Goal: Task Accomplishment & Management: Manage account settings

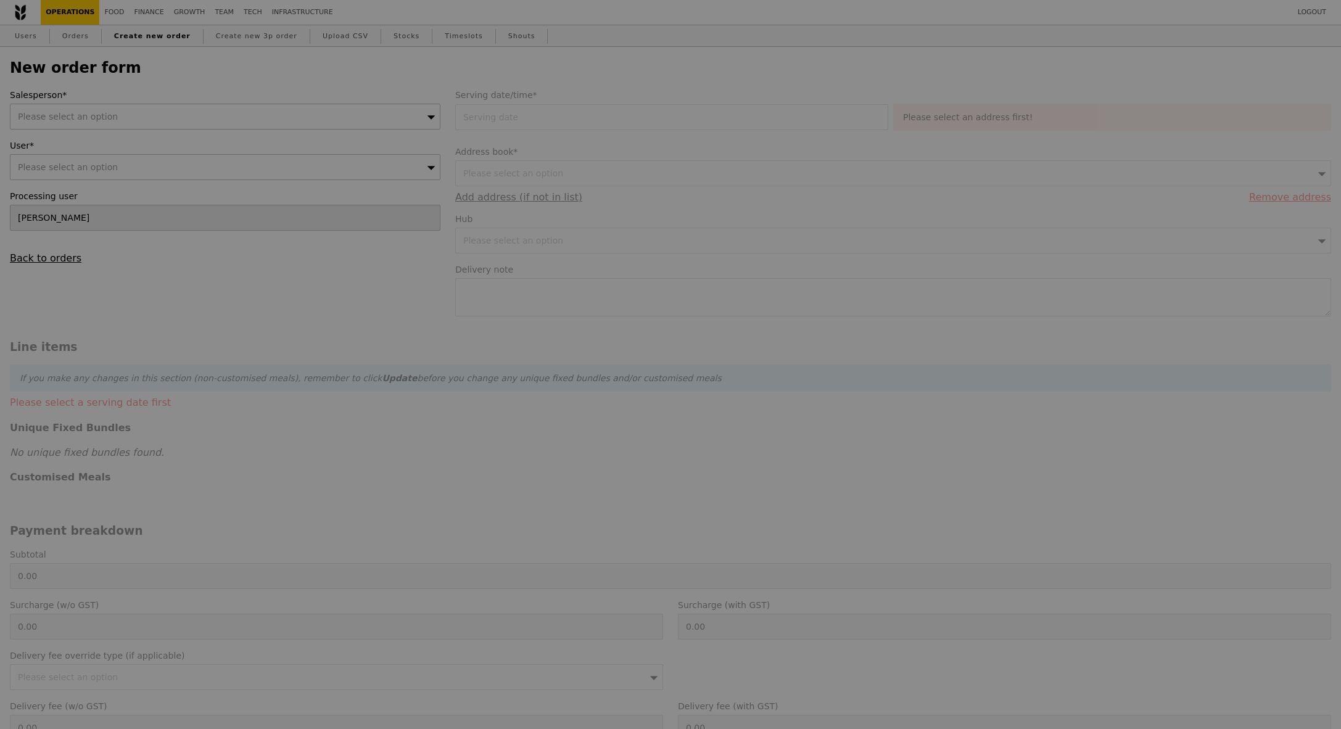
type input "Confirm"
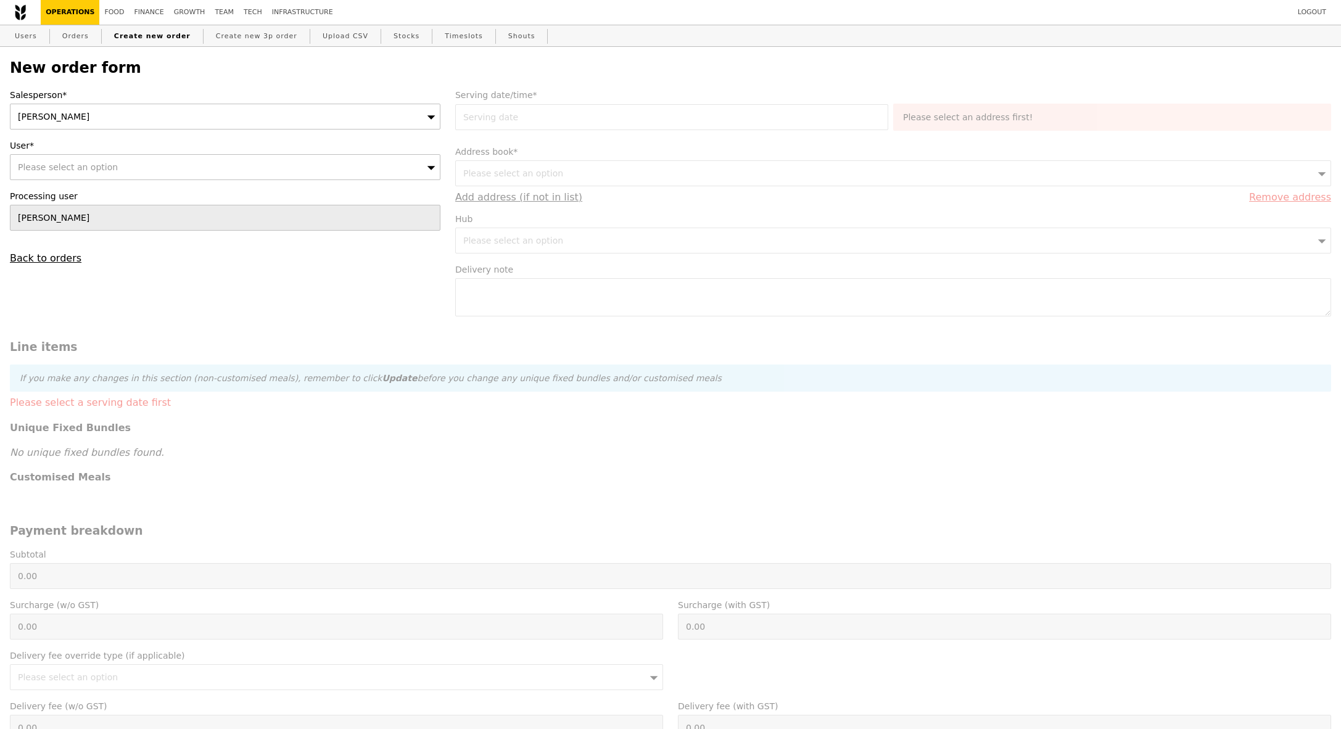
click at [98, 173] on div "Please select an option" at bounding box center [225, 167] width 431 height 26
type input "Jolene.tan@msd.com"
type input "Confirm"
click at [25, 165] on input "Jolene.tan@msd.com" at bounding box center [224, 167] width 429 height 25
type input "olene.tan@msd.com"
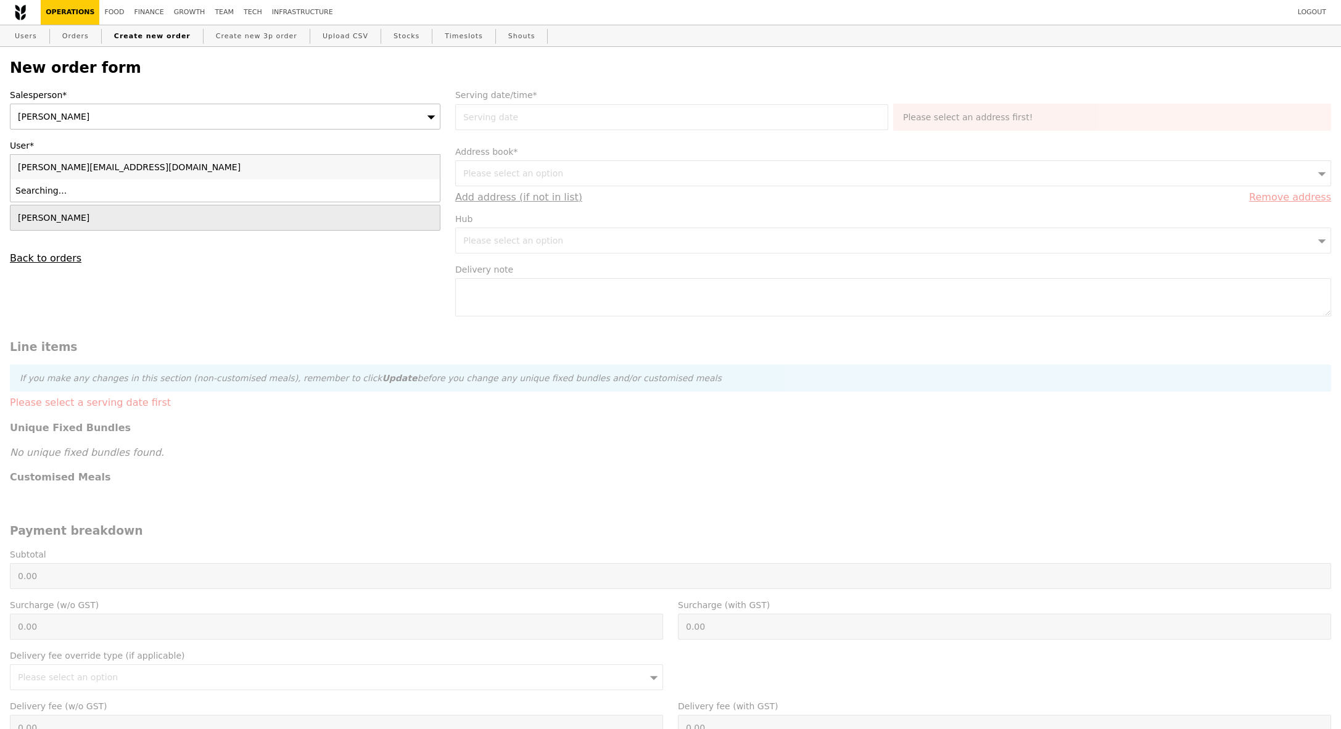
type input "Confirm"
type input "kolene.tan@msd.com"
type input "Confirm"
type input "jolene.tan@msd.com"
type input "Confirm"
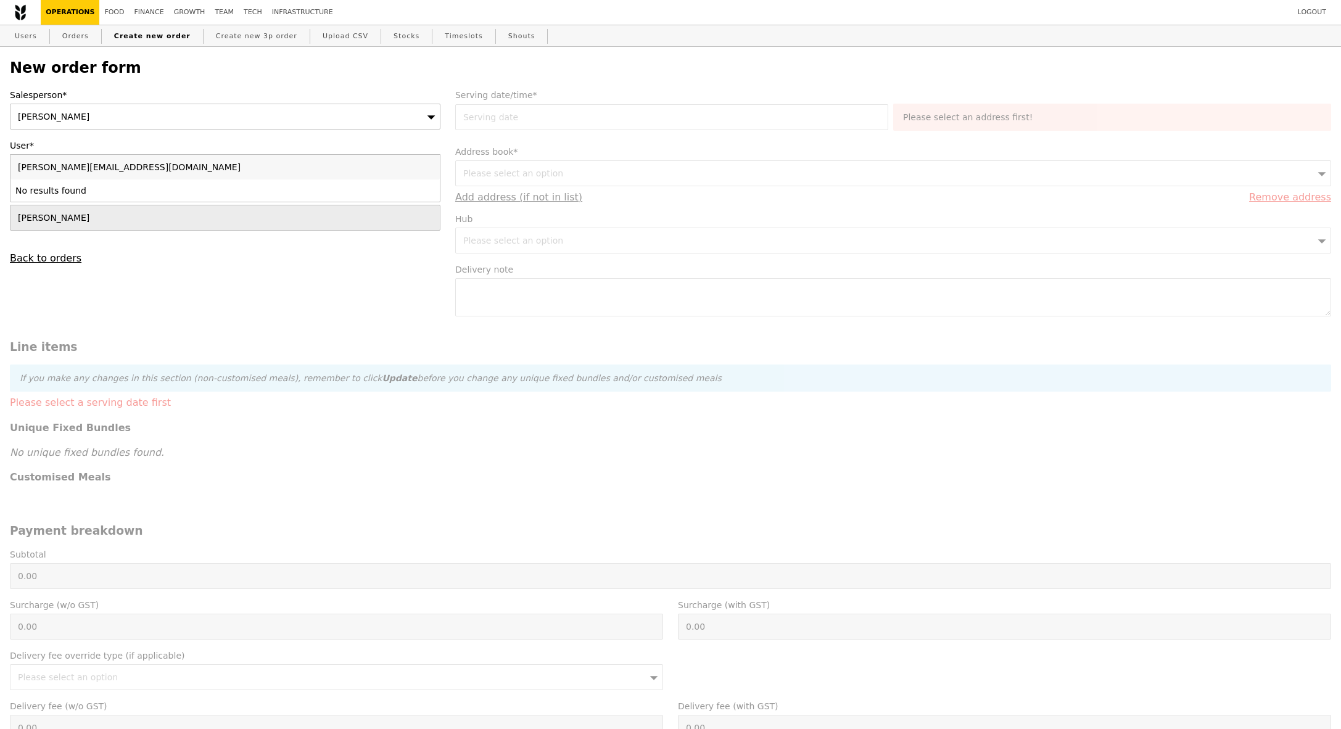
click at [138, 163] on input "jolene.tan@msd.com" at bounding box center [224, 167] width 429 height 25
type input "jolene.tan@msd.com"
click at [149, 266] on form "Salesperson* Samantha User* Please select an option jolene.tan@msd.com No resul…" at bounding box center [670, 544] width 1336 height 911
click at [81, 46] on link "Orders" at bounding box center [75, 36] width 36 height 22
select select "100"
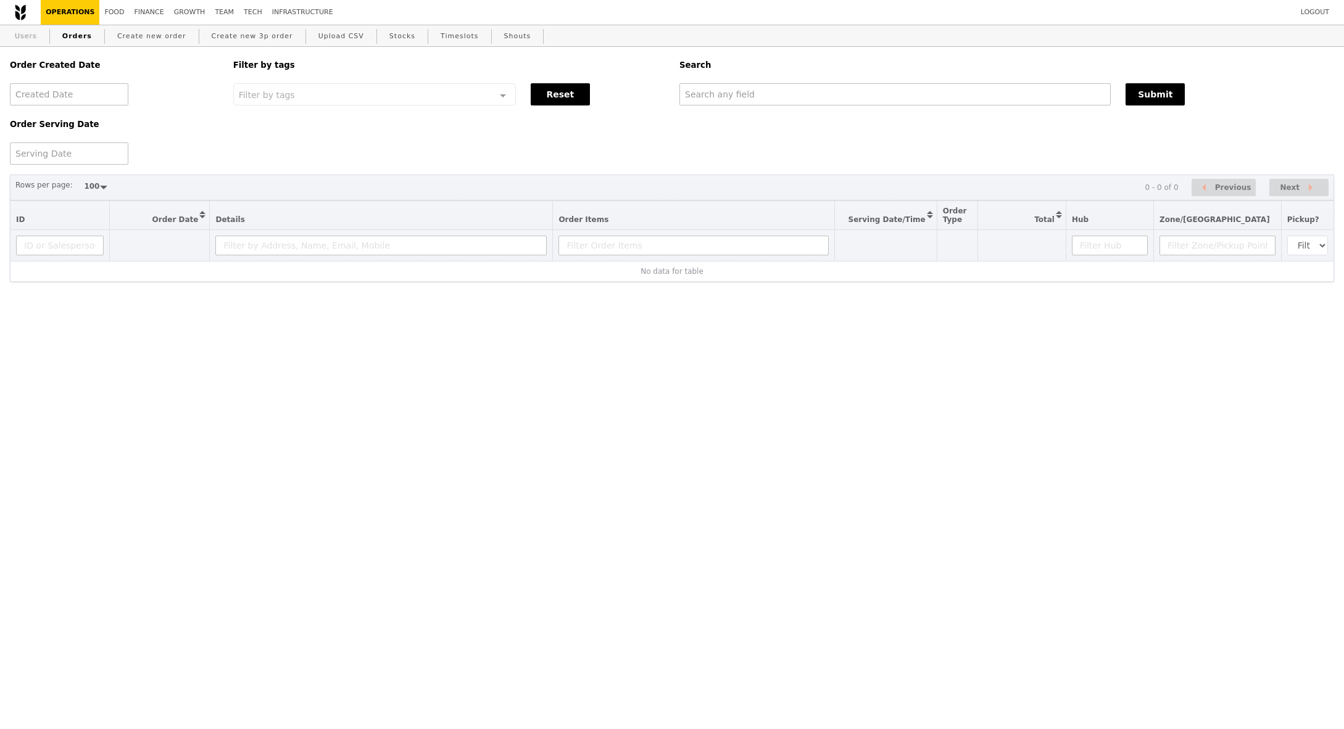
click at [22, 43] on link "Users" at bounding box center [26, 36] width 32 height 22
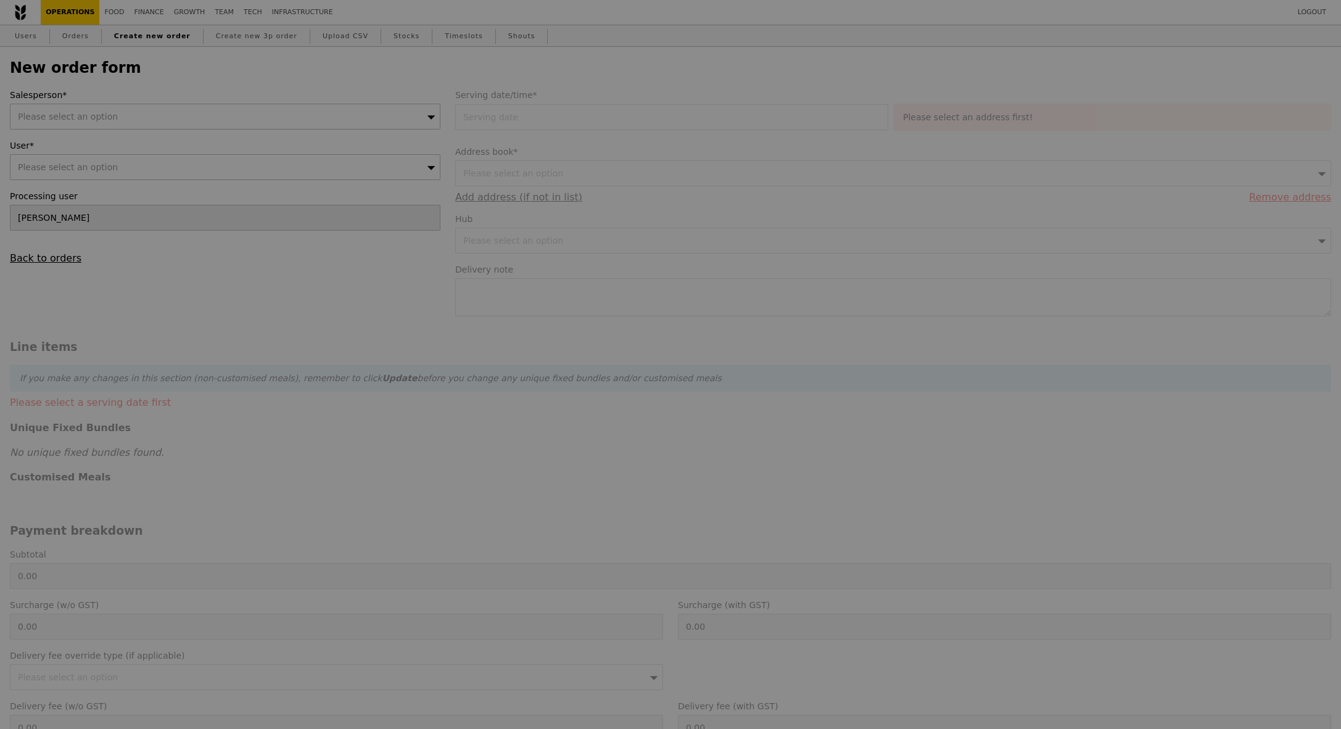
type input "Confirm"
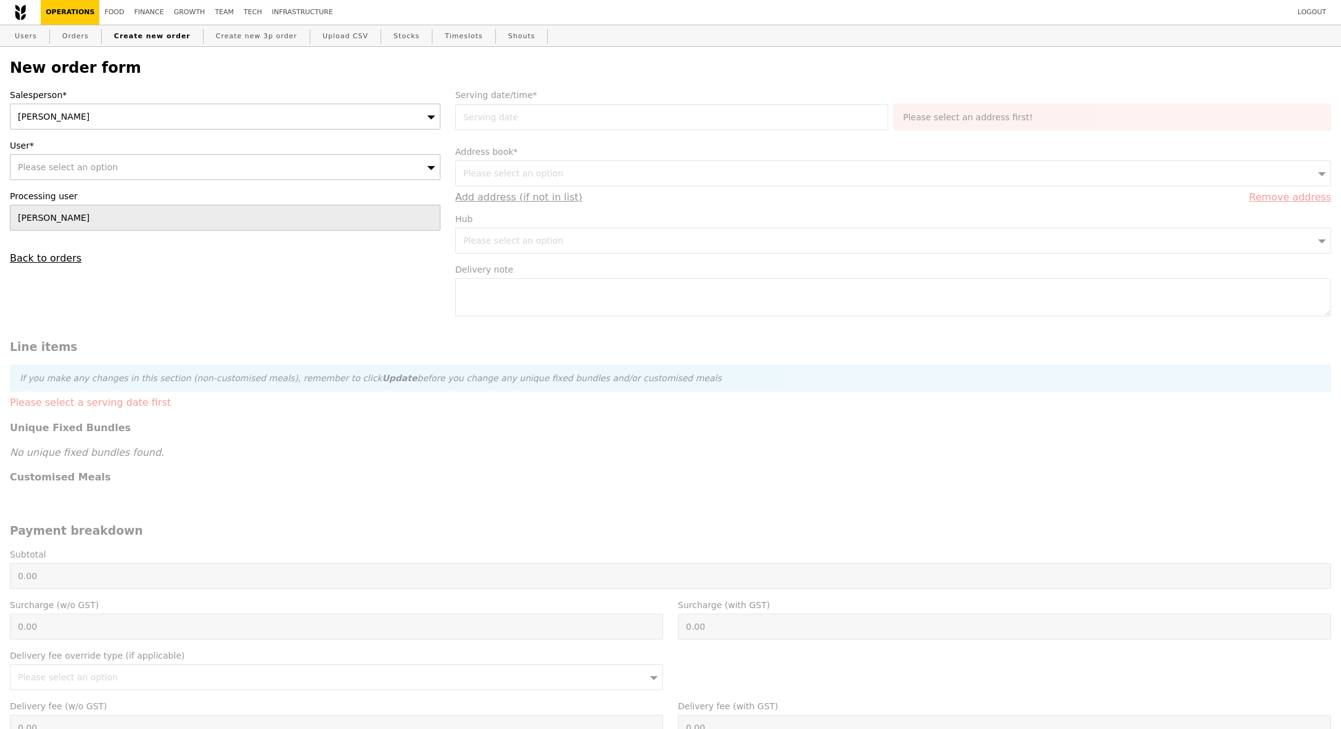
click at [99, 180] on div "Please select an option" at bounding box center [225, 167] width 431 height 26
type input "9128 5168,"
type input "Confirm"
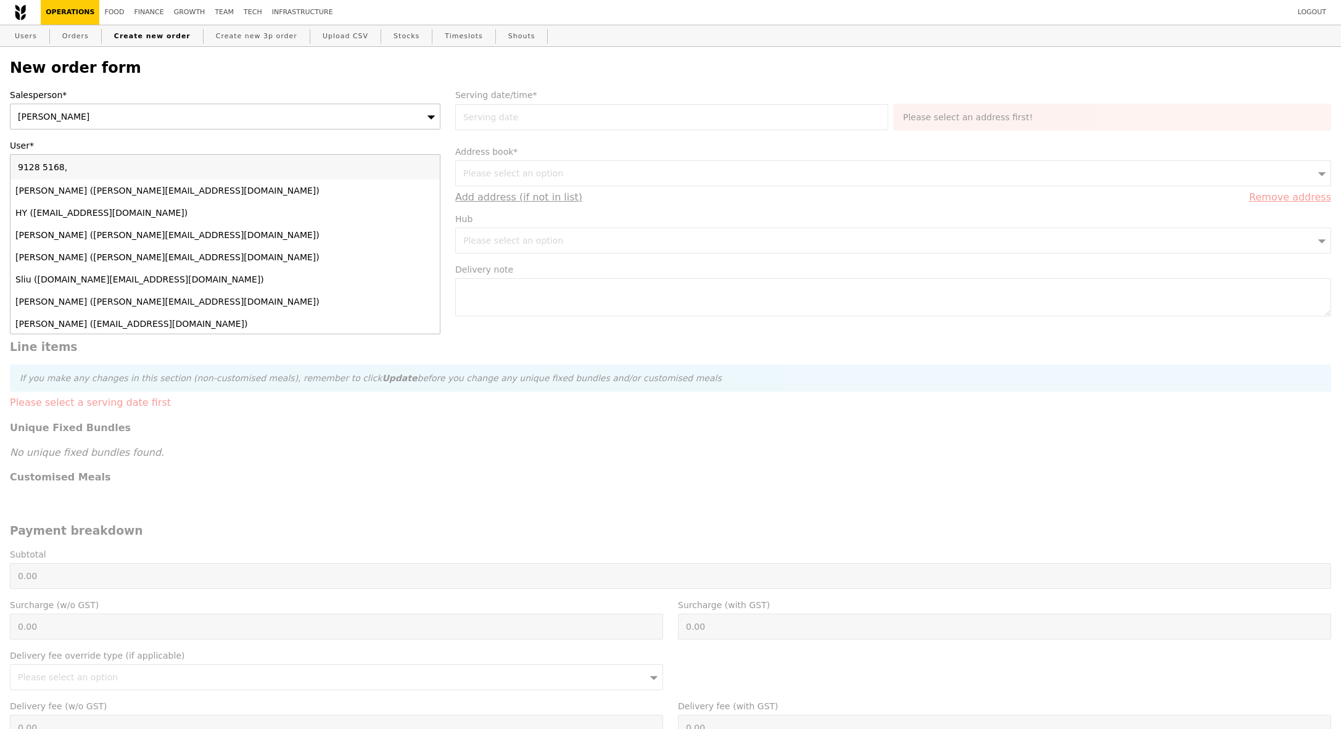
type input "9128 5168"
type input "Confirm"
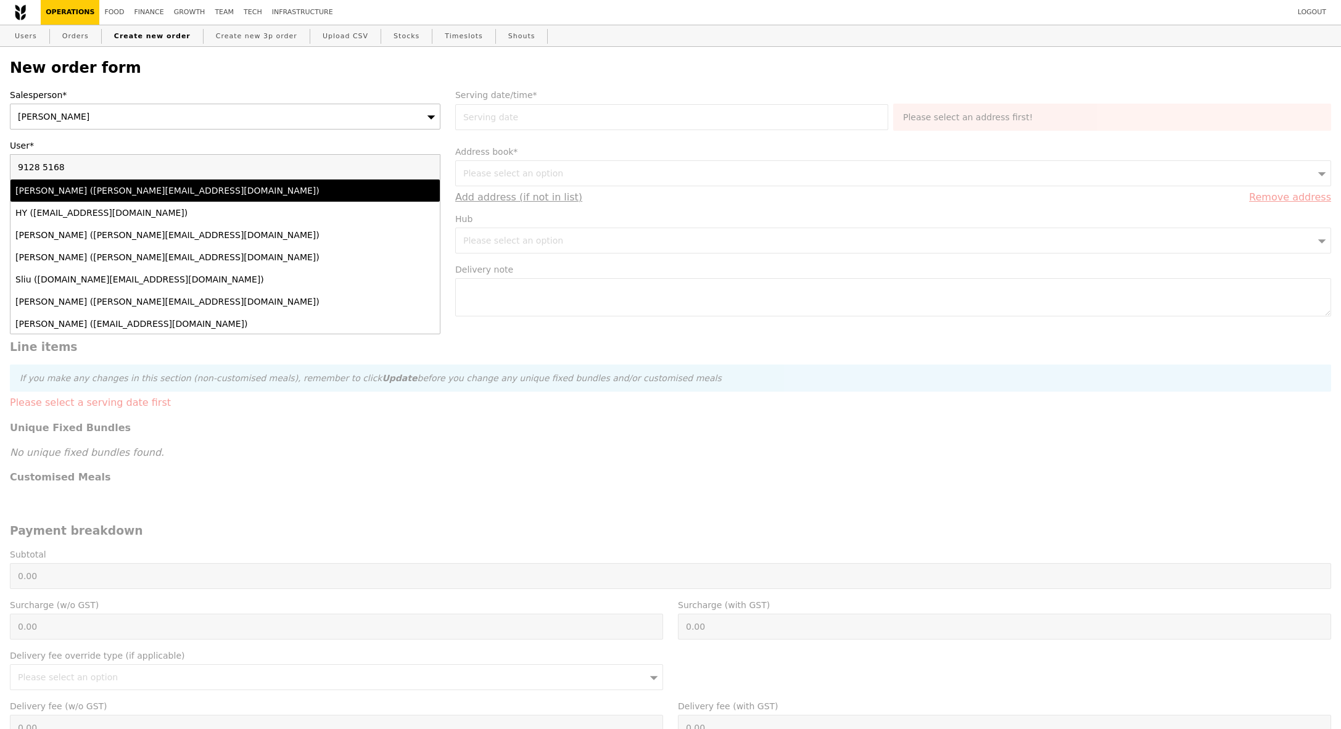
type input "9128 5168"
click at [240, 196] on div "Jolene Tan (jolene.tan@msd.com)" at bounding box center [172, 190] width 315 height 12
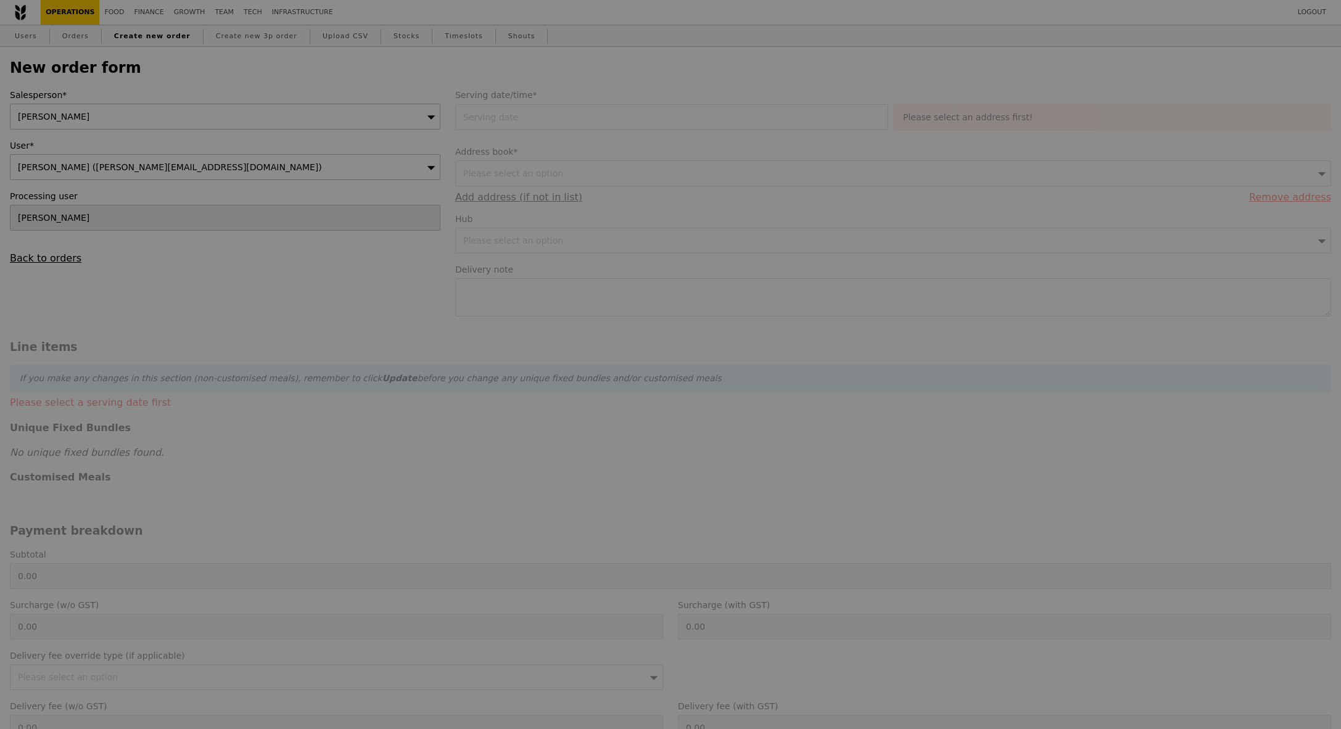
type input "Confirm"
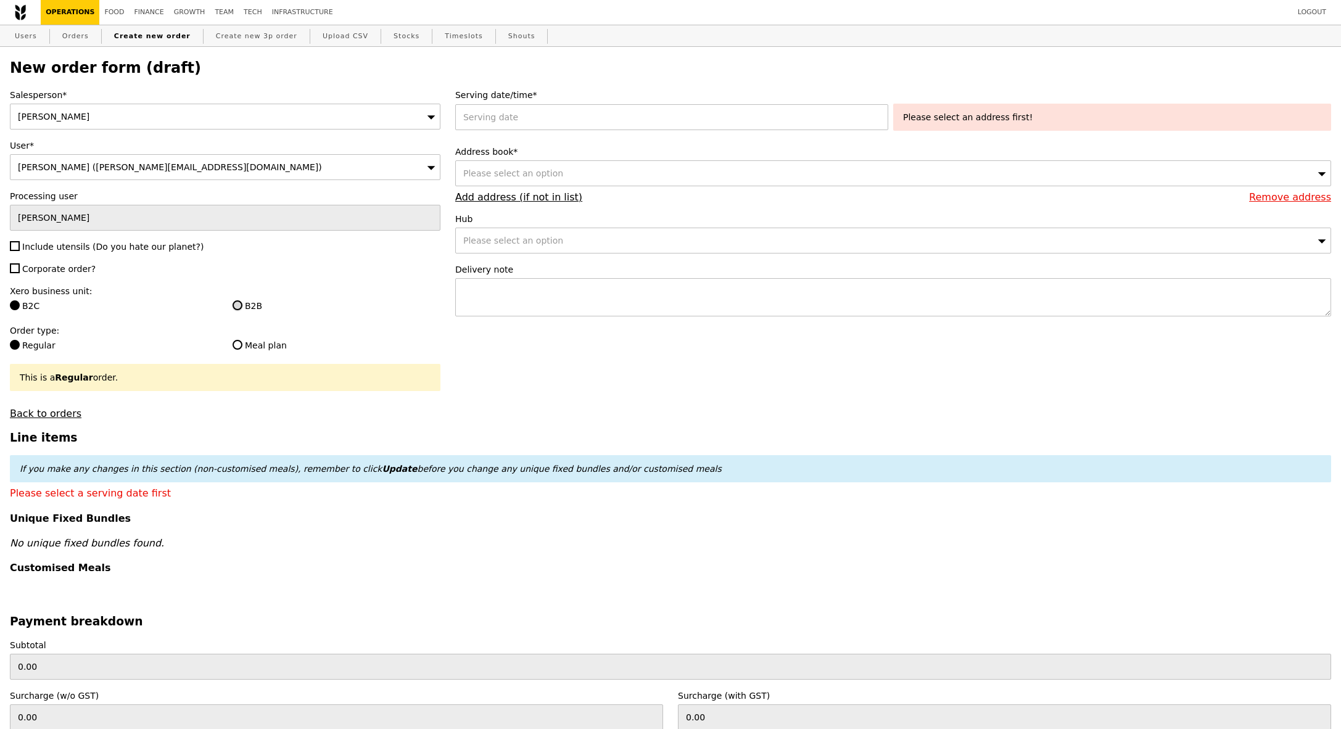
click at [241, 305] on input "B2B" at bounding box center [238, 305] width 10 height 10
radio input "true"
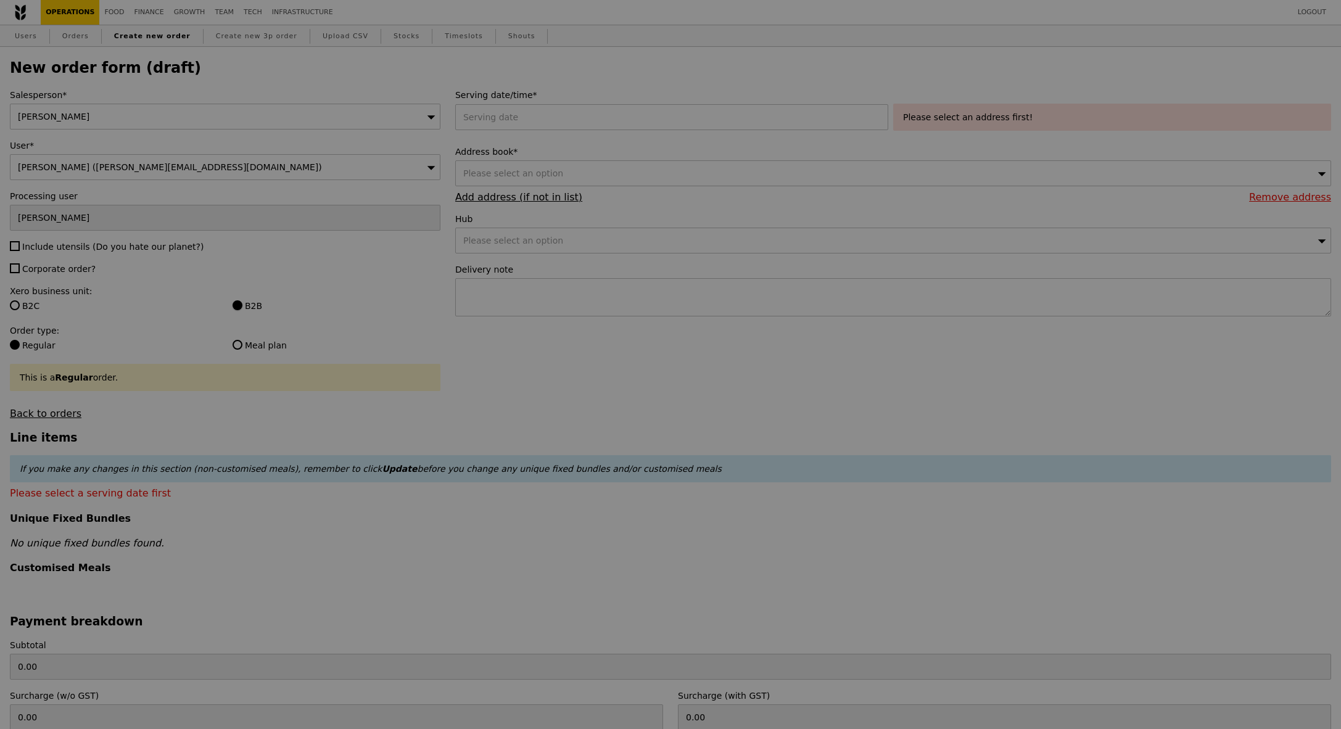
type input "Confirm"
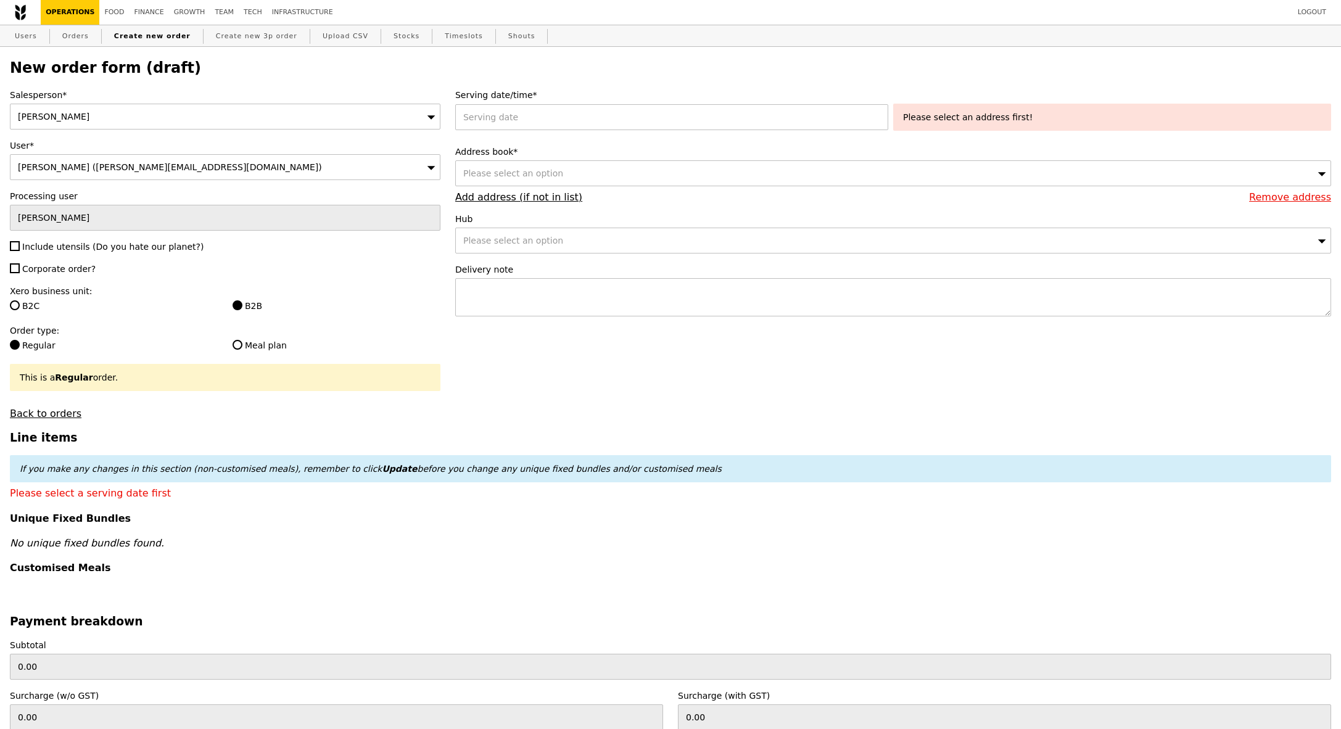
click at [67, 273] on span "Corporate order?" at bounding box center [58, 269] width 73 height 10
click at [20, 273] on input "Corporate order?" at bounding box center [15, 268] width 10 height 10
checkbox input "true"
click at [82, 247] on span "Include utensils (Do you hate our planet?)" at bounding box center [112, 247] width 181 height 10
click at [20, 247] on input "Include utensils (Do you hate our planet?)" at bounding box center [15, 246] width 10 height 10
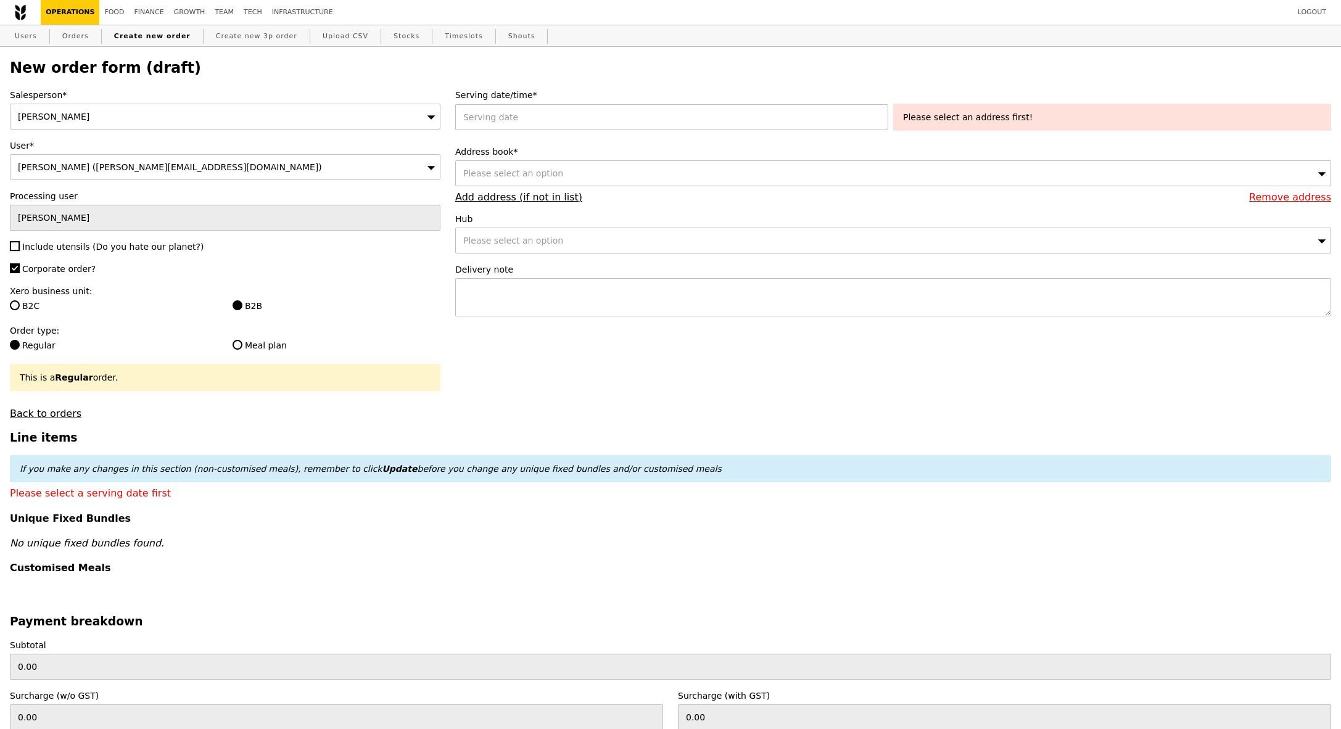
checkbox input "true"
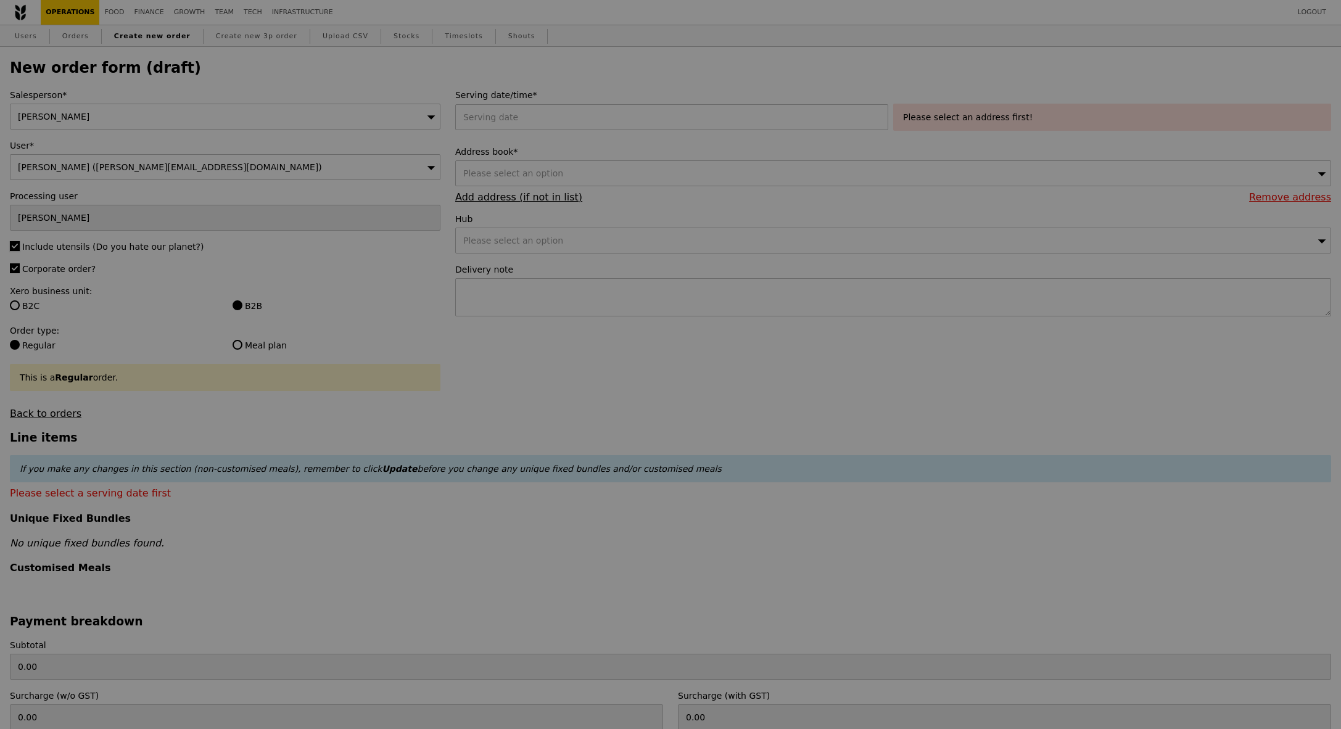
type input "Confirm"
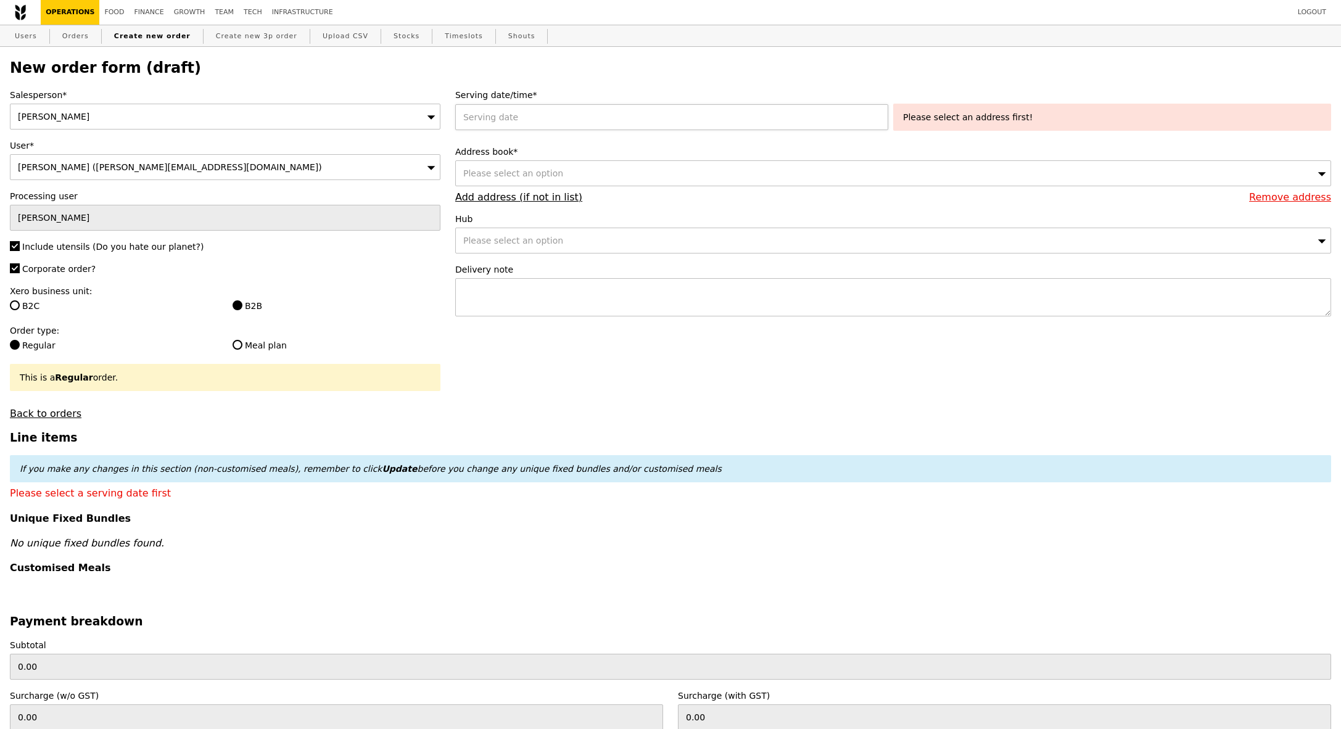
click at [526, 122] on div at bounding box center [674, 117] width 438 height 26
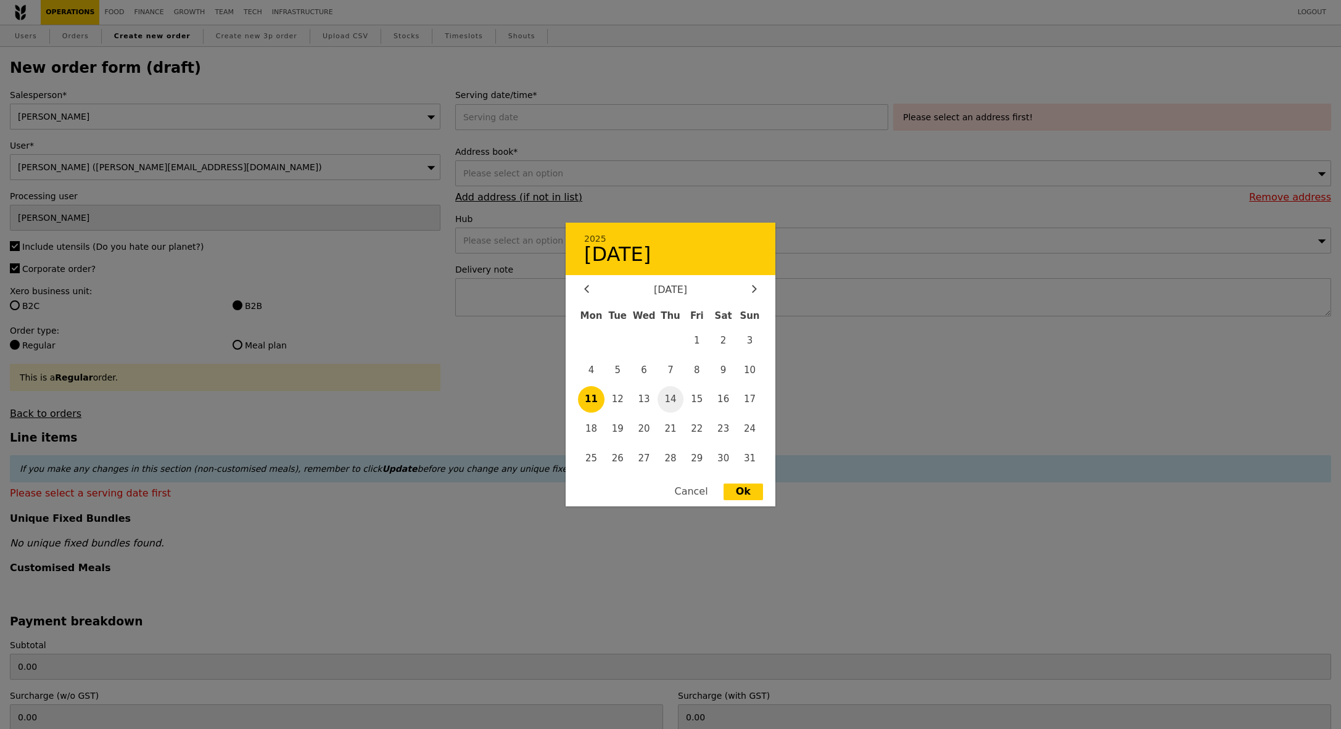
click at [676, 399] on span "14" at bounding box center [671, 399] width 27 height 27
type input "14 Aug 2025"
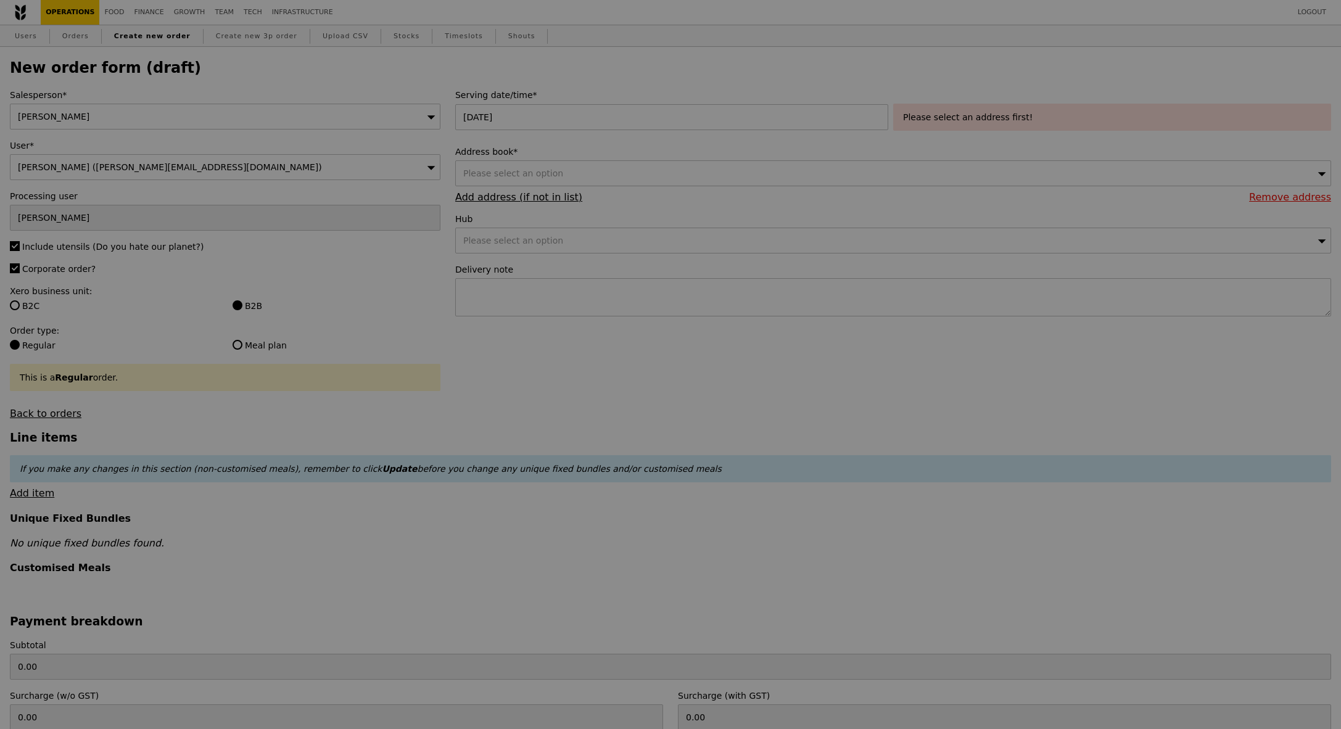
type input "Confirm"
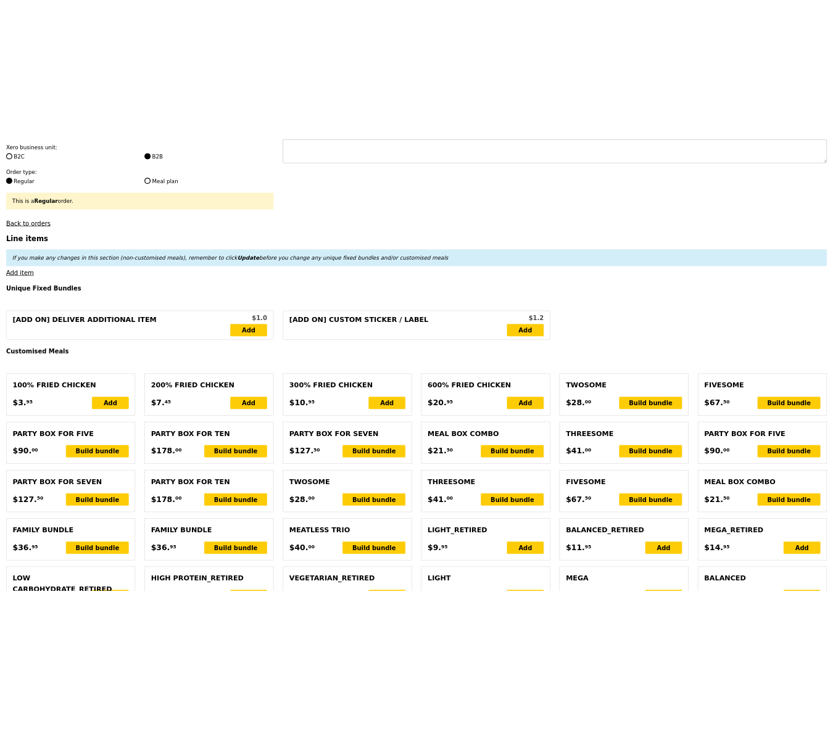
scroll to position [278, 0]
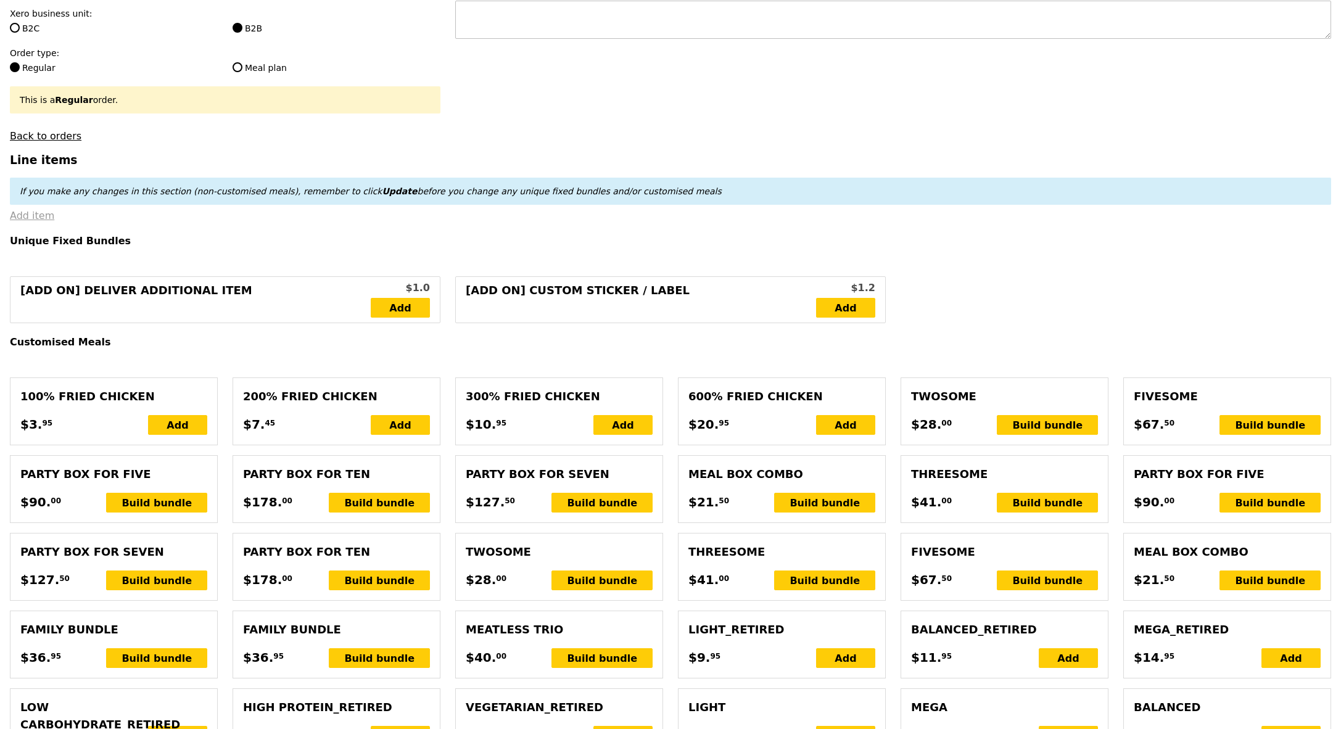
click at [41, 218] on link "Add item" at bounding box center [32, 216] width 44 height 12
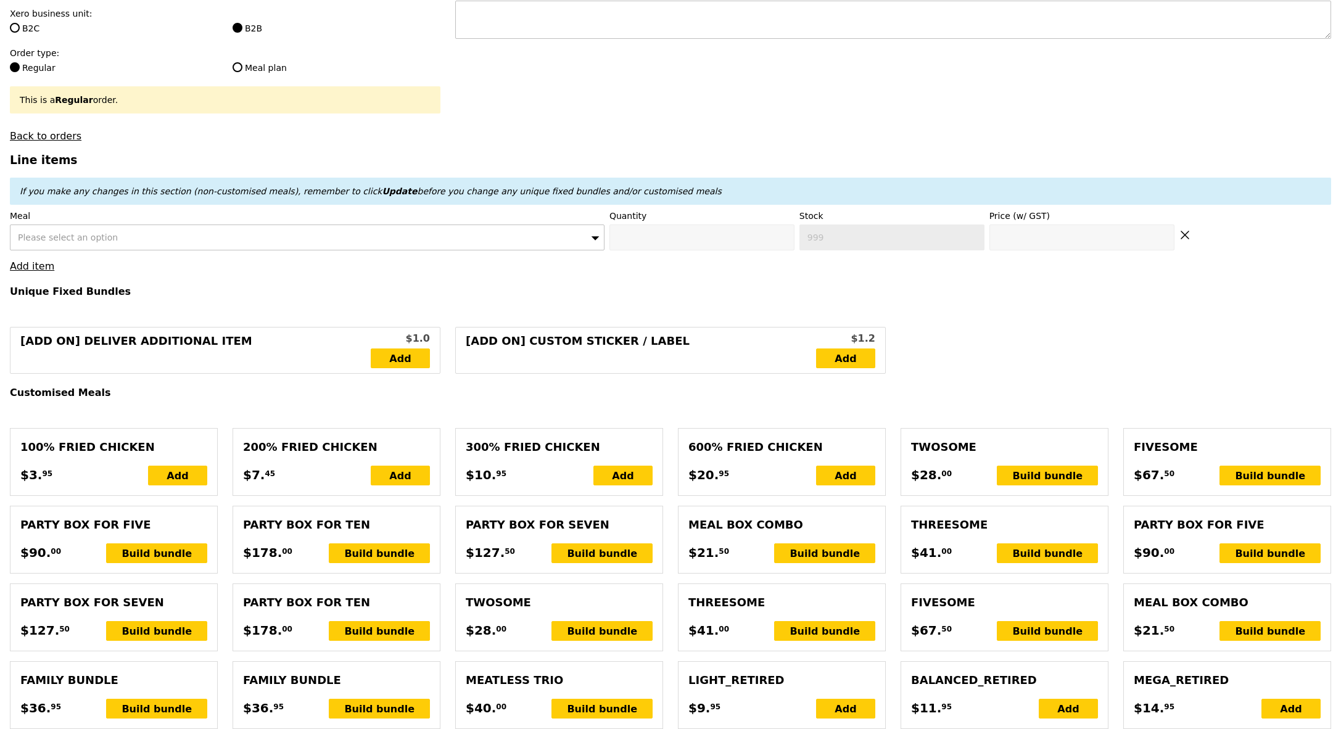
click at [43, 220] on label "Meal" at bounding box center [307, 216] width 595 height 12
click at [51, 236] on span "Please select an option" at bounding box center [68, 238] width 100 height 10
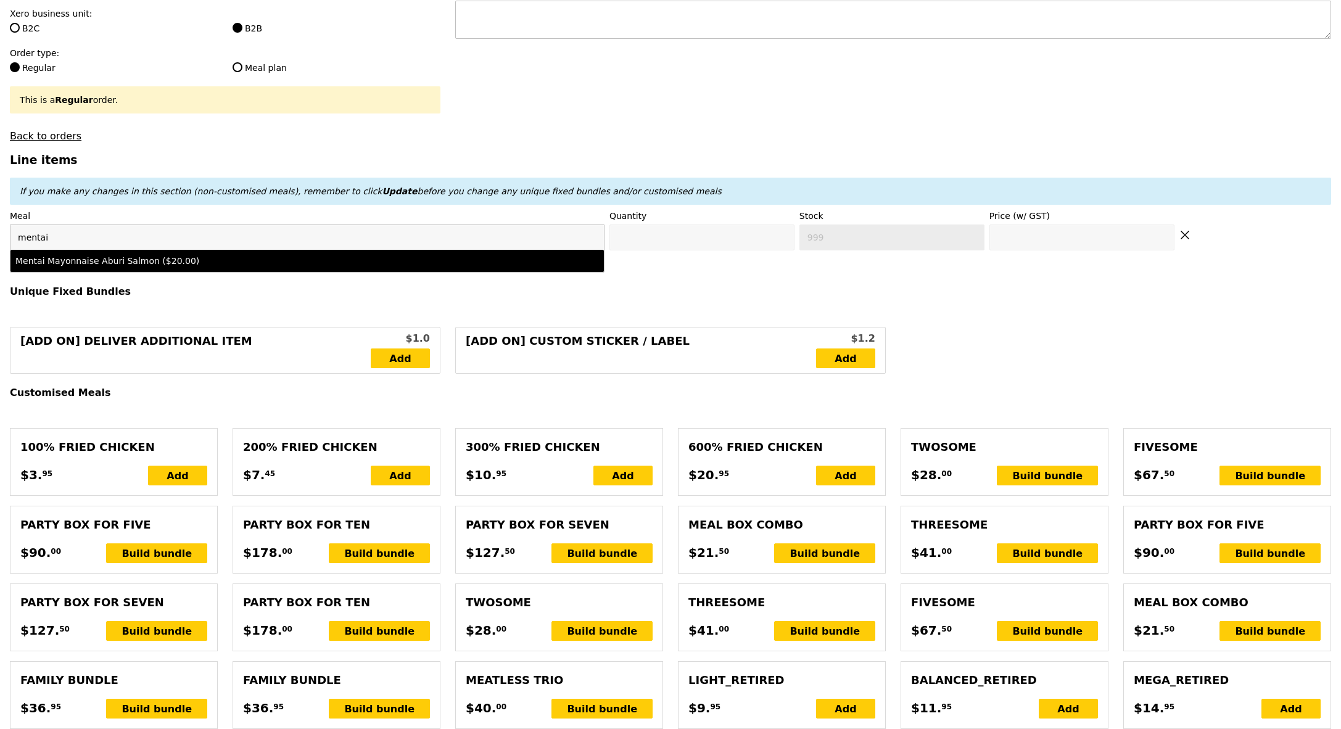
type input "mentai"
click at [97, 255] on div "Mentai Mayonnaise Aburi Salmon ($20.00)" at bounding box center [233, 261] width 437 height 12
type input "Confirm anyway"
type input "0"
type input "20.0"
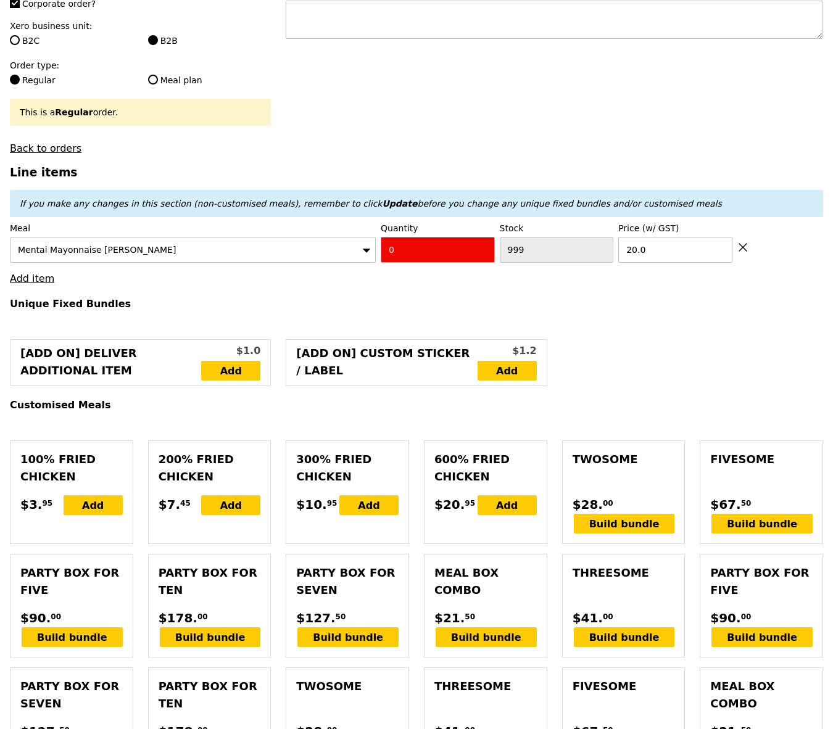
click at [458, 237] on input "0" at bounding box center [438, 250] width 114 height 26
type input "Confirm"
type input "11"
click at [38, 273] on link "Add item" at bounding box center [32, 279] width 44 height 12
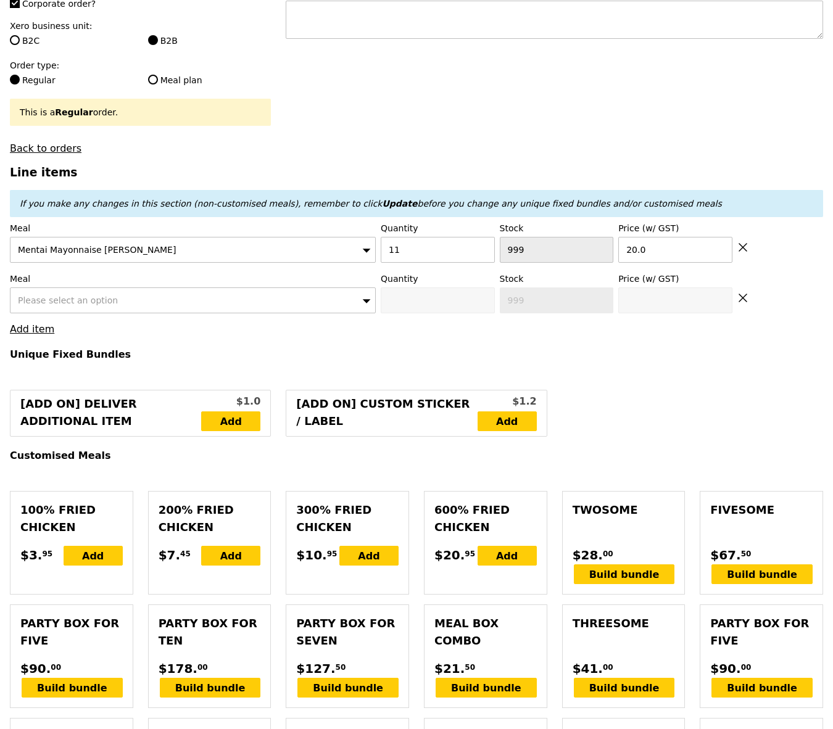
click at [77, 296] on span "Please select an option" at bounding box center [68, 301] width 100 height 10
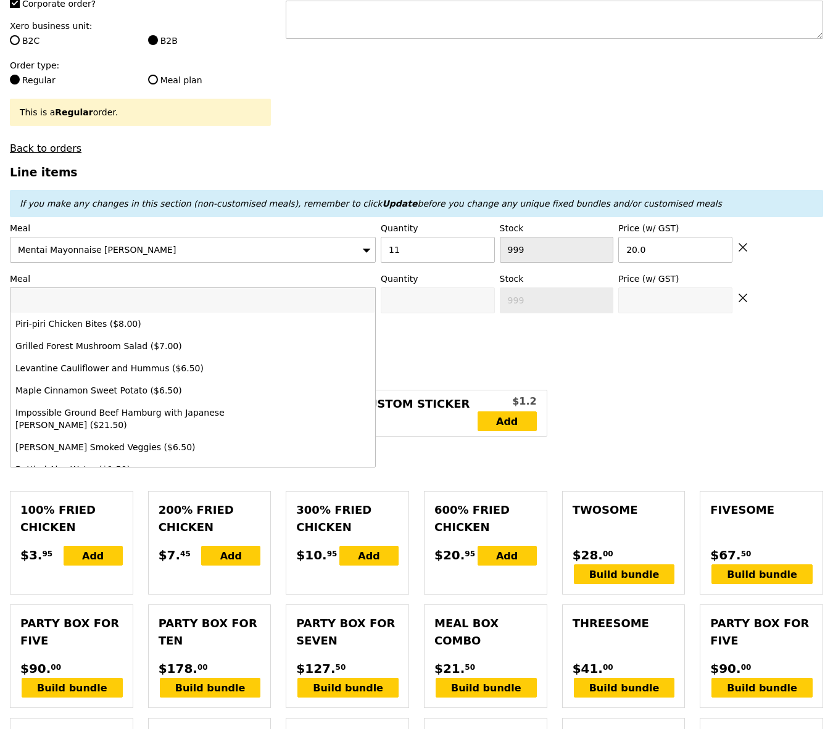
type input "Confirm"
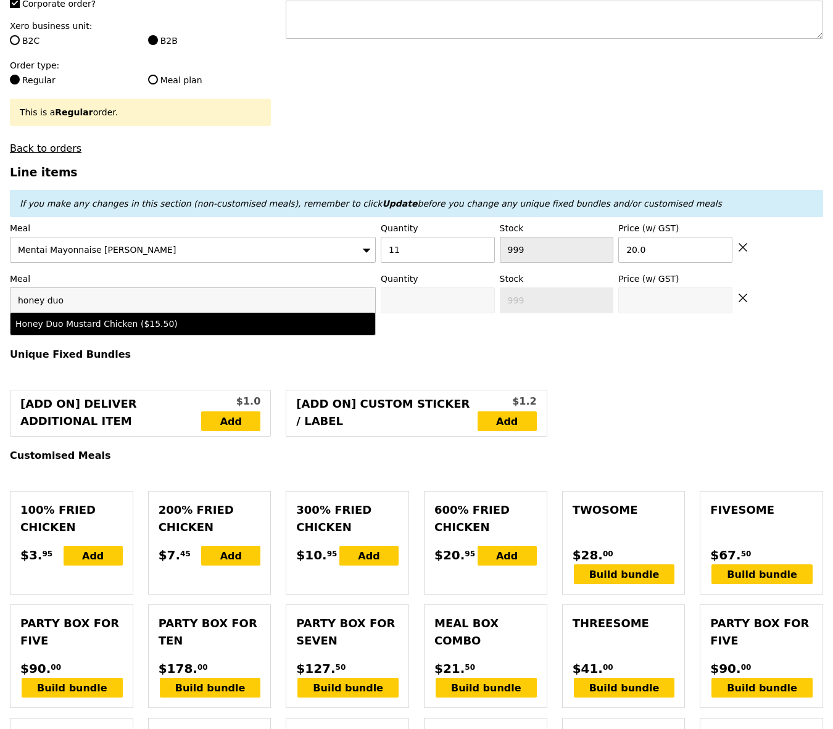
type input "honey duo"
click at [130, 319] on li "Honey Duo Mustard Chicken ($15.50)" at bounding box center [192, 324] width 365 height 22
type input "Confirm anyway"
type input "0"
type input "15.5"
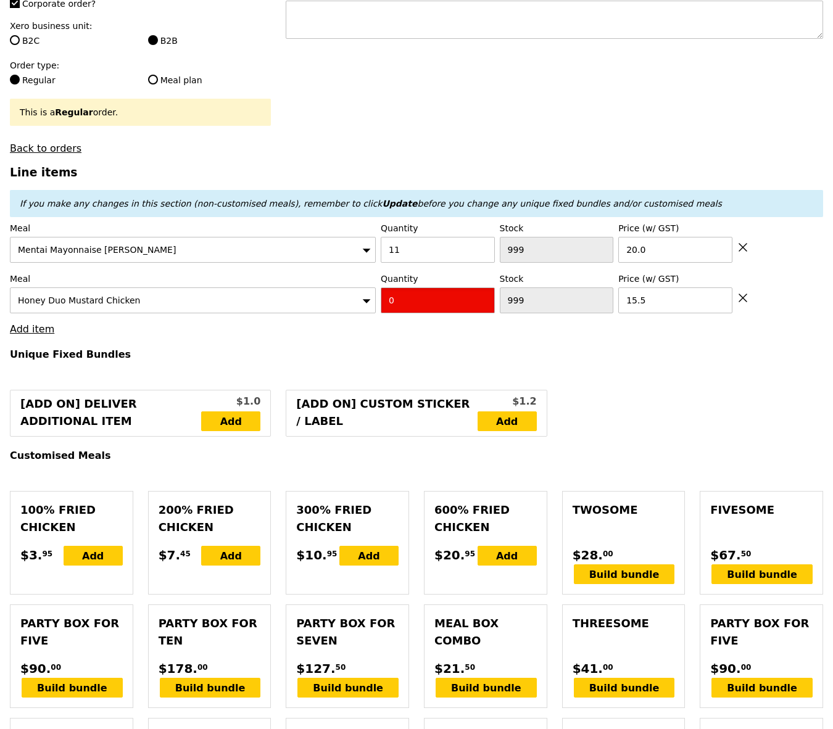
click at [449, 288] on input "0" at bounding box center [438, 301] width 114 height 26
type input "Confirm"
type input "11"
click at [36, 323] on link "Add item" at bounding box center [32, 329] width 44 height 12
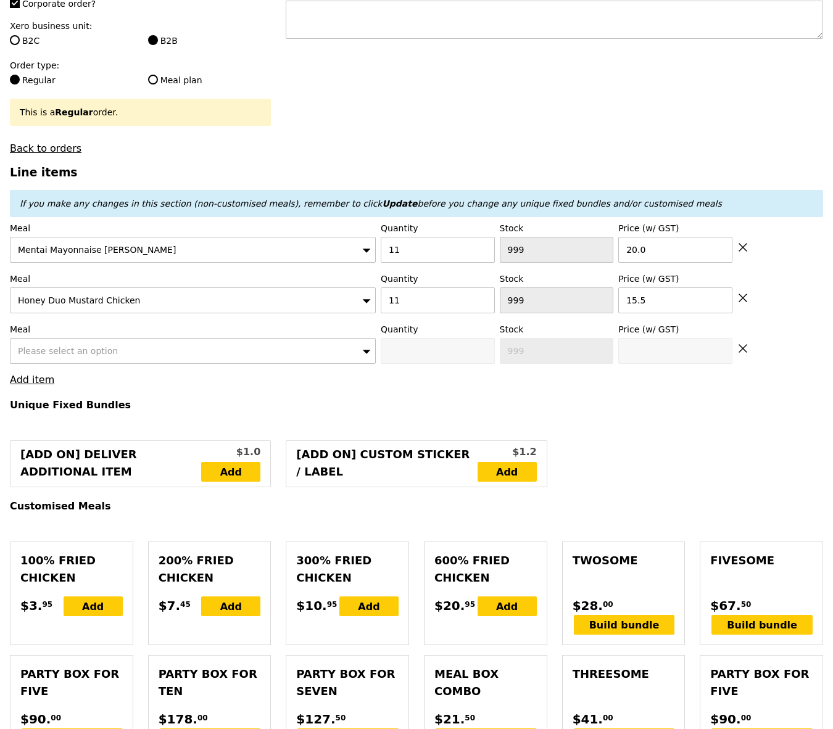
click at [46, 346] on span "Please select an option" at bounding box center [68, 351] width 100 height 10
type input "Confirm"
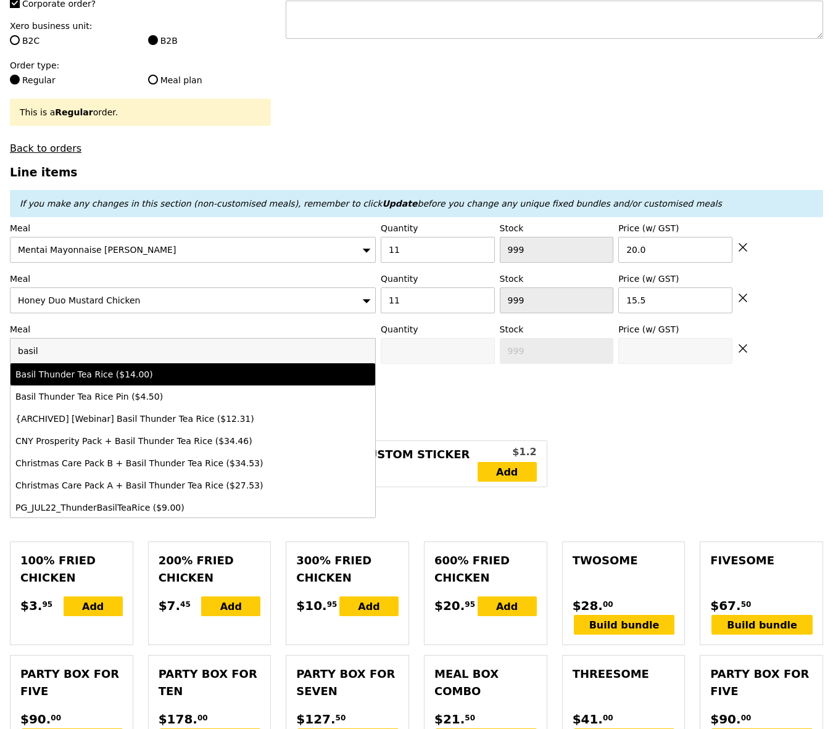
type input "basil"
click at [96, 368] on div "Basil Thunder Tea Rice ($14.00)" at bounding box center [148, 374] width 266 height 12
type input "Confirm anyway"
type input "0"
type input "14.0"
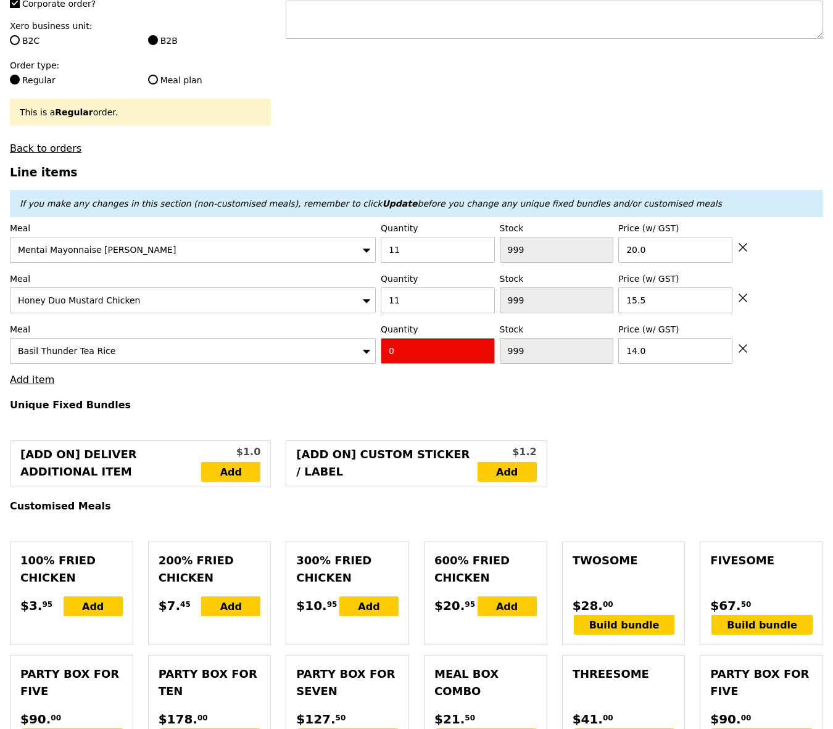
click at [403, 339] on input "0" at bounding box center [438, 351] width 114 height 26
type input "Confirm"
type input "2"
click at [41, 374] on link "Add item" at bounding box center [32, 380] width 44 height 12
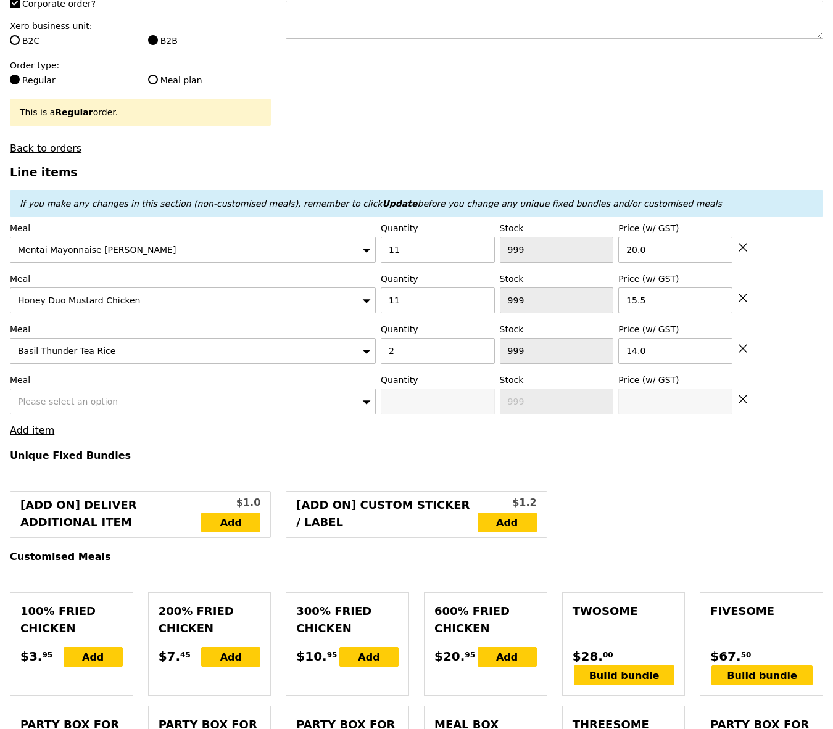
type input "Confirm"
click at [61, 397] on span "Please select an option" at bounding box center [68, 402] width 100 height 10
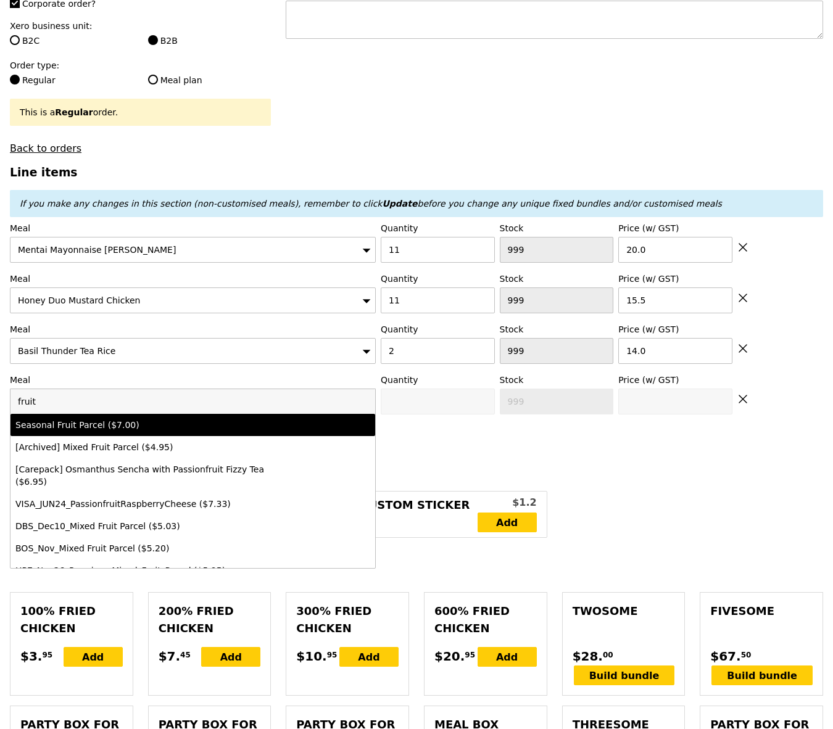
type input "fruit"
click at [110, 419] on div "Seasonal Fruit Parcel ($7.00)" at bounding box center [148, 425] width 266 height 12
type input "Confirm anyway"
type input "0"
type input "7.0"
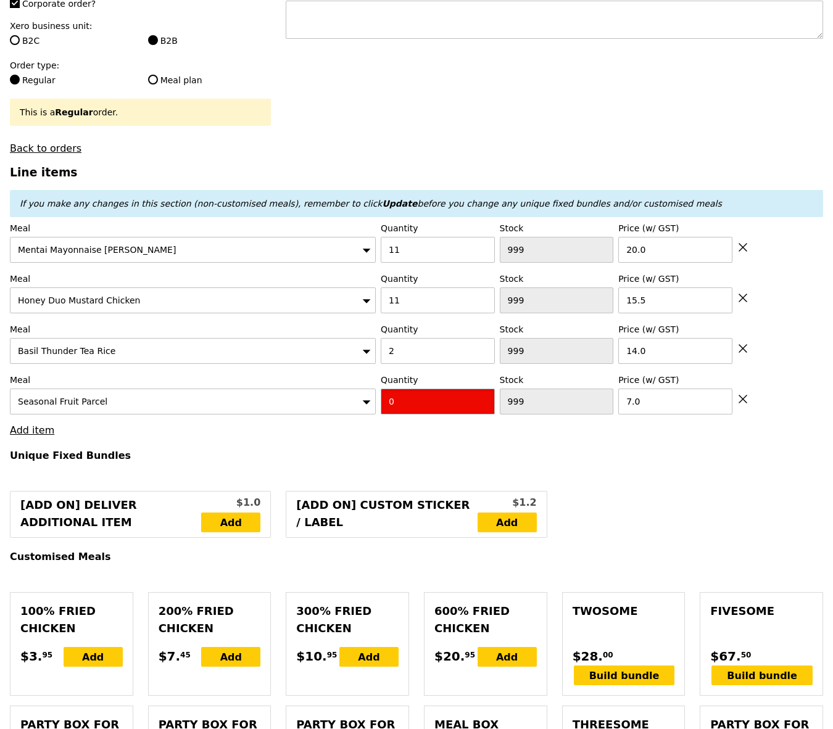
click at [455, 389] on input "0" at bounding box center [438, 402] width 114 height 26
type input "Confirm"
type input "1"
type input "Confirm anyway"
type input "2"
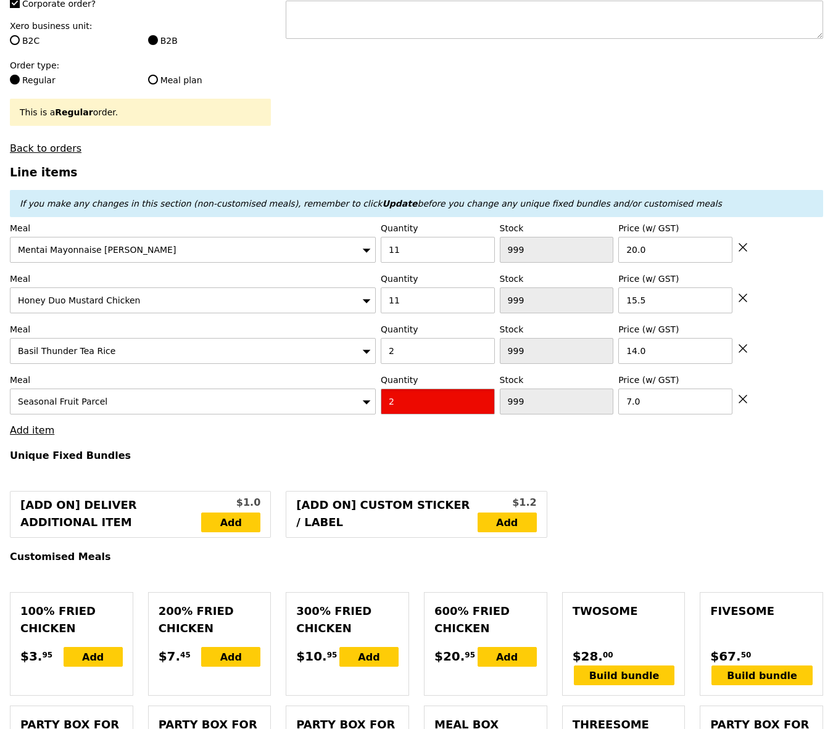
type input "Confirm"
type input "24"
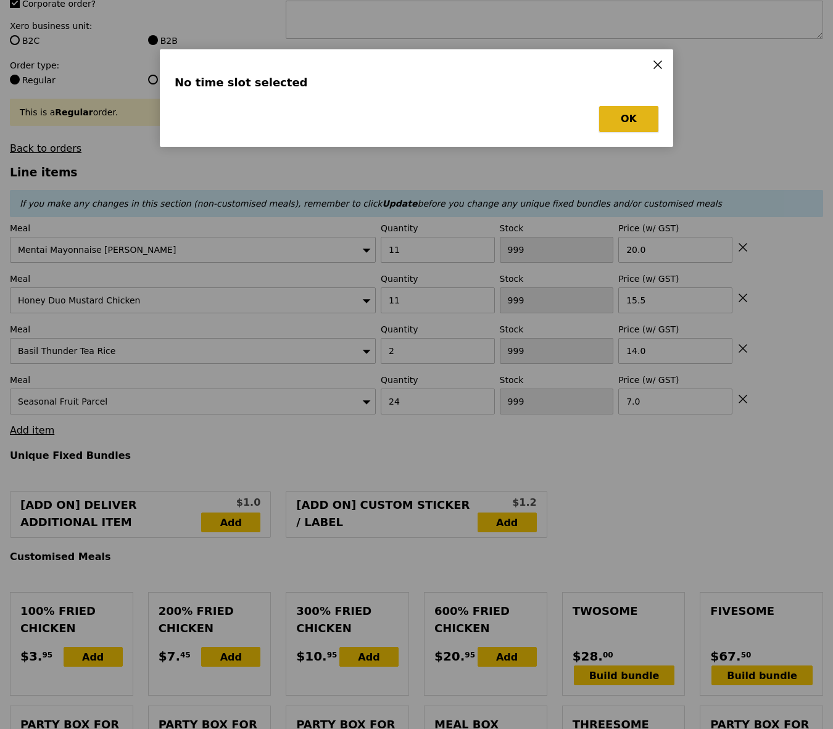
click at [634, 120] on button "OK" at bounding box center [628, 119] width 59 height 26
type input "Confirm"
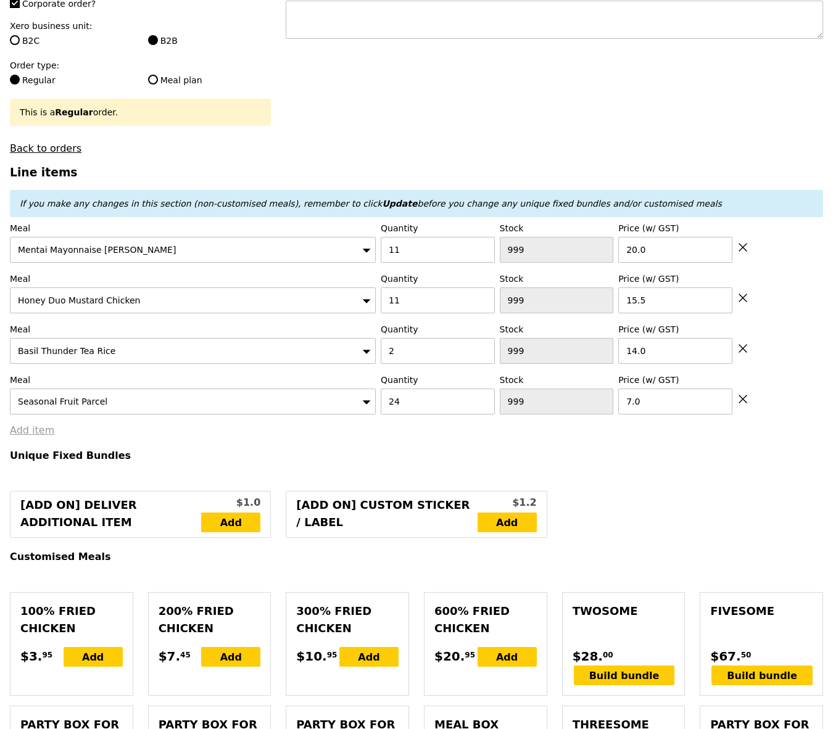
click at [39, 424] on link "Add item" at bounding box center [32, 430] width 44 height 12
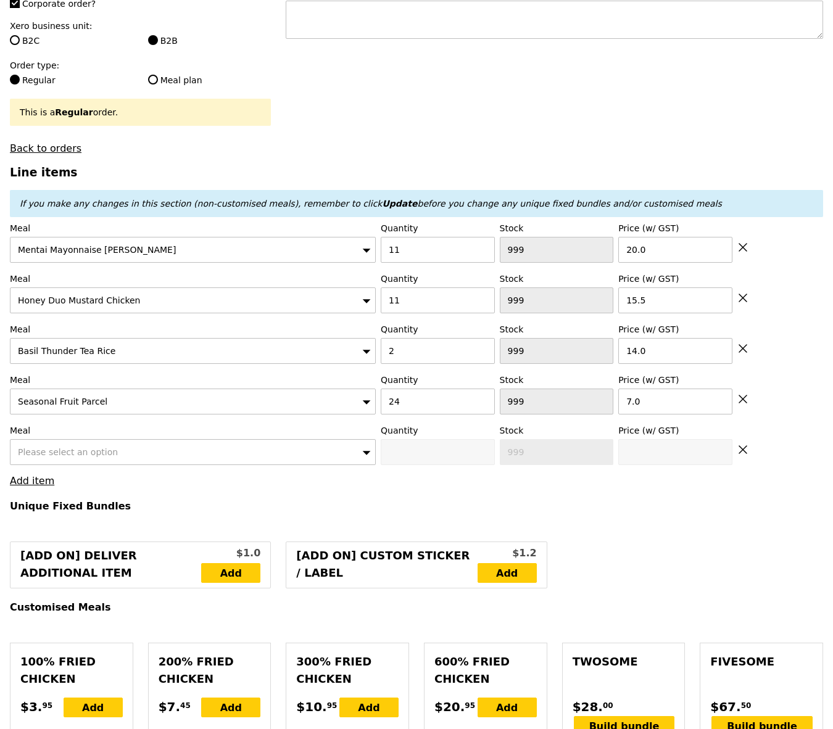
click at [58, 447] on span "Please select an option" at bounding box center [68, 452] width 100 height 10
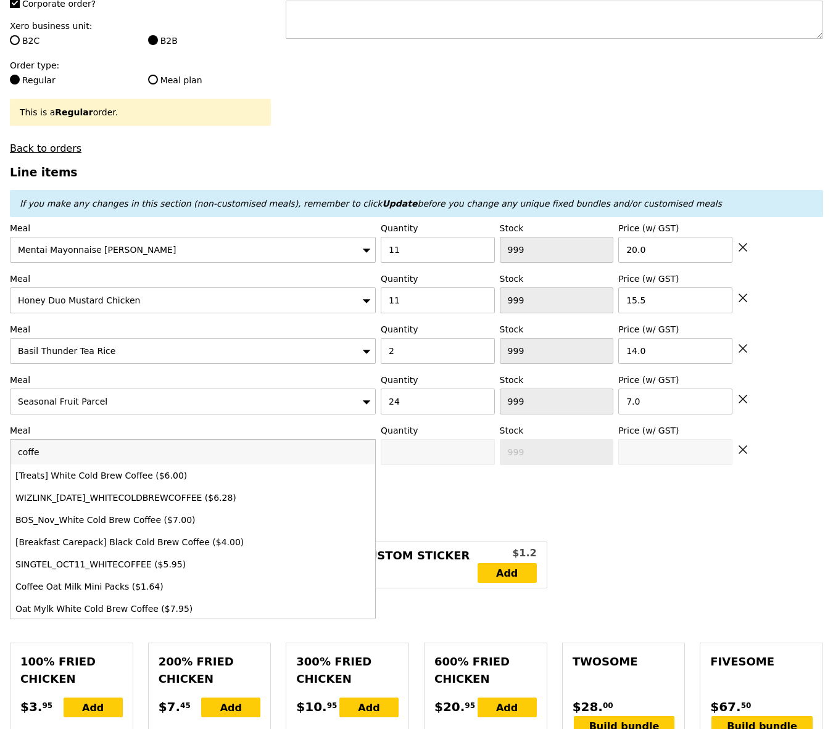
type input "coffee"
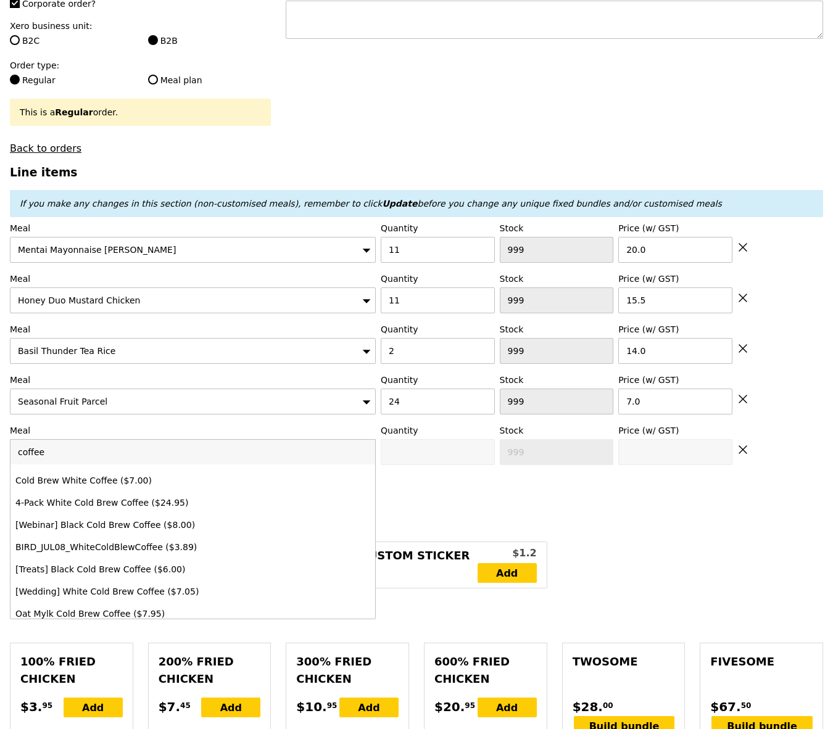
scroll to position [379, 0]
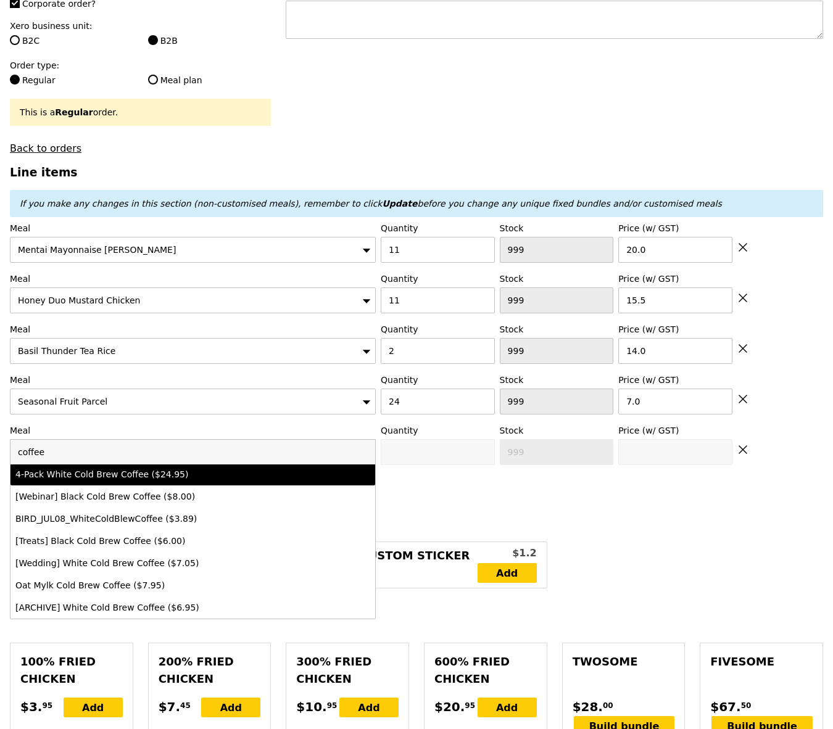
drag, startPoint x: 111, startPoint y: 427, endPoint x: 122, endPoint y: 440, distance: 17.1
click at [122, 441] on input "coffee" at bounding box center [192, 452] width 365 height 25
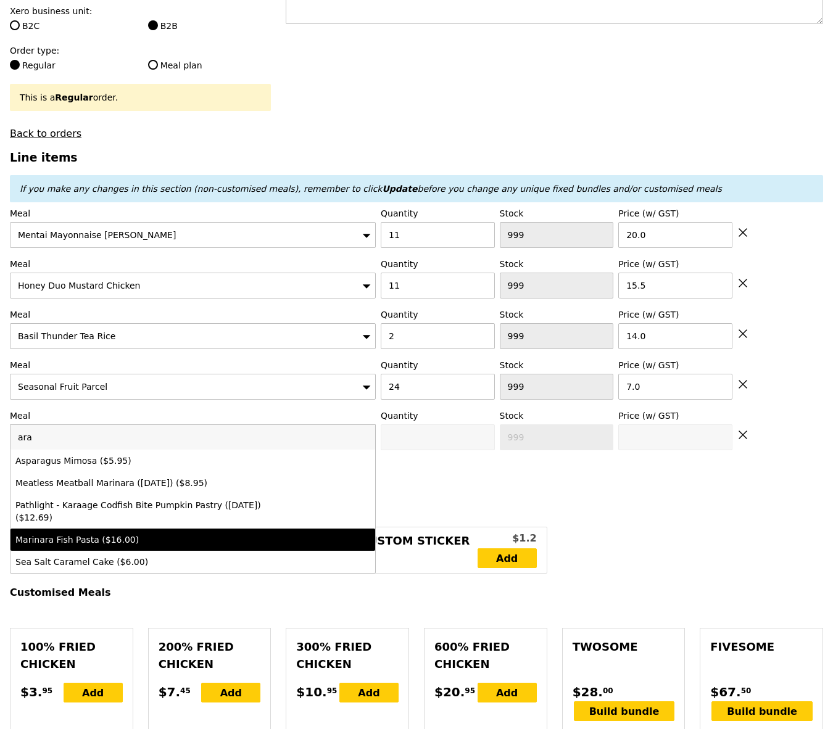
scroll to position [286, 0]
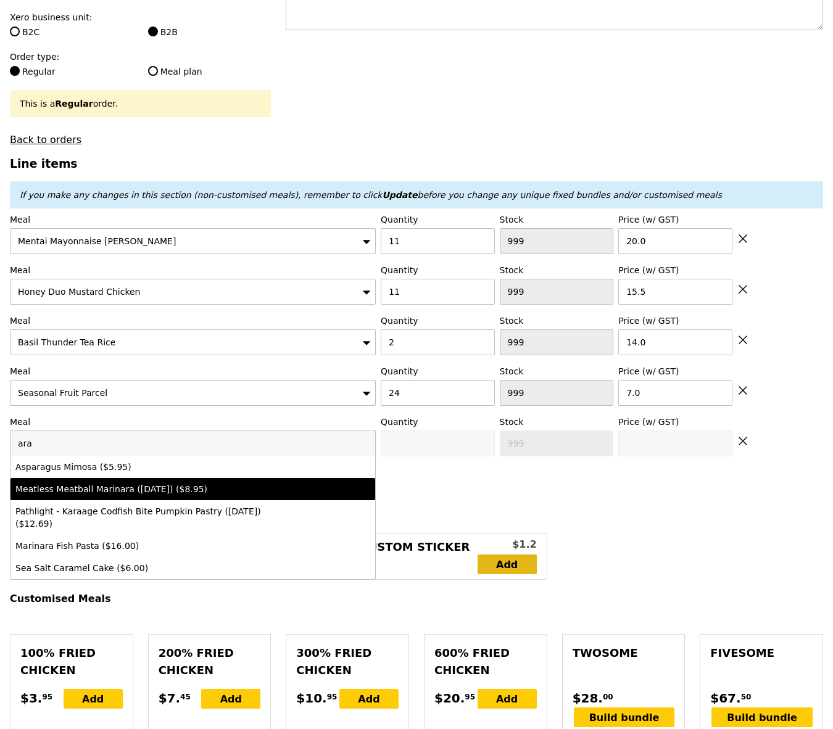
type input "ara"
click at [490, 555] on link "Add" at bounding box center [507, 565] width 59 height 20
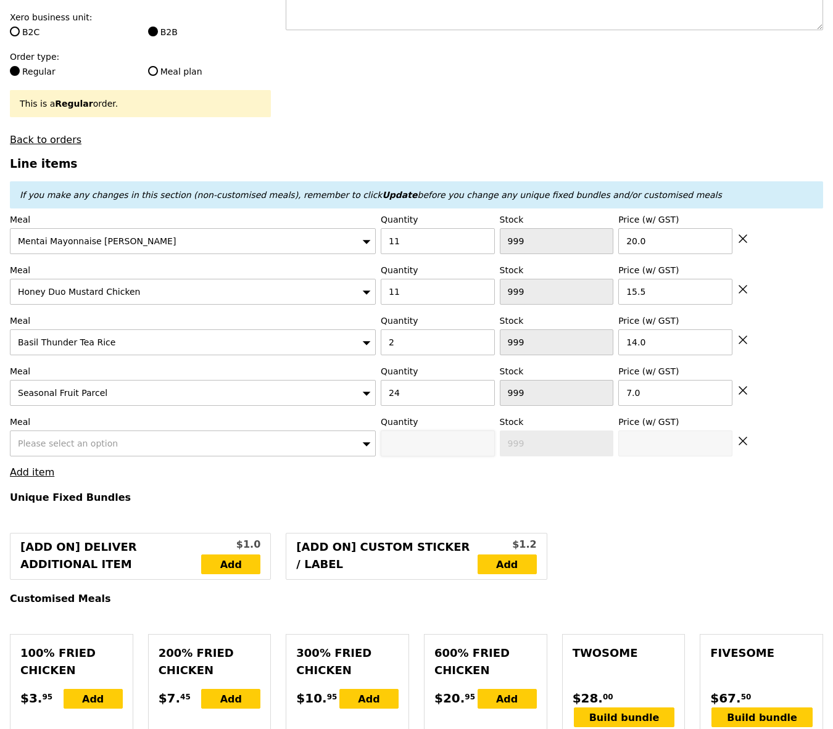
type input "Confirm"
click at [742, 436] on icon at bounding box center [742, 441] width 11 height 11
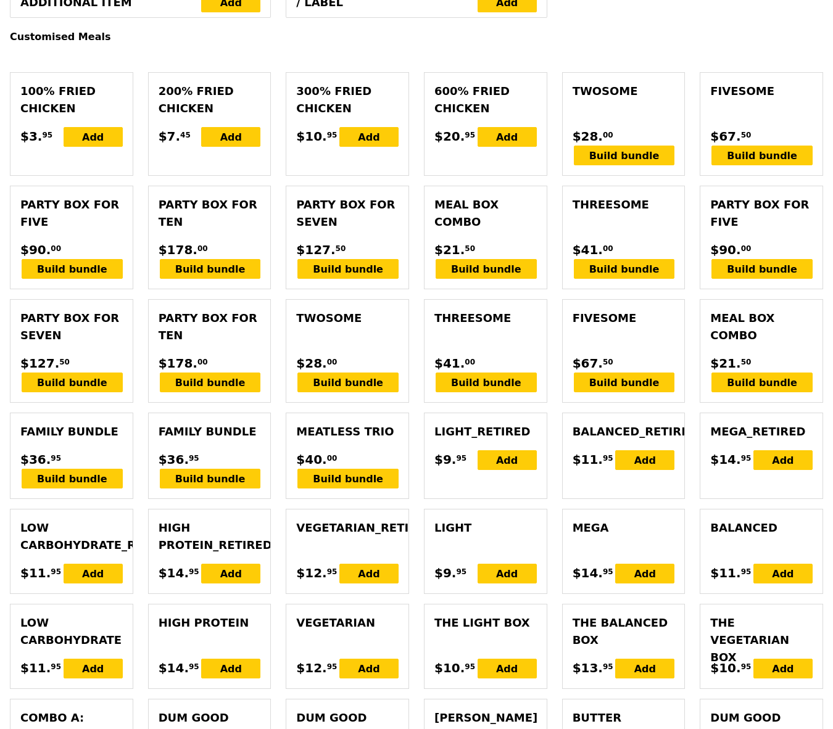
scroll to position [59, 0]
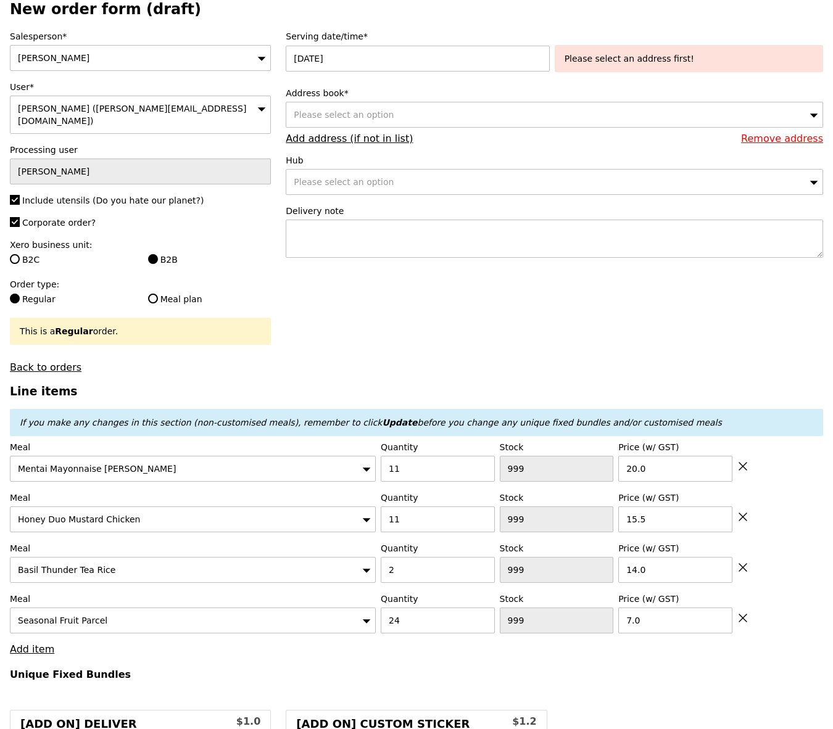
click at [715, 53] on div "Please select an address first!" at bounding box center [689, 58] width 249 height 12
click at [645, 67] on div "Please select an address first!" at bounding box center [689, 58] width 268 height 27
click at [578, 131] on div "Address book* Please select an option Remove address Add address (if not in lis…" at bounding box center [554, 115] width 537 height 57
click at [585, 115] on div "Please select an option" at bounding box center [554, 115] width 537 height 26
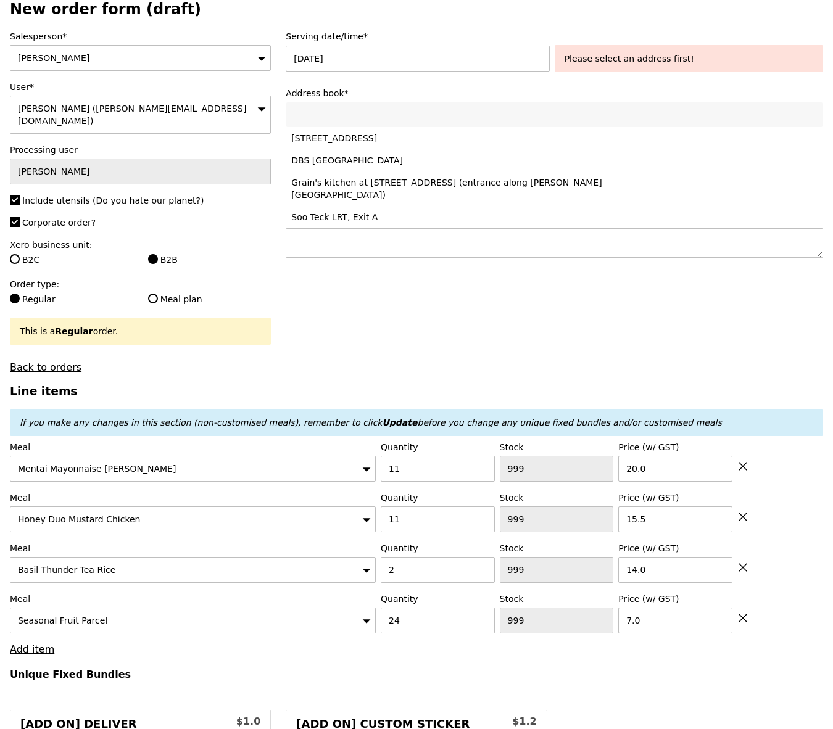
type input "9128 5168,"
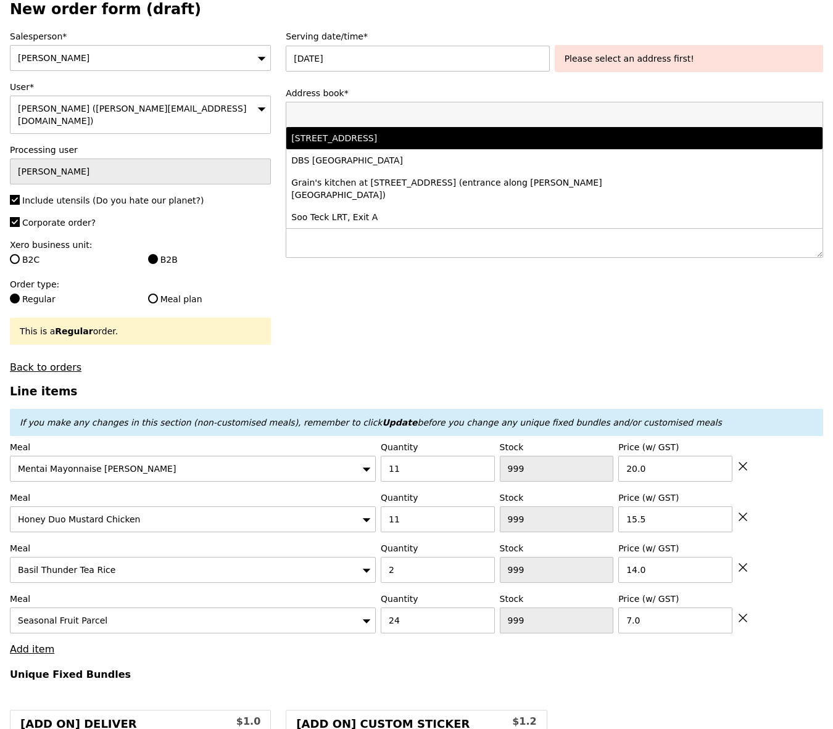
click at [552, 141] on div "1E Kent Ridge Road, #12-Dept of O&G, Singapore 119228" at bounding box center [488, 138] width 394 height 12
type input "Loading..."
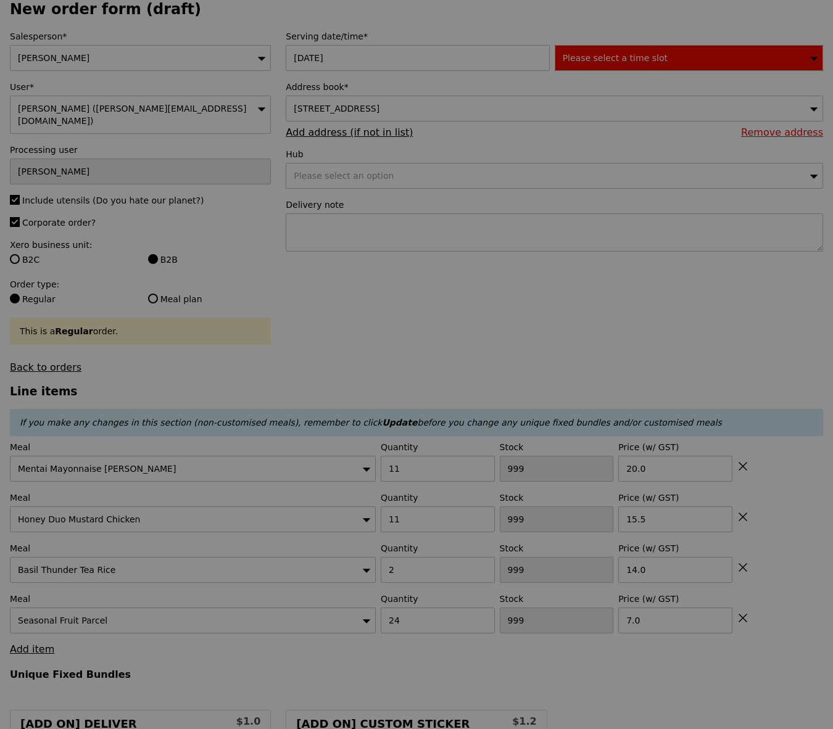
type input "87"
type input "93"
type input "94"
type input "96"
type input "Confirm"
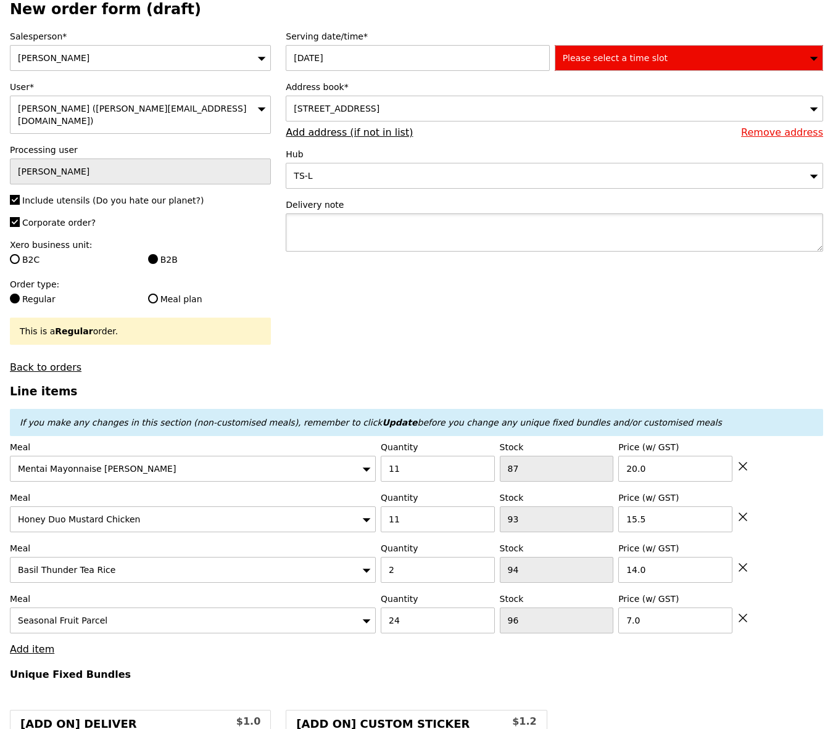
click at [492, 221] on textarea at bounding box center [554, 232] width 537 height 38
click at [668, 42] on label "Serving date/time*" at bounding box center [554, 36] width 537 height 12
click at [666, 63] on div "Please select a time slot" at bounding box center [689, 58] width 268 height 26
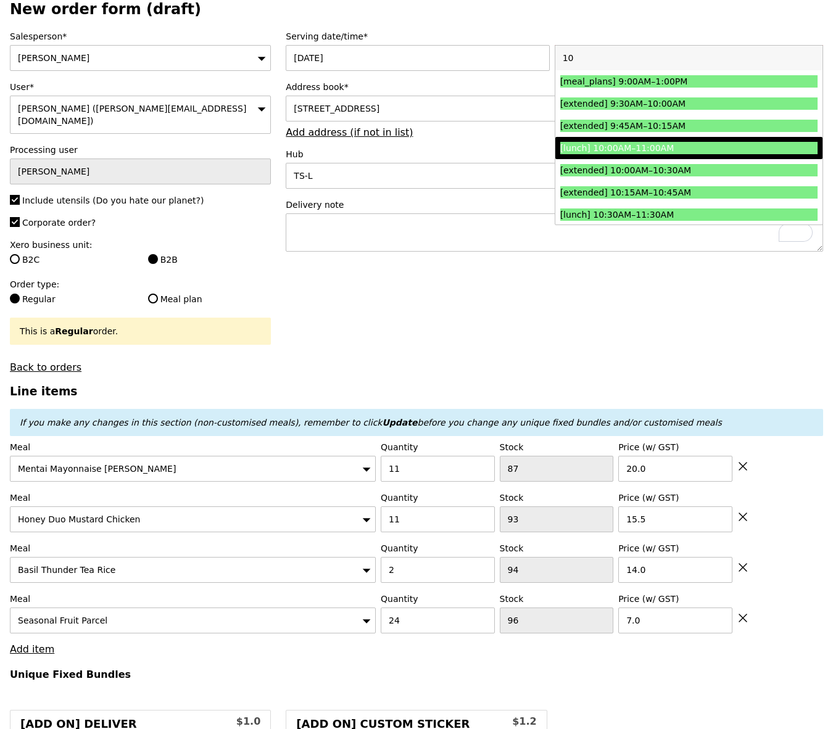
scroll to position [28, 0]
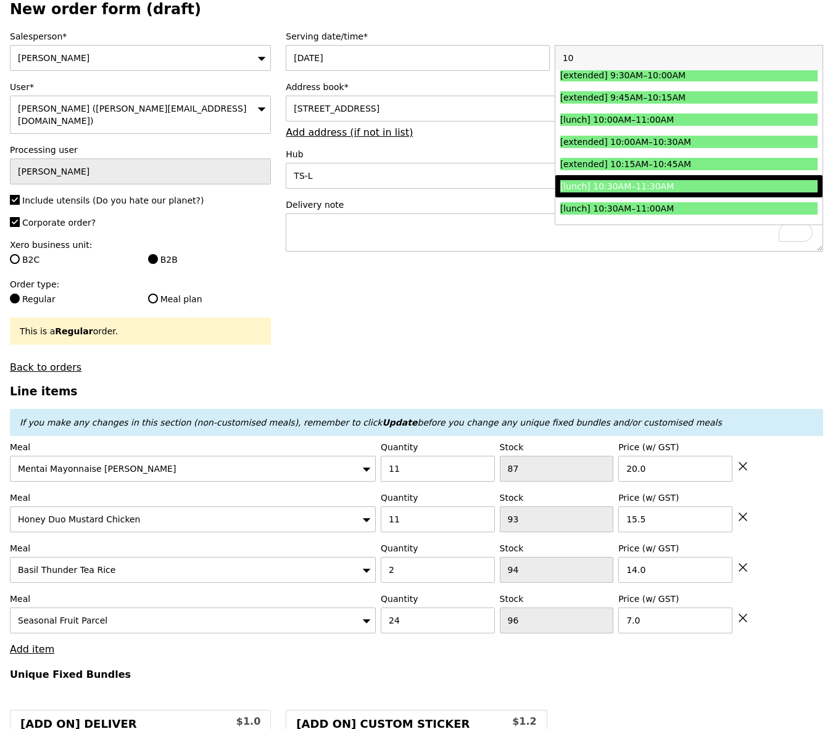
type input "10"
click at [669, 183] on div "[lunch] 10:30AM–11:30AM" at bounding box center [656, 186] width 193 height 12
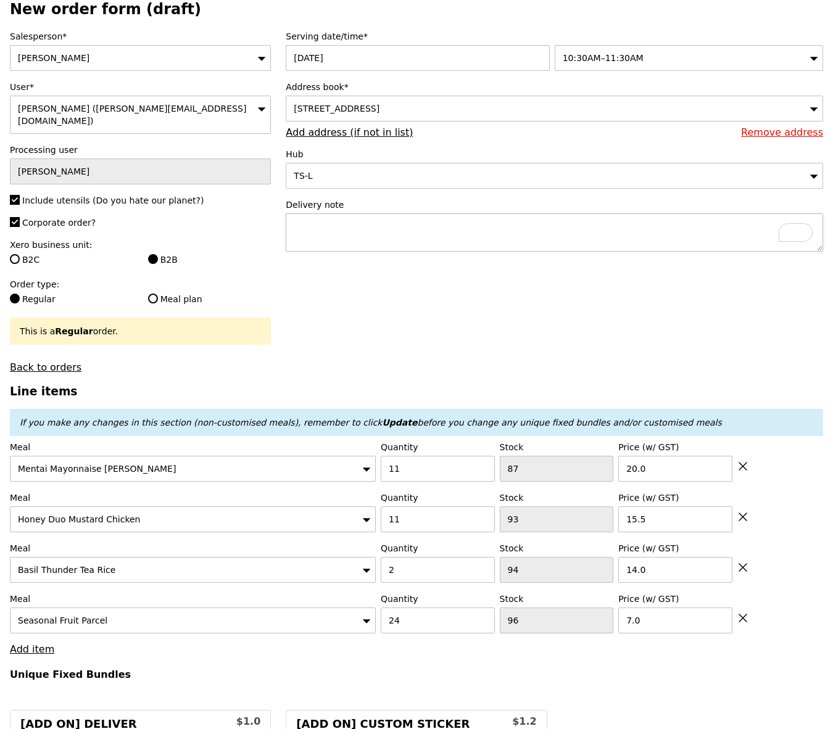
type input "Confirm"
click at [552, 244] on textarea "To enrich screen reader interactions, please activate Accessibility in Grammarl…" at bounding box center [554, 232] width 537 height 38
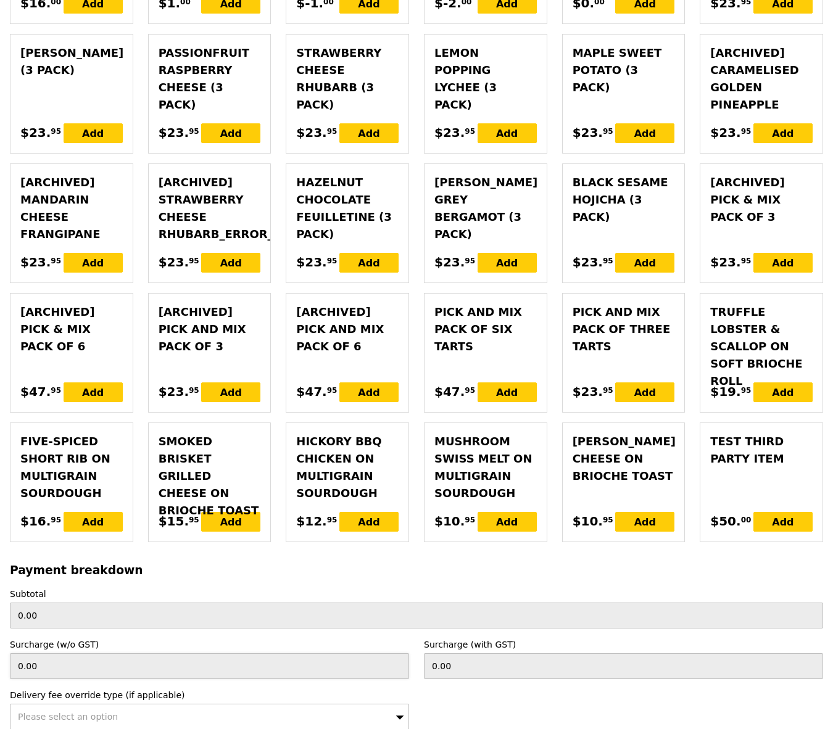
scroll to position [3283, 0]
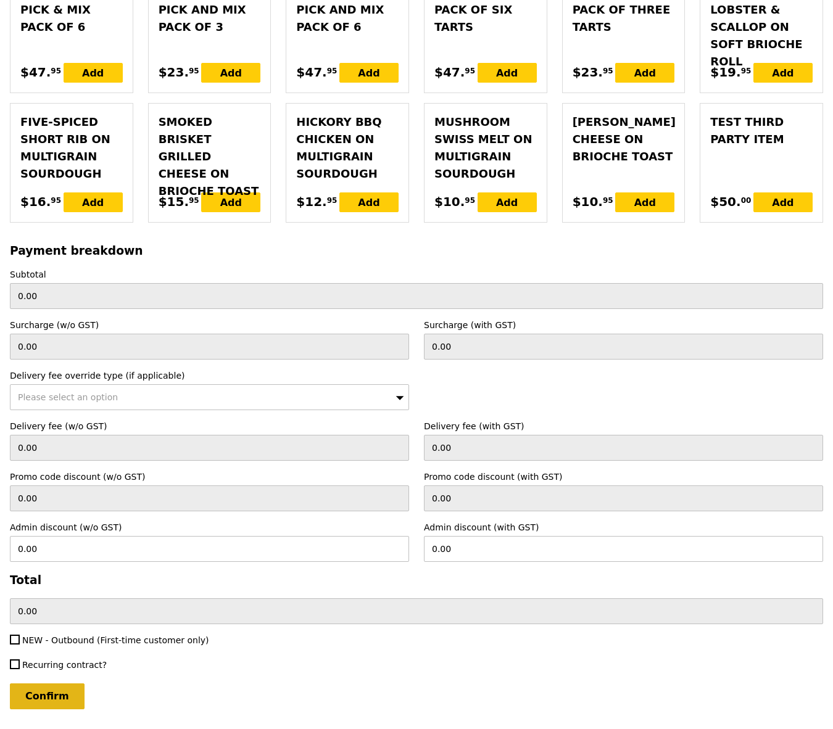
type textarea "Please deliver by 11:30AM."
type input "Confirm"
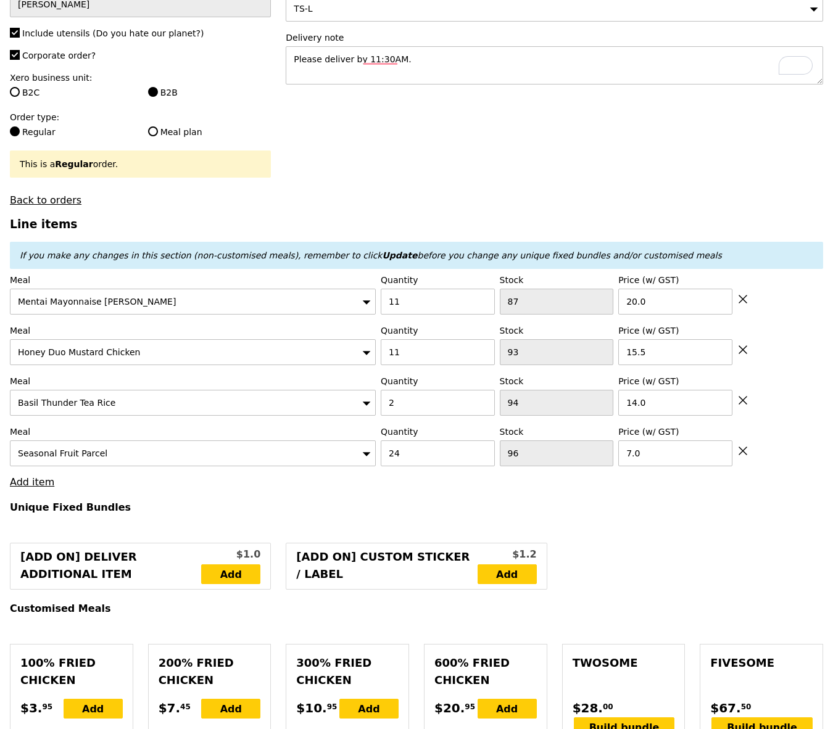
scroll to position [257, 0]
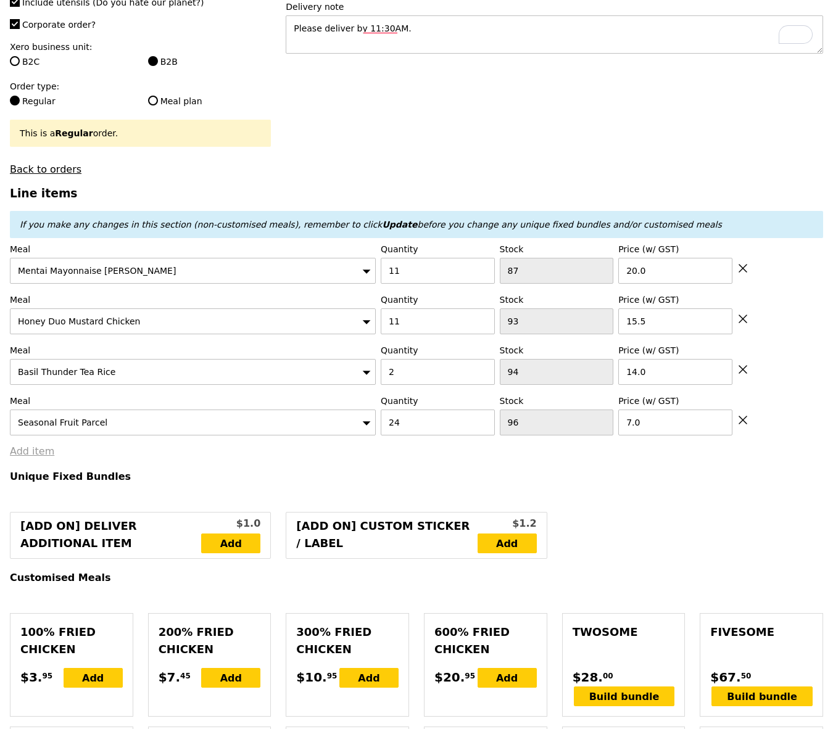
click at [42, 445] on link "Add item" at bounding box center [32, 451] width 44 height 12
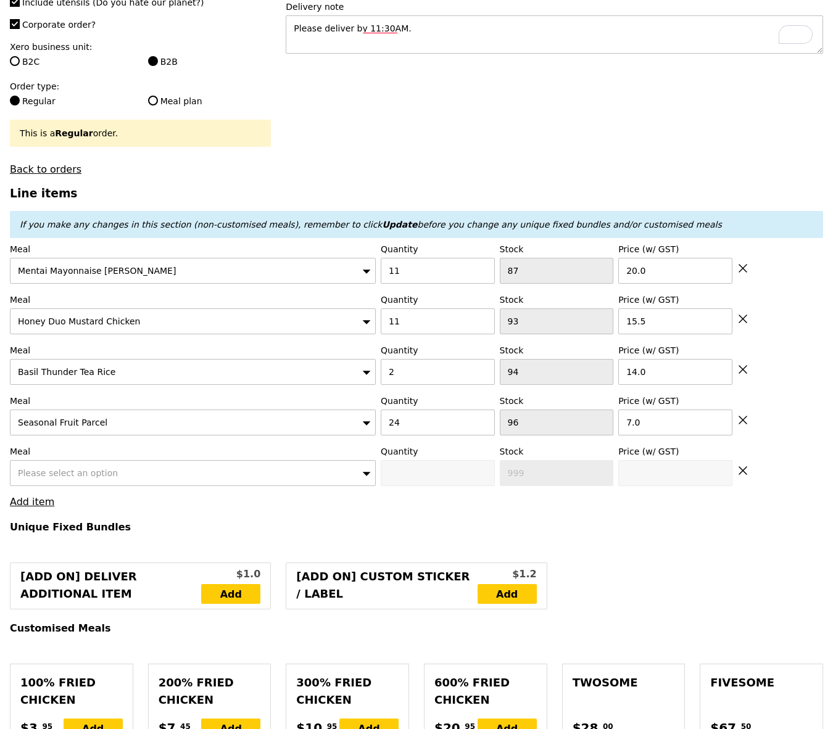
click at [46, 468] on span "Please select an option" at bounding box center [68, 473] width 100 height 10
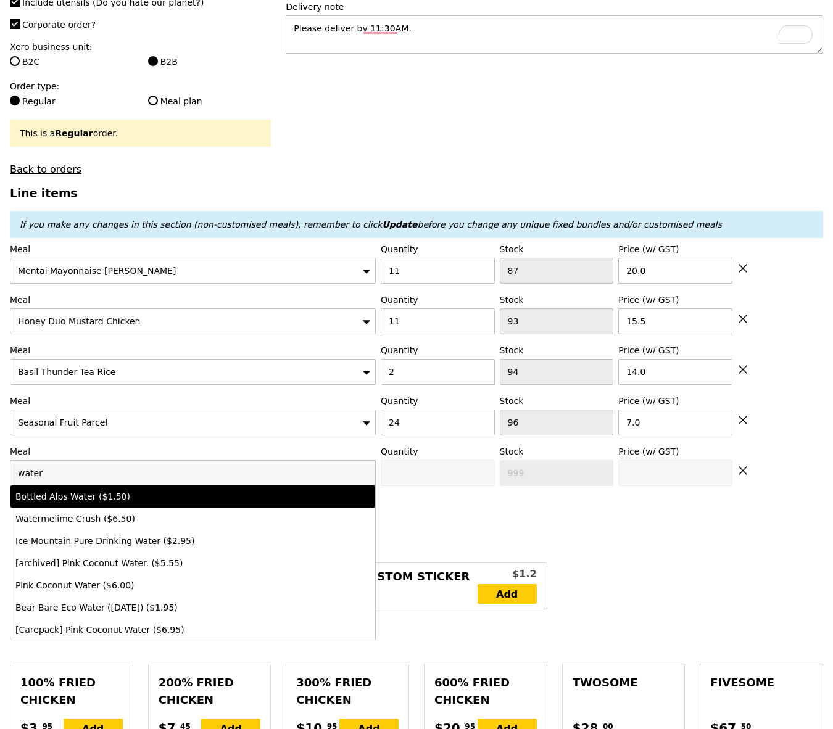
type input "water"
click at [65, 490] on div "Bottled Alps Water ($1.50)" at bounding box center [148, 496] width 266 height 12
type input "Confirm anyway"
type input "0"
type input "99"
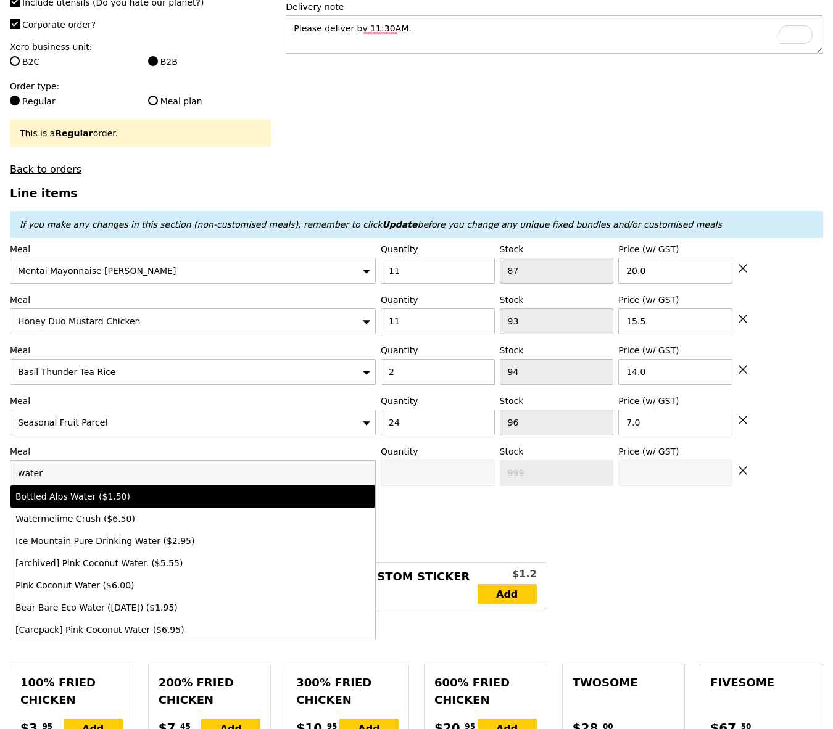
type input "1.5"
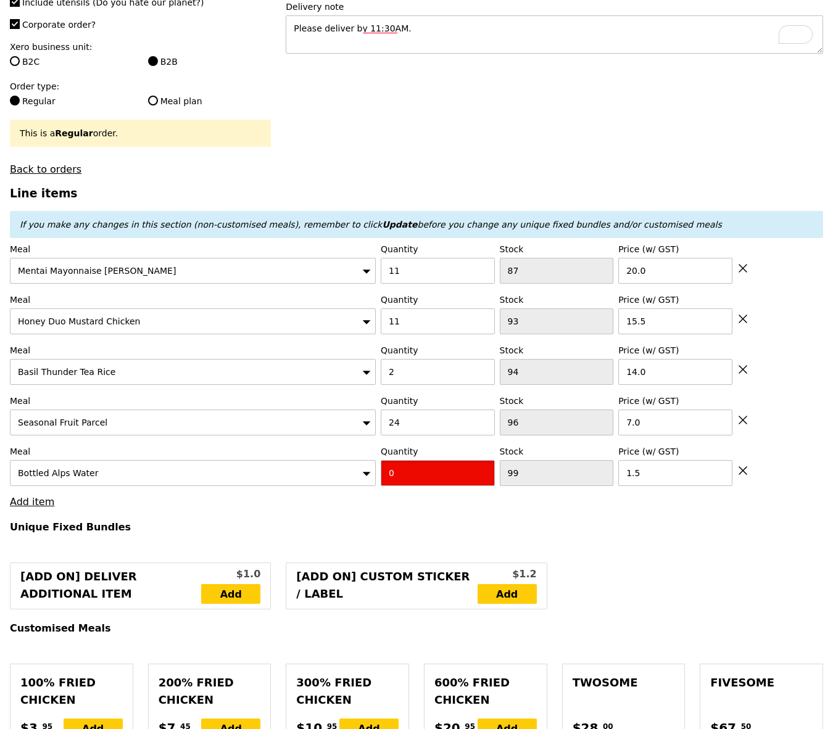
click at [457, 463] on input "0" at bounding box center [438, 473] width 114 height 26
type input "Confirm"
type input "24"
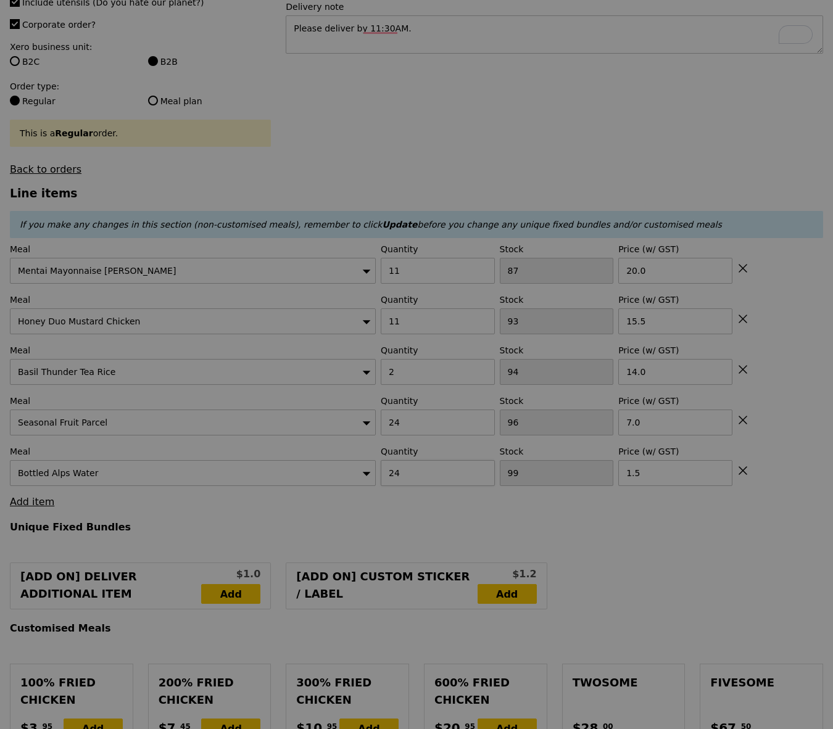
type input "Loading..."
type input "586.50"
type input "3.62"
type input "3.95"
type input "590.45"
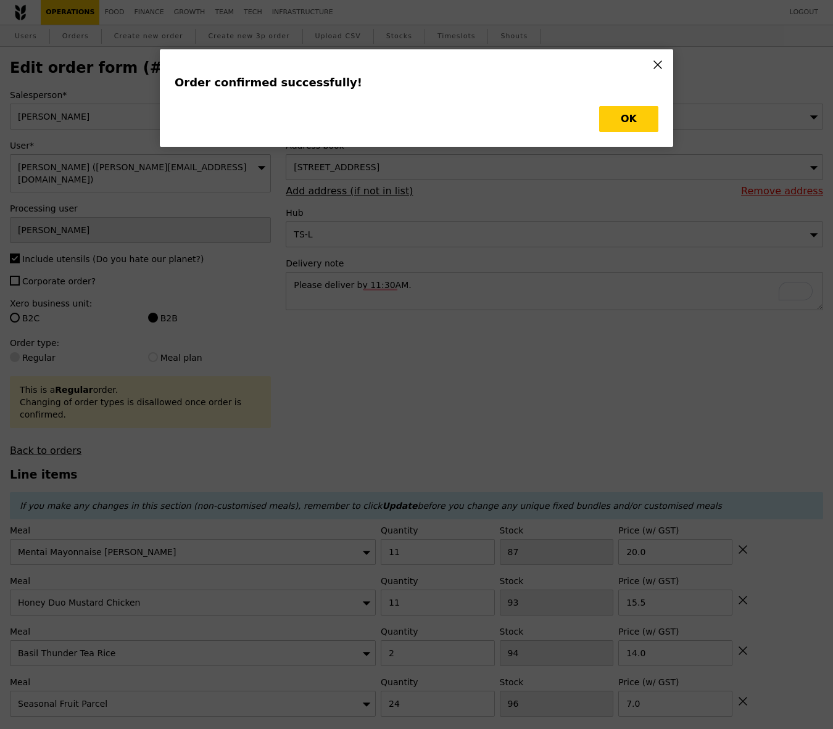
type input "Loading..."
checkbox input "false"
type input "24"
type input "96"
type input "7.00"
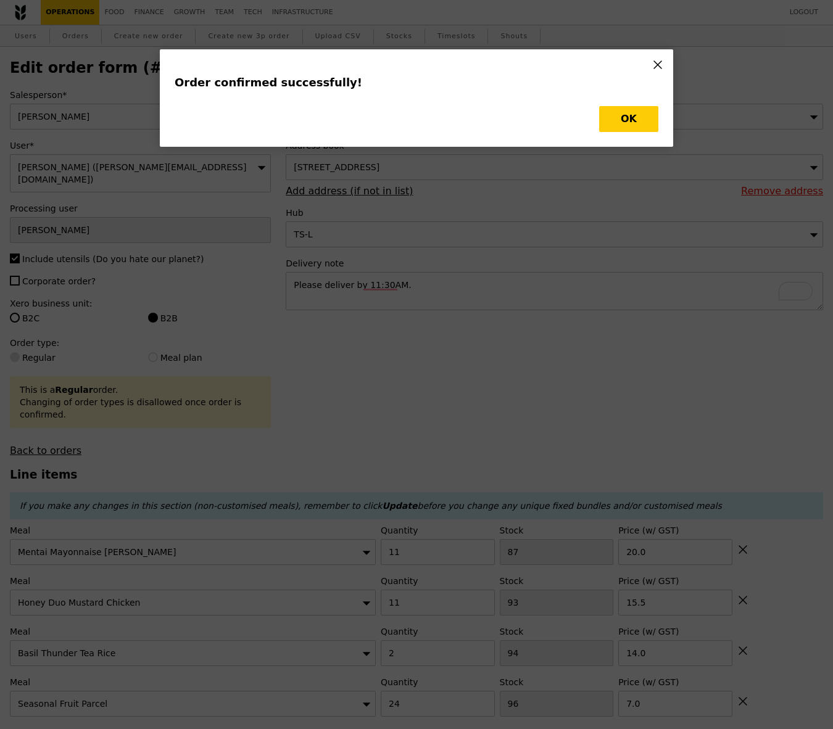
type input "2"
type input "94"
type input "14.00"
type input "11"
type input "93"
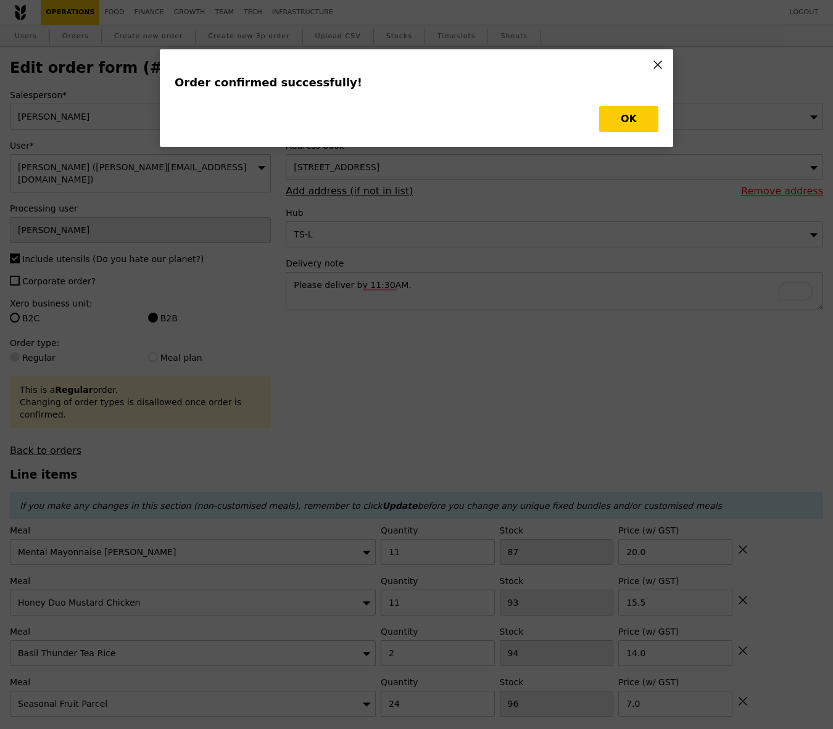
type input "15.50"
type input "11"
type input "87"
type input "20.00"
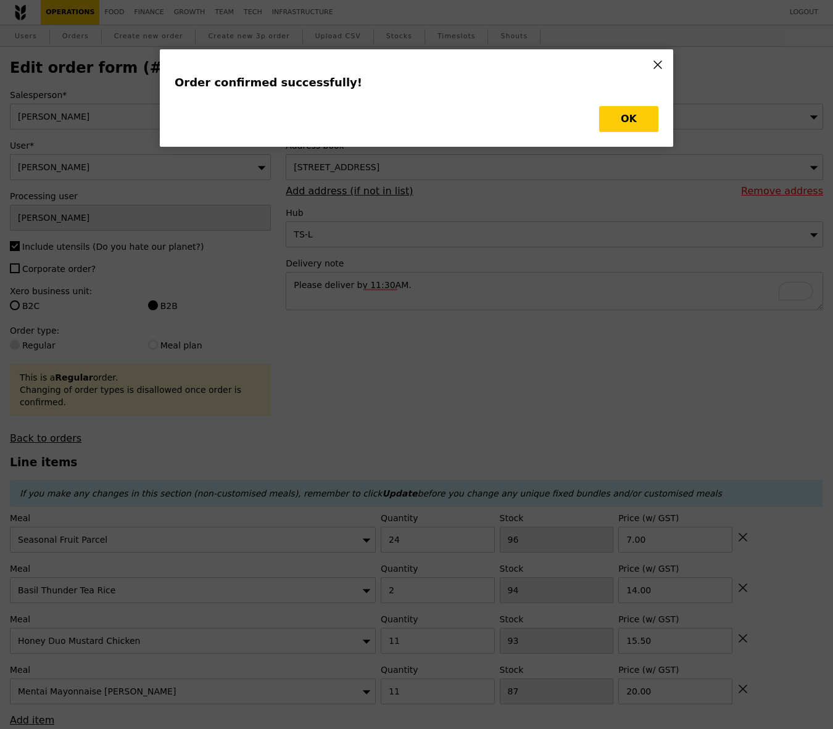
type input "72"
type input "92"
type input "82"
type input "76"
type input "Update"
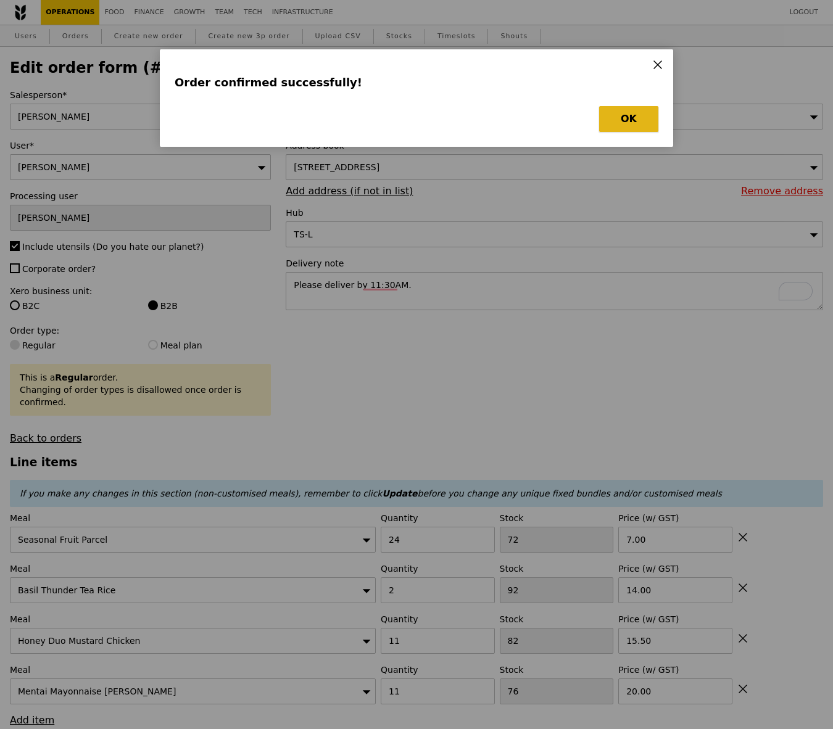
click at [629, 122] on button "OK" at bounding box center [628, 119] width 59 height 26
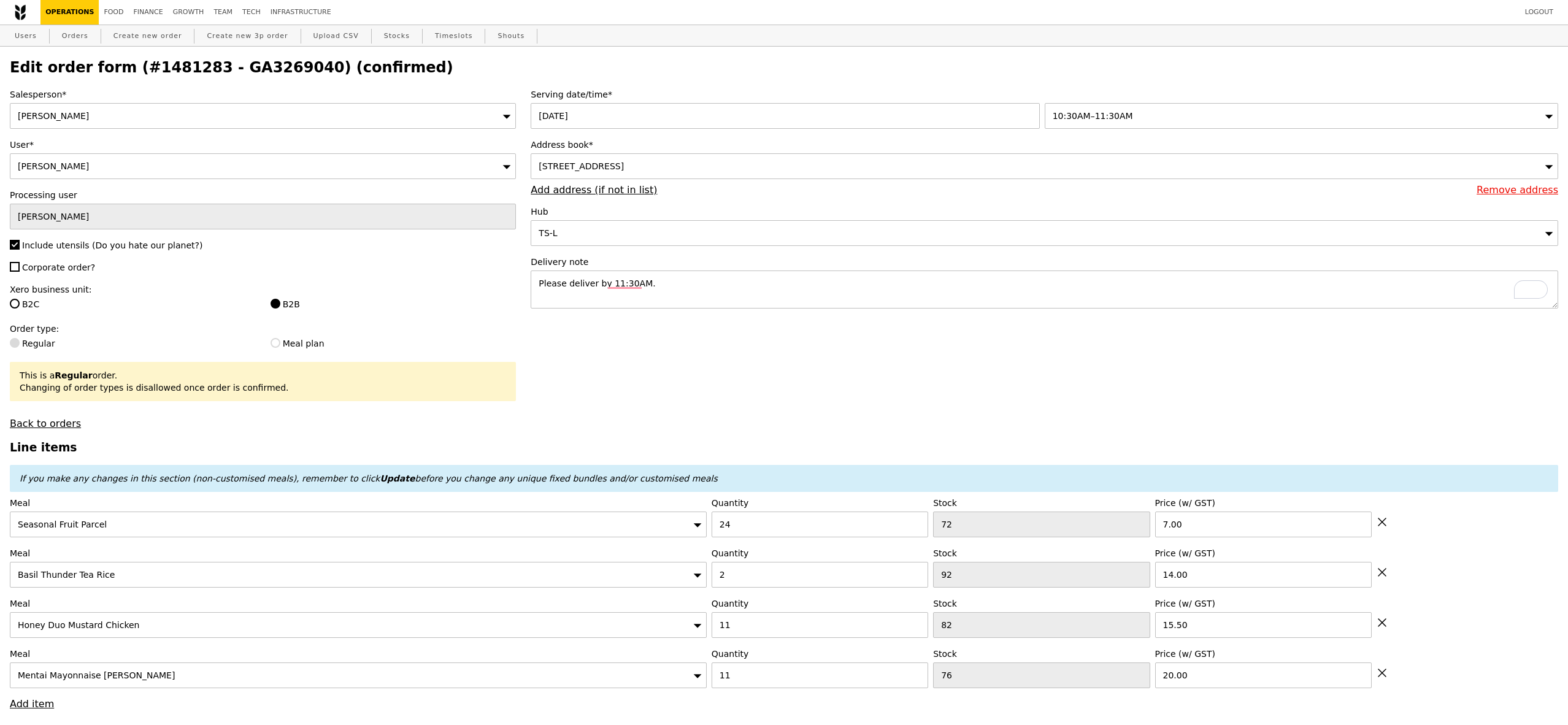
click at [706, 269] on div "Delivery note Please deliver by 11:30AM." at bounding box center [1044, 283] width 1027 height 56
click at [706, 281] on textarea "Please deliver by 11:30AM." at bounding box center [1044, 289] width 1027 height 38
type input "0.00"
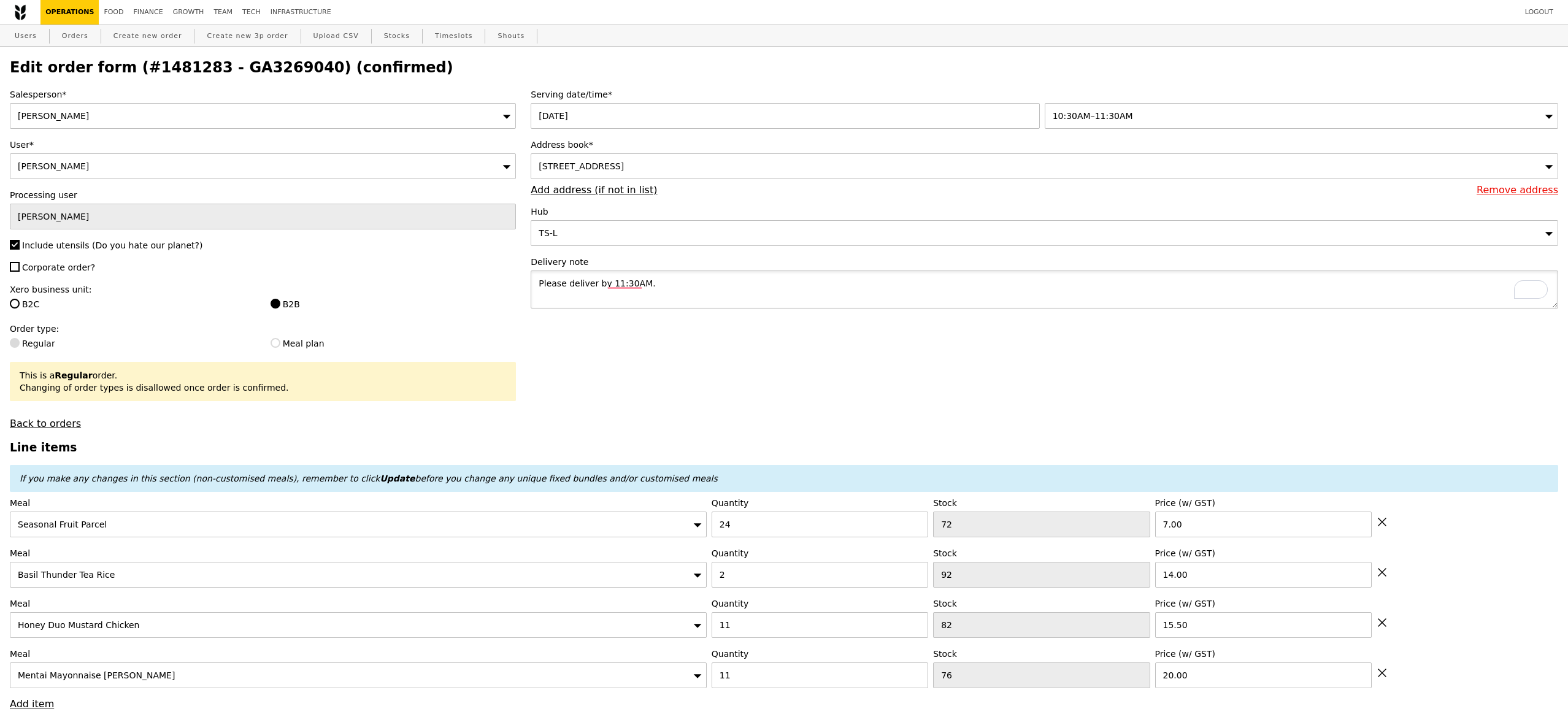
type input "0.00"
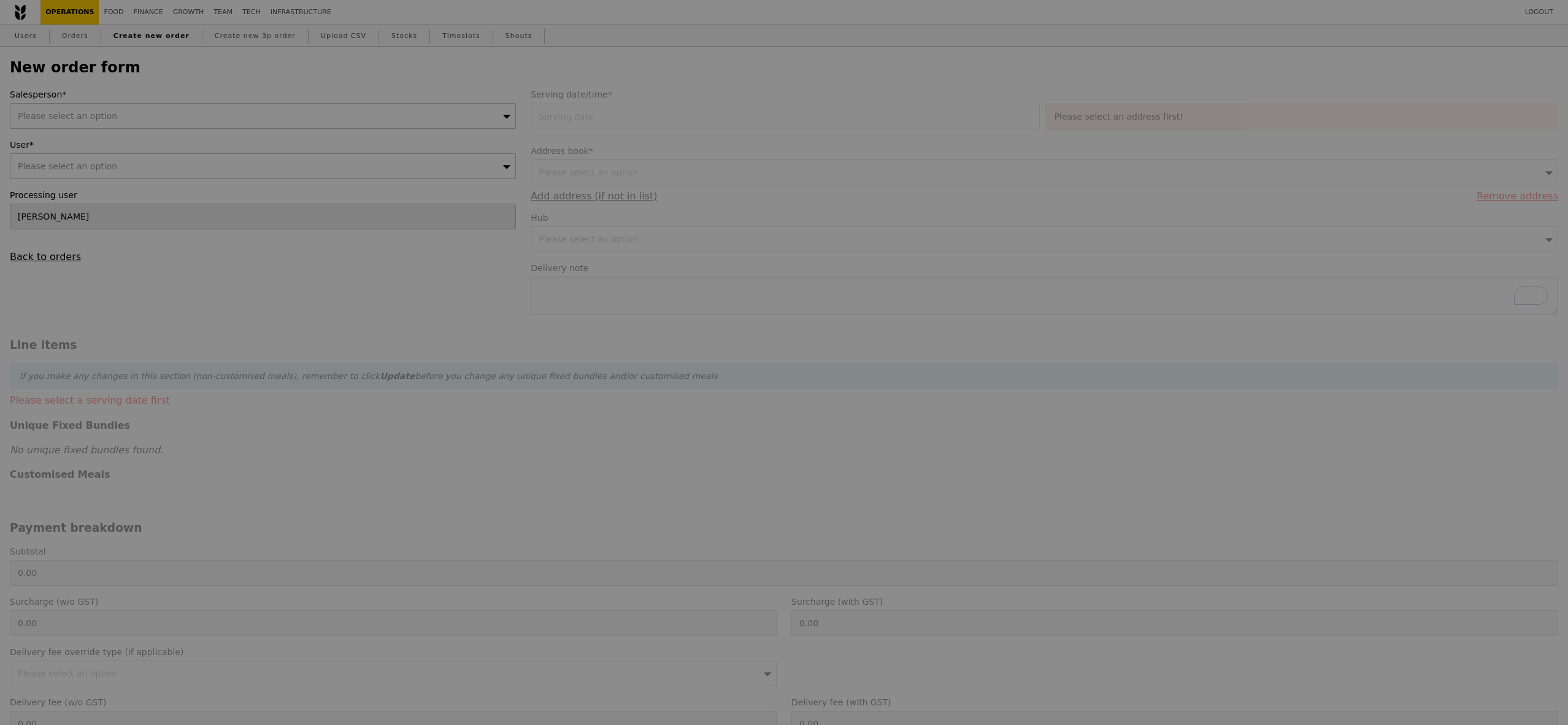
type input "Confirm"
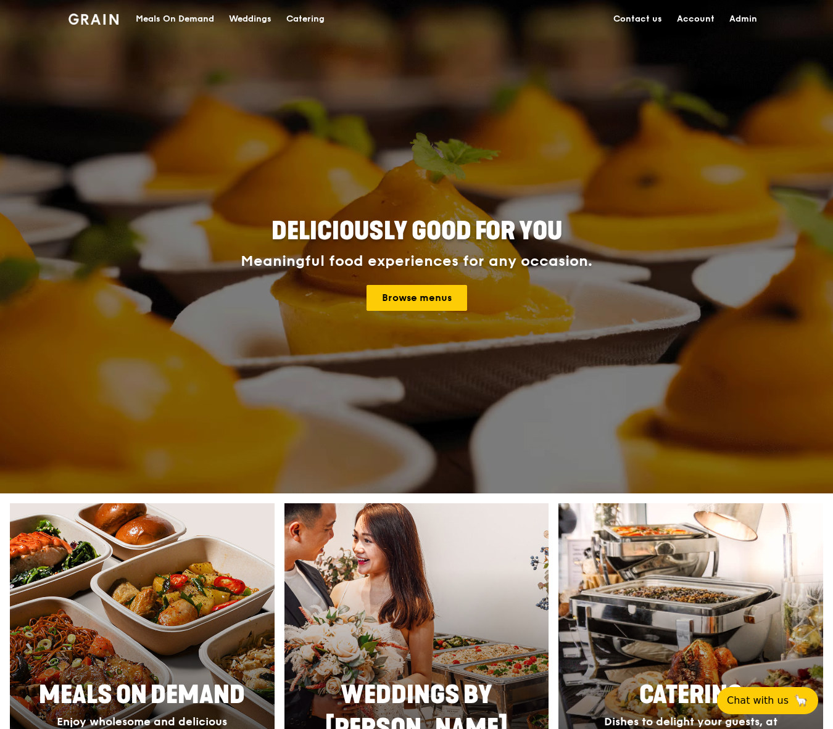
click at [170, 3] on div "Meals On Demand" at bounding box center [175, 19] width 78 height 37
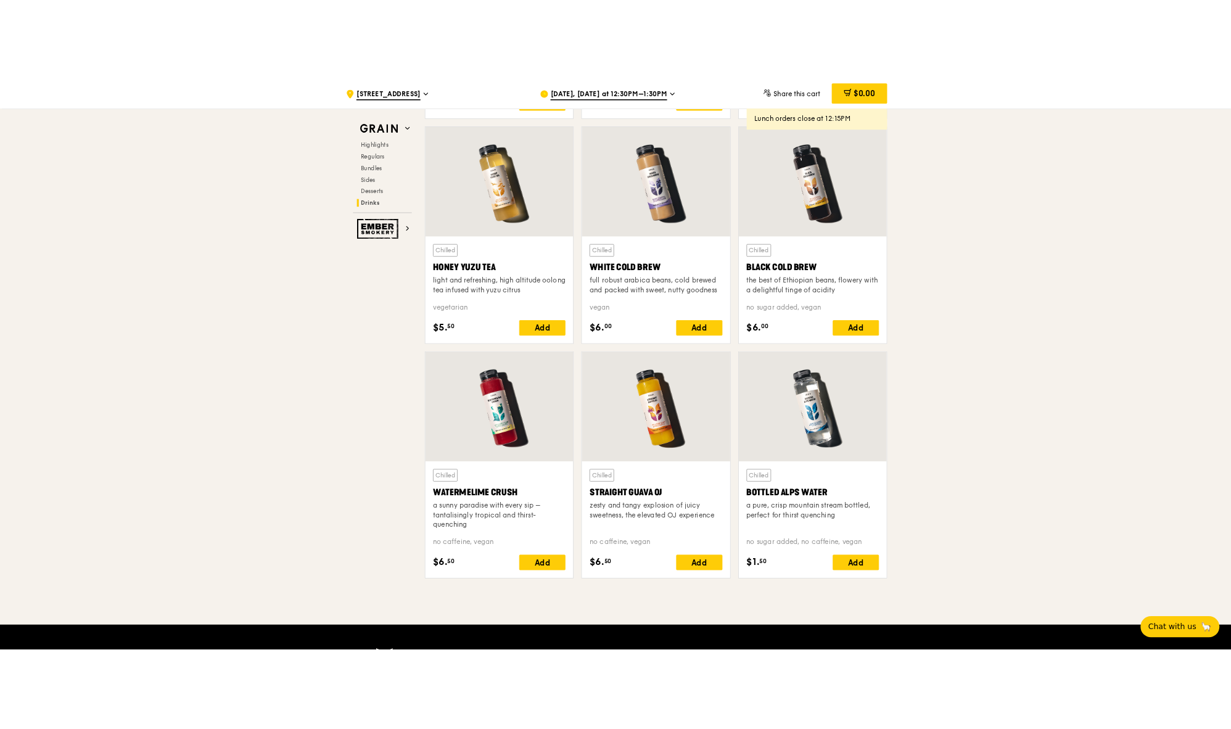
scroll to position [4574, 0]
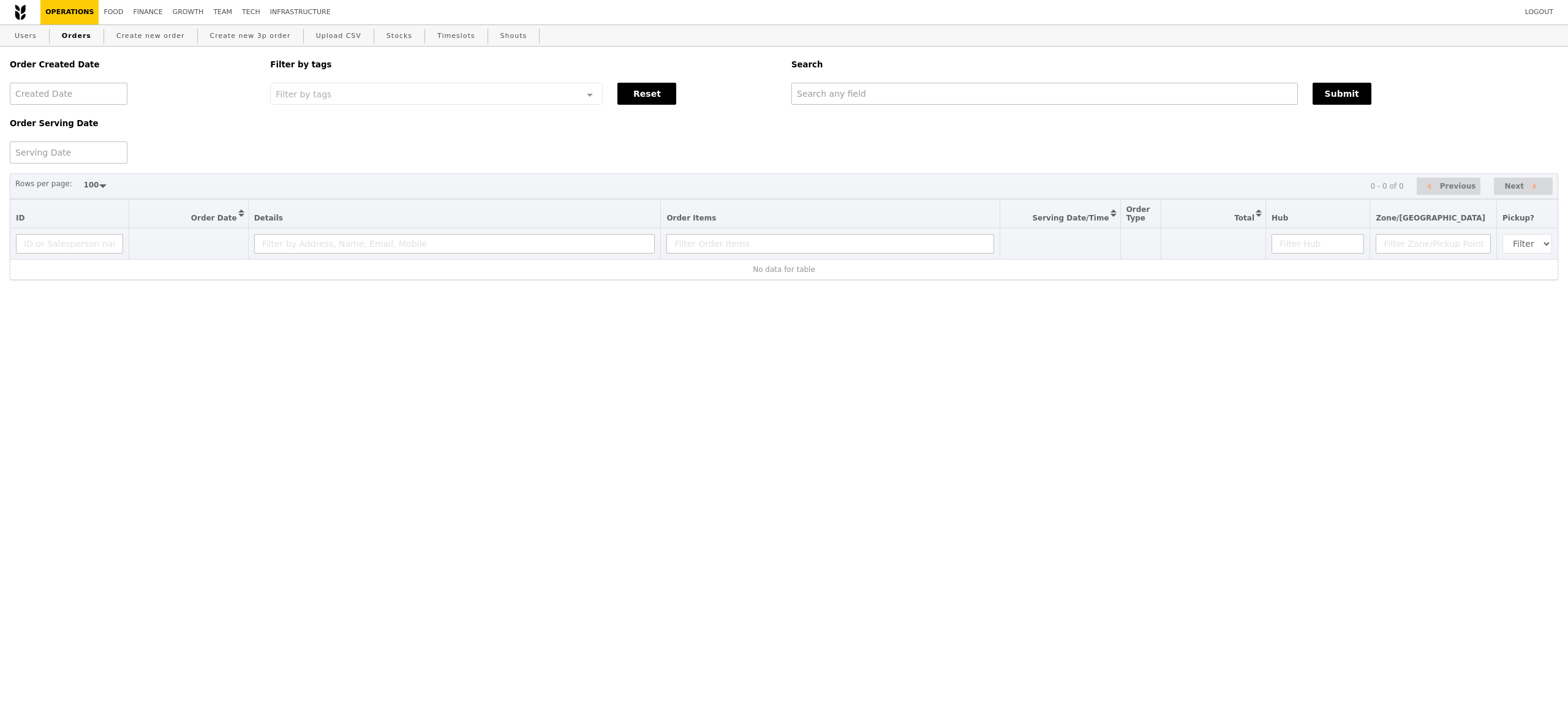
select select "100"
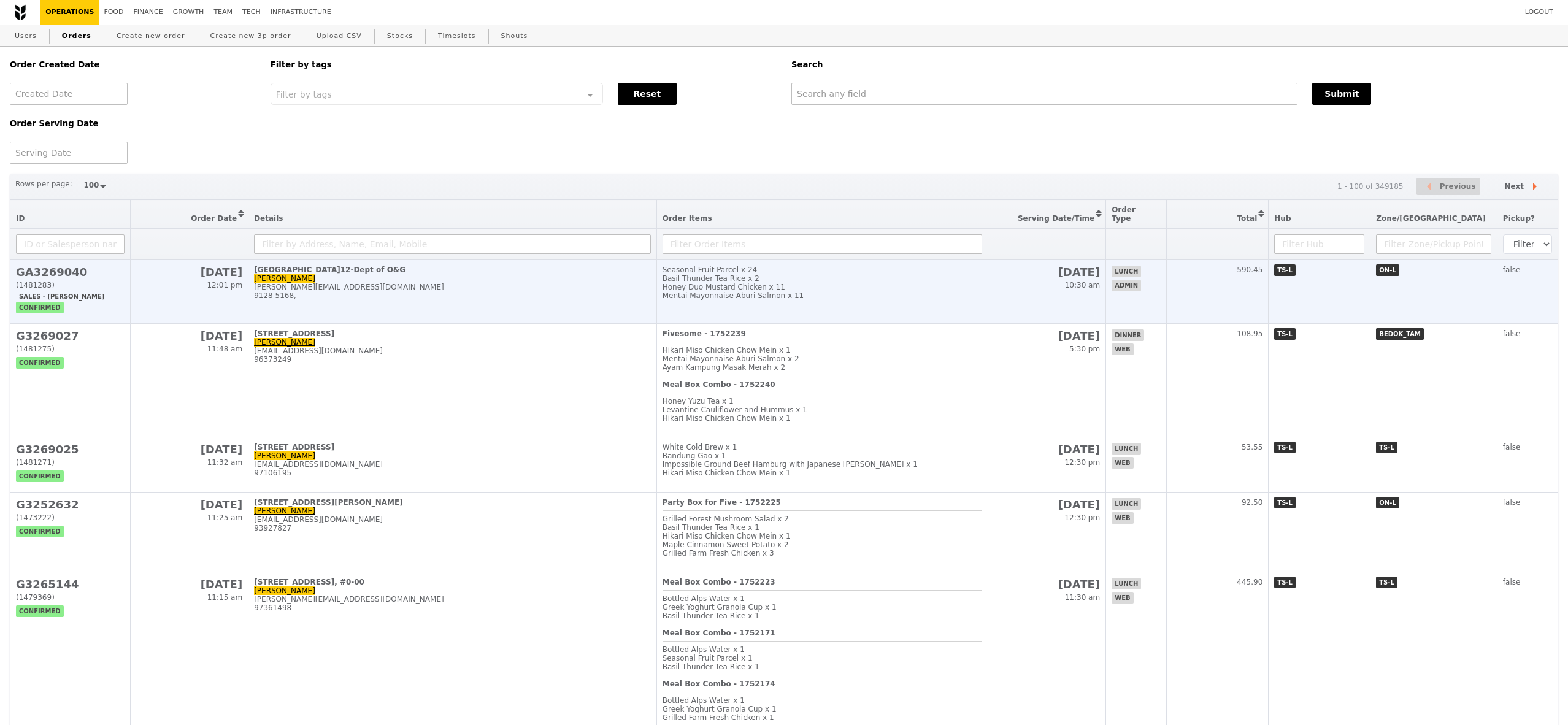
click at [59, 266] on h2 "GA3269040" at bounding box center [70, 272] width 108 height 13
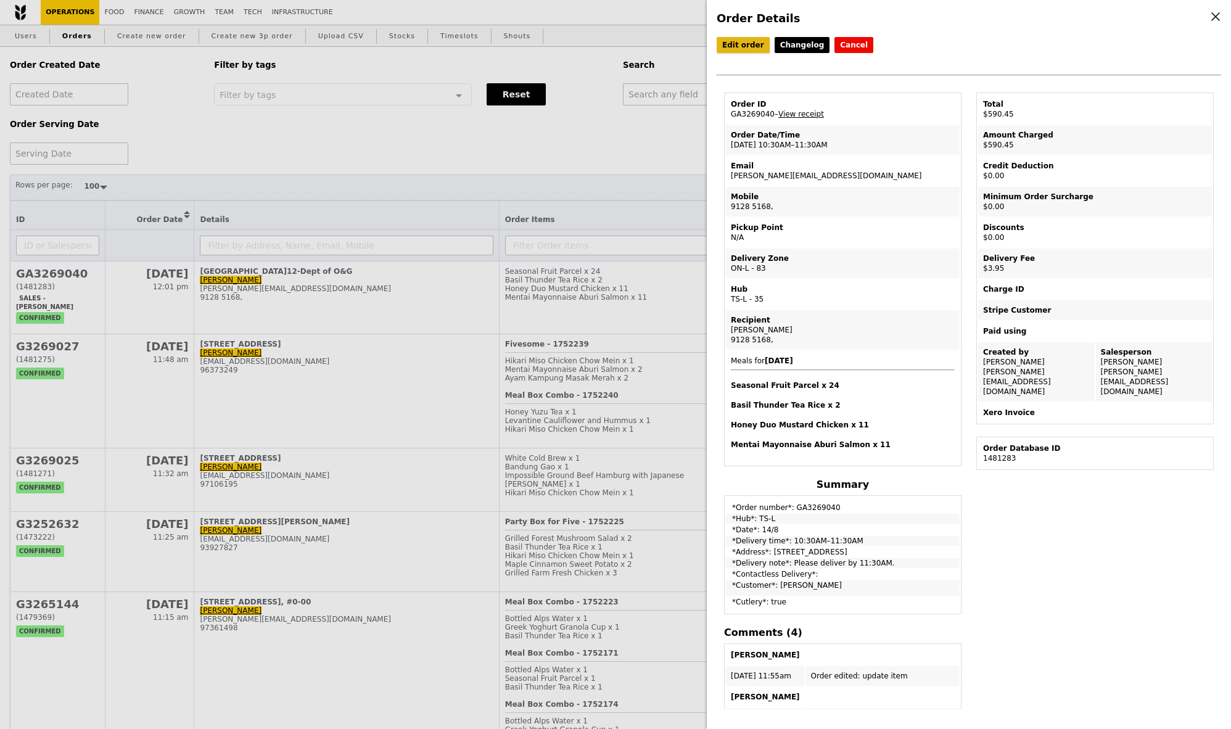
click at [740, 49] on link "Edit order" at bounding box center [743, 45] width 53 height 16
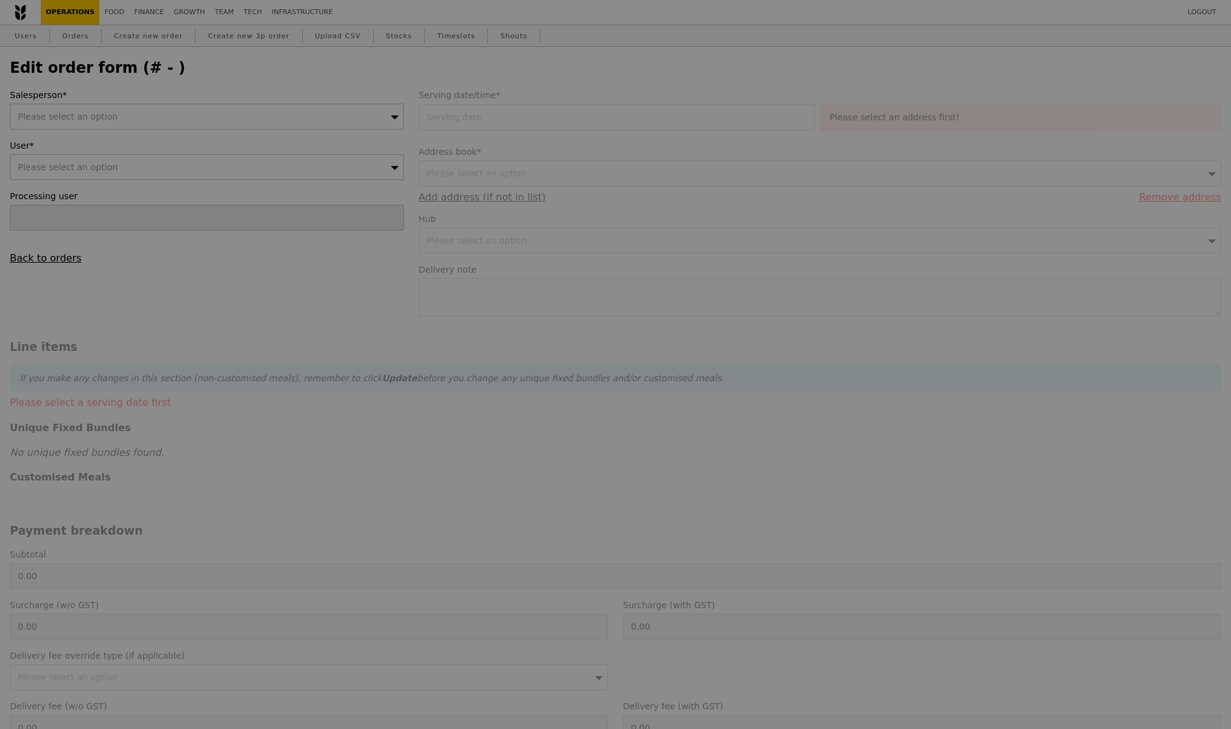
type input "Samantha"
type input "14 Aug 2025"
type textarea "Please deliver by 11:30AM."
type input "Loading..."
type input "586.50"
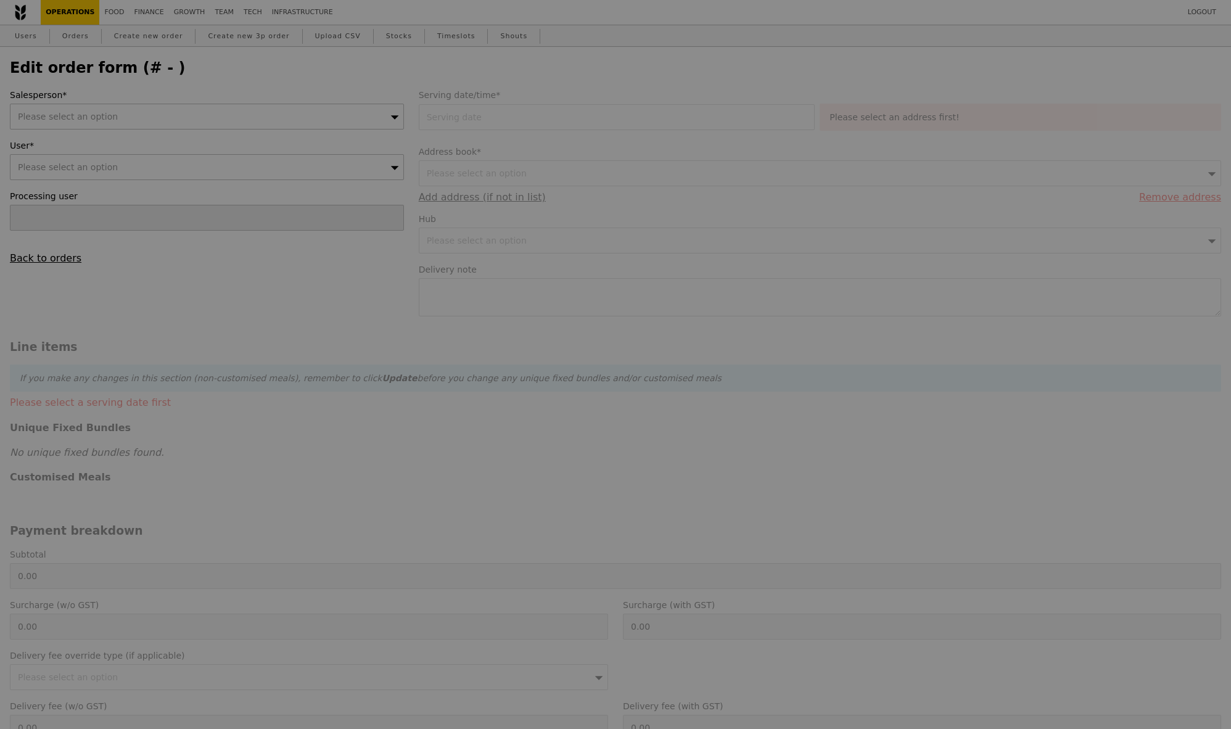
type input "3.62"
type input "3.95"
type input "590.45"
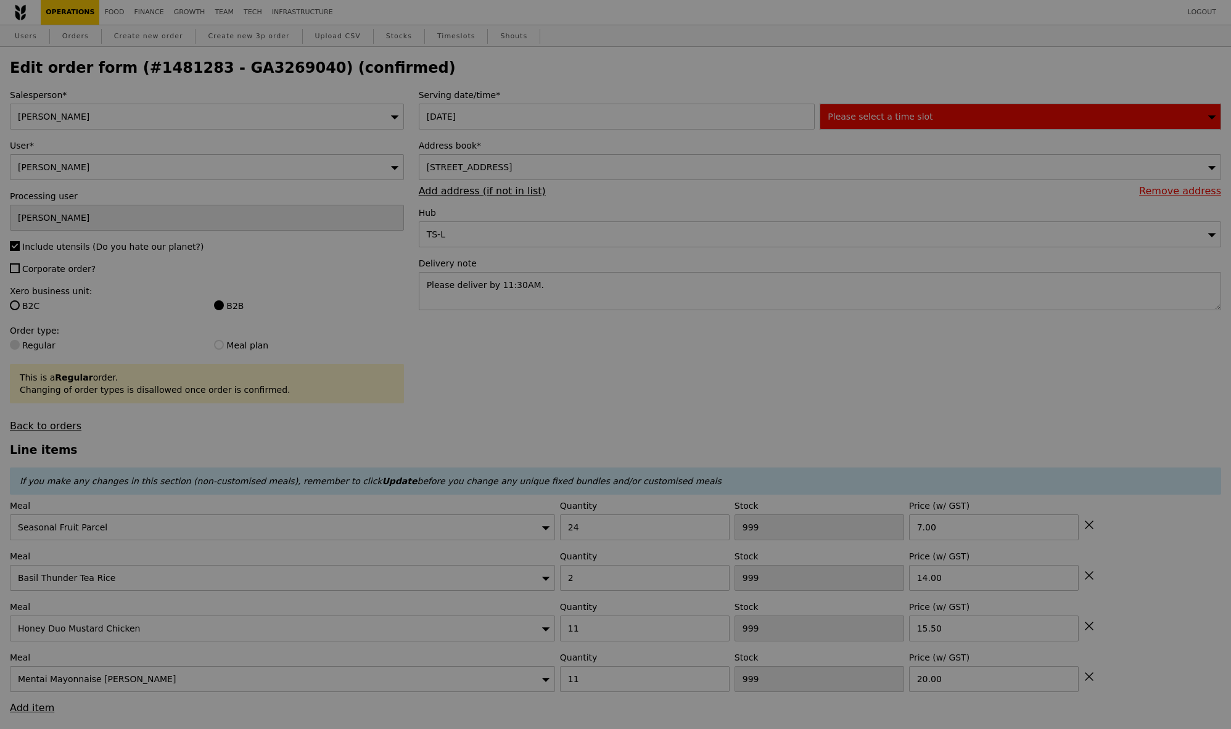
type input "72"
type input "92"
type input "82"
type input "76"
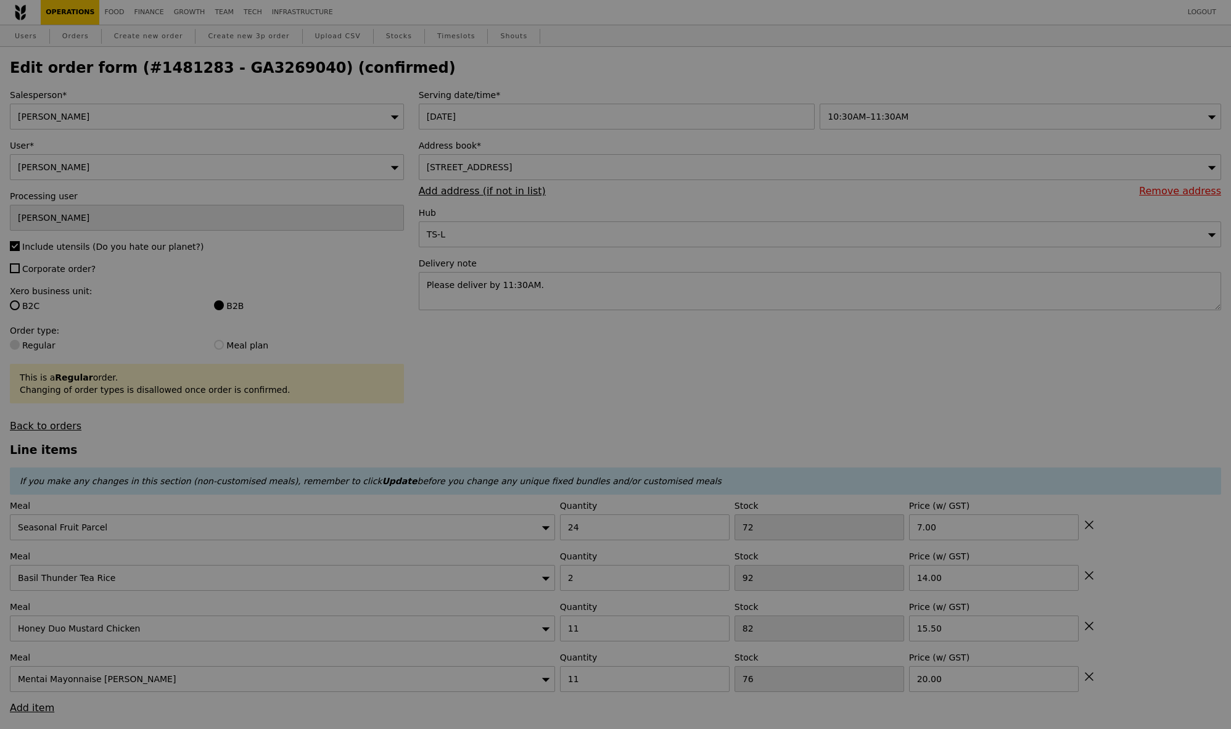
type input "Update"
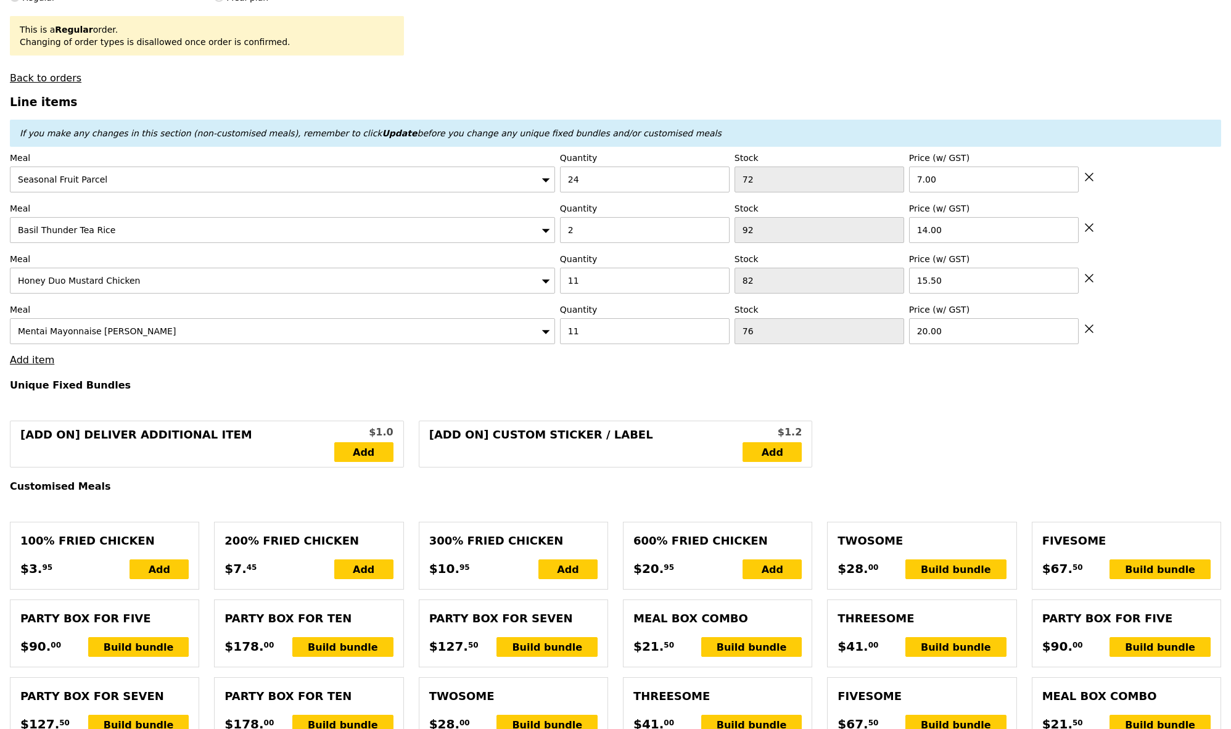
scroll to position [336, 0]
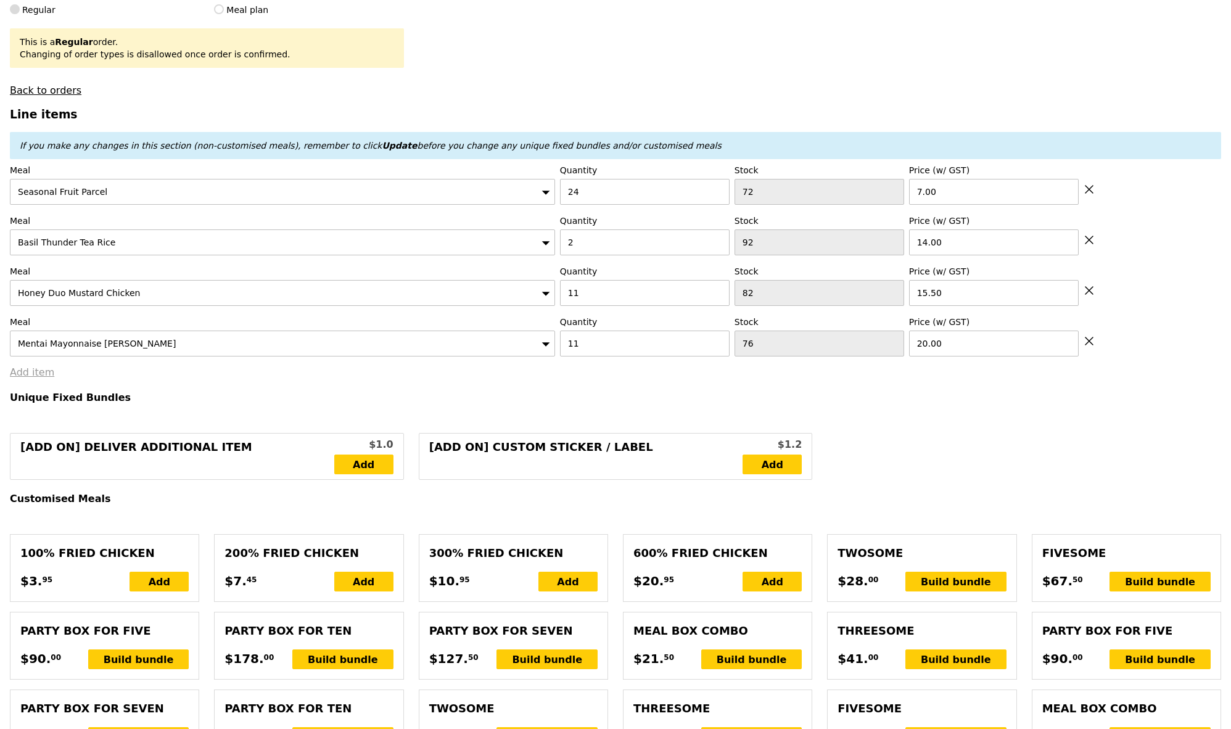
click at [36, 374] on link "Add item" at bounding box center [32, 372] width 44 height 12
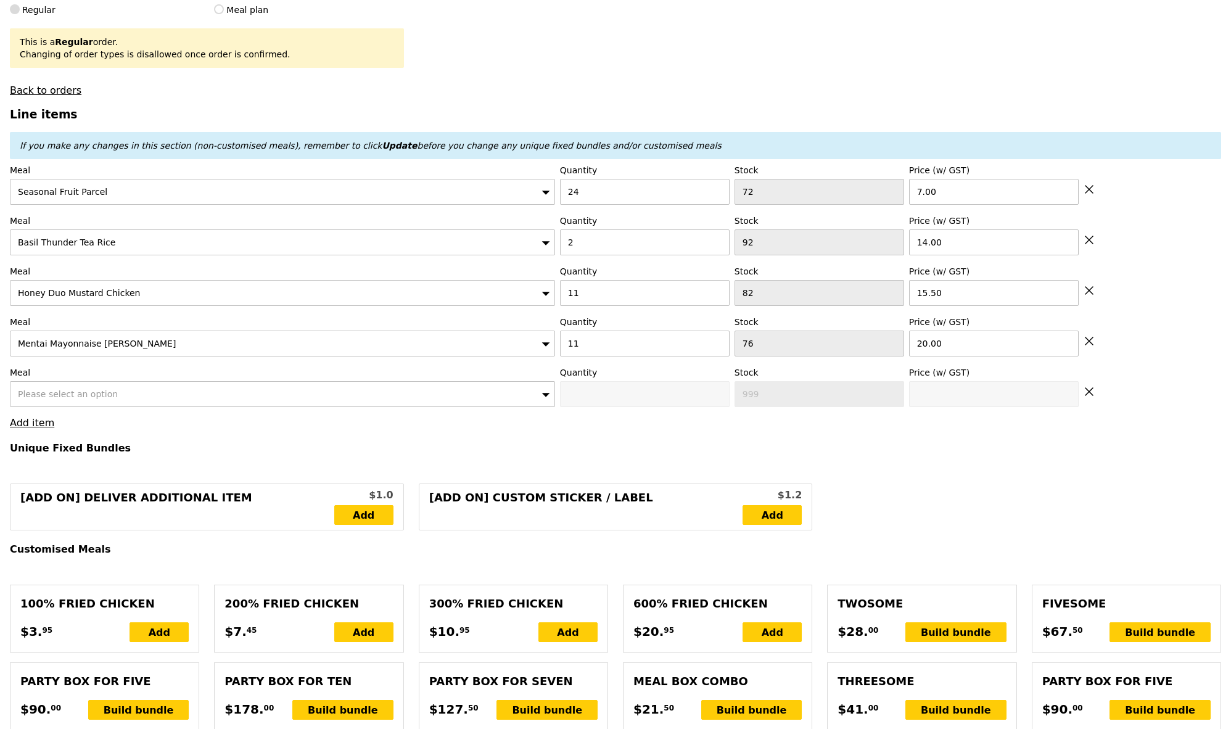
click at [53, 399] on div "Please select an option" at bounding box center [282, 394] width 545 height 26
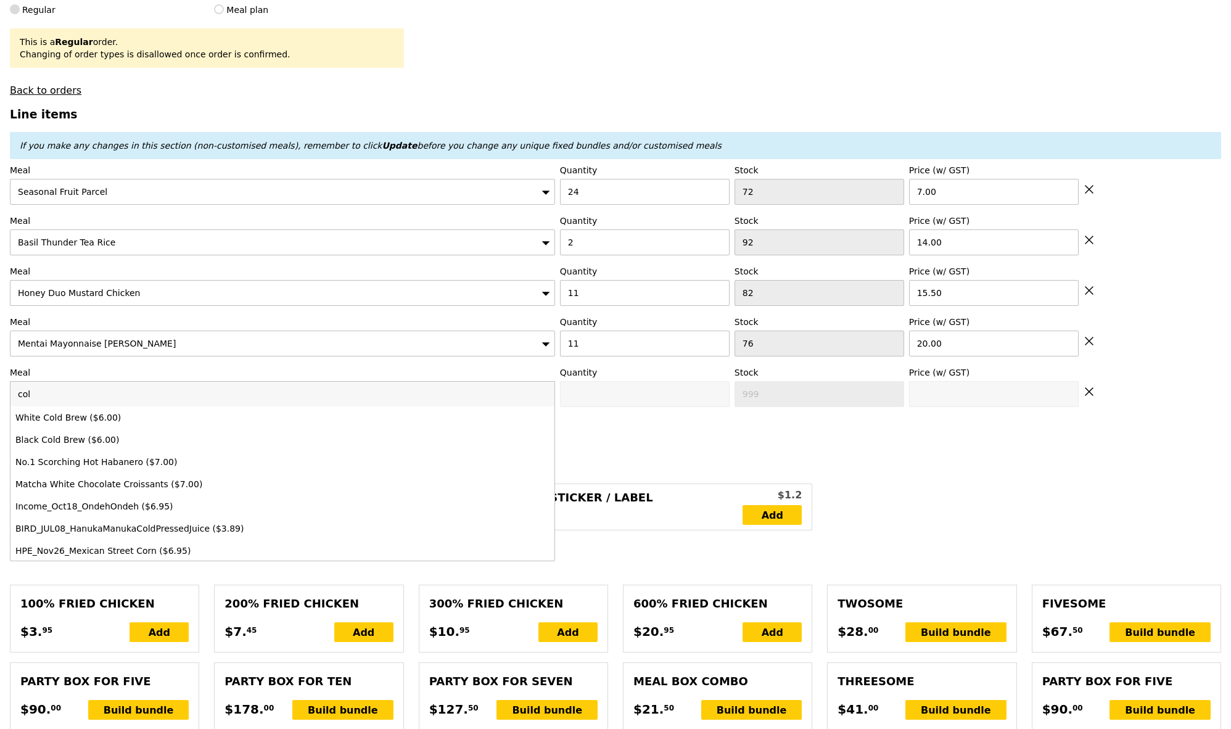
type input "cold"
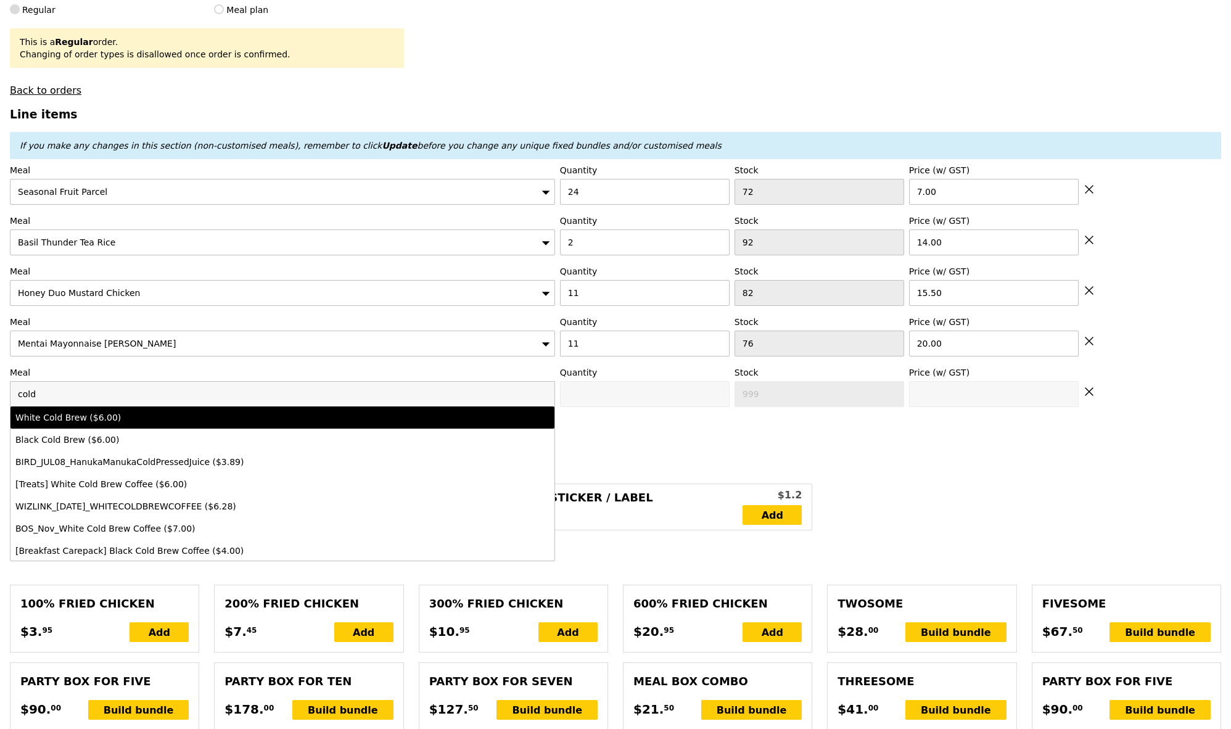
click at [64, 416] on div "White Cold Brew ($6.00)" at bounding box center [215, 418] width 400 height 12
type input "0"
type input "100"
type input "6.0"
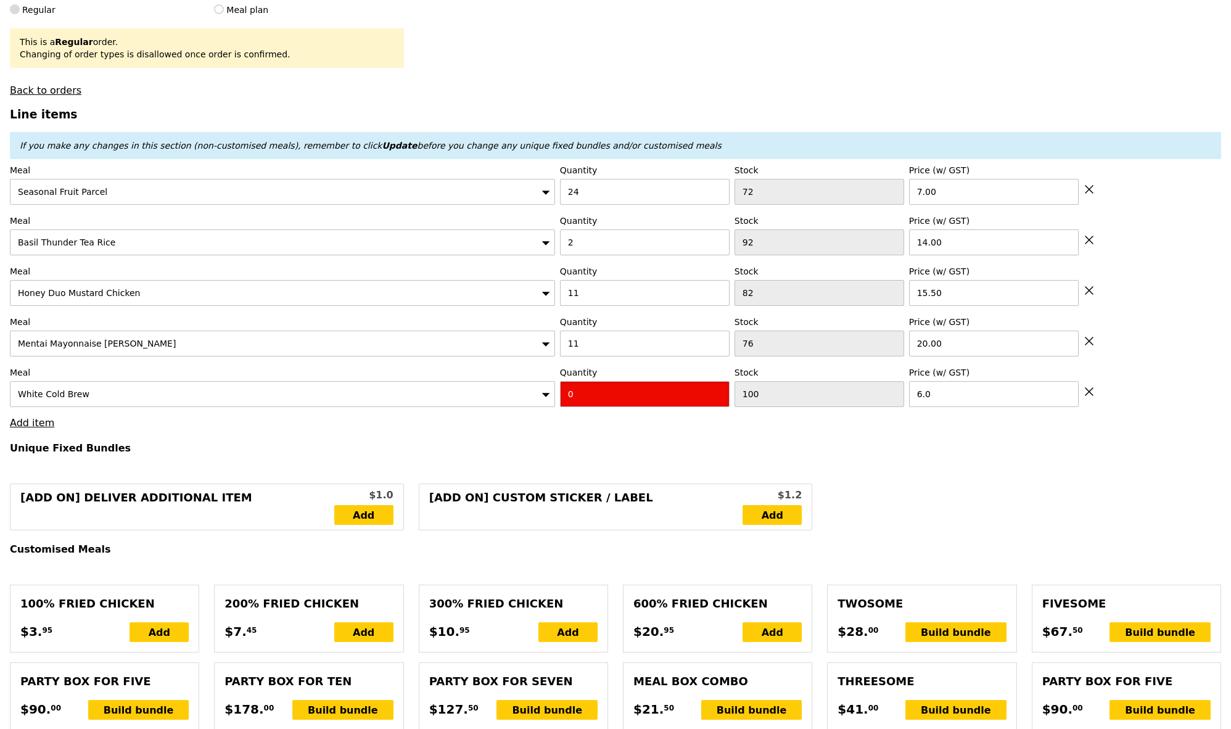
click at [602, 401] on input "0" at bounding box center [645, 394] width 170 height 26
type input "12"
click at [38, 423] on link "Add item" at bounding box center [32, 423] width 44 height 12
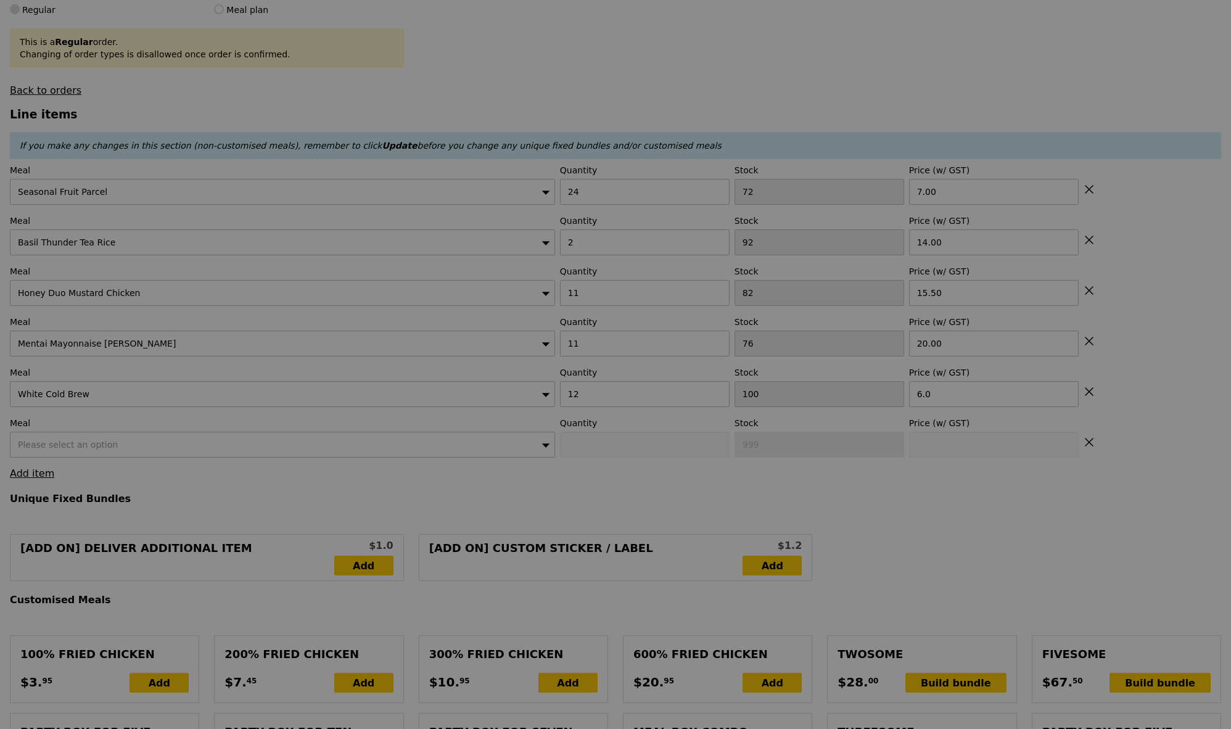
type input "Update"
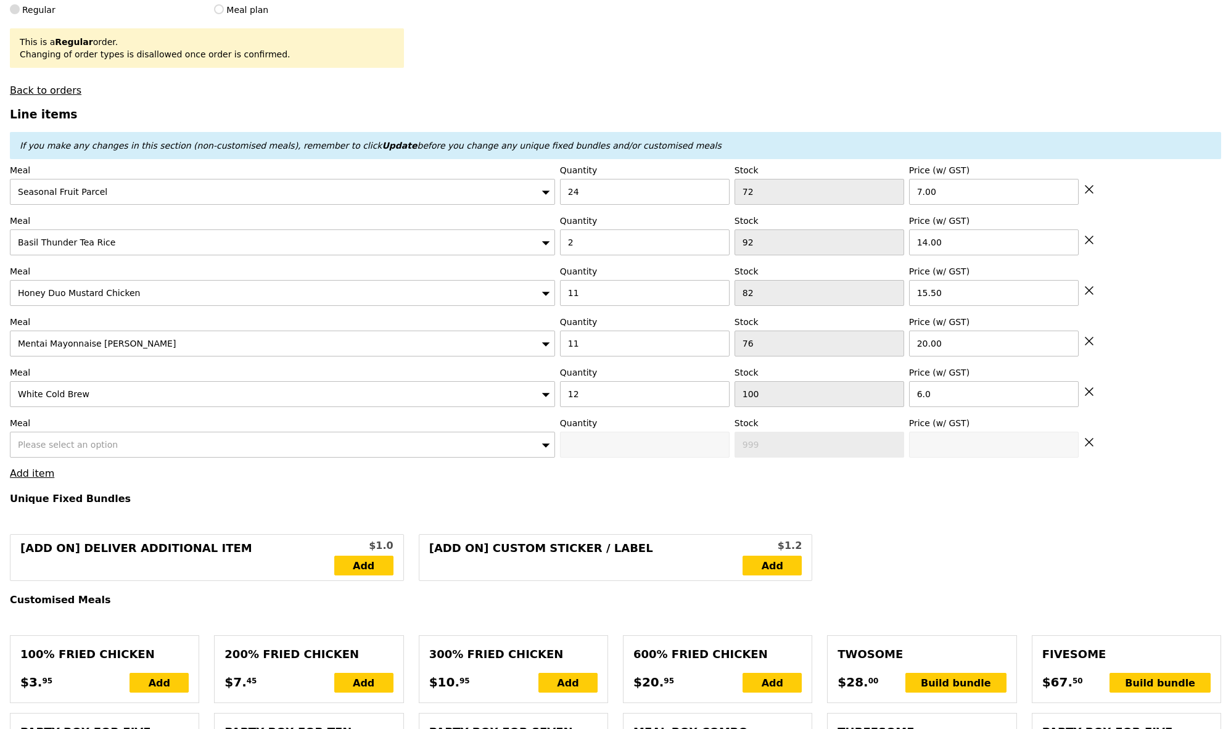
click at [49, 453] on div "Please select an option" at bounding box center [282, 445] width 545 height 26
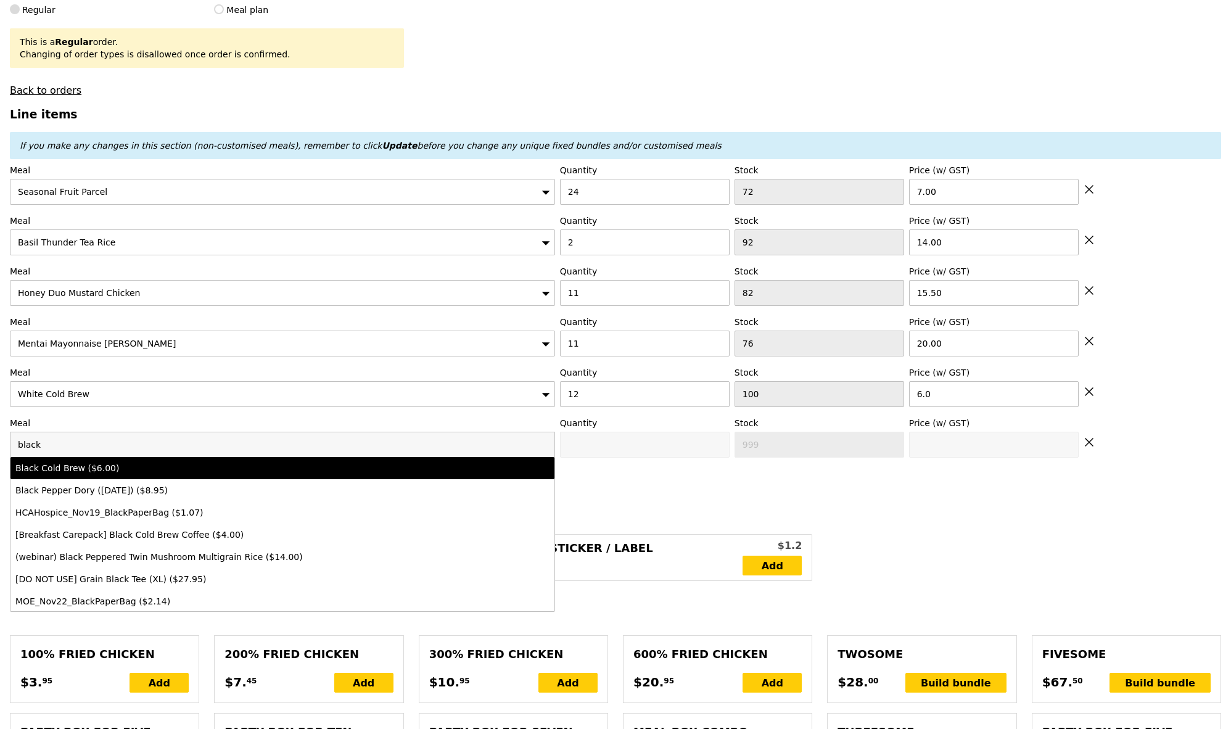
type input "black"
click at [77, 466] on div "Black Cold Brew ($6.00)" at bounding box center [215, 468] width 400 height 12
type input "0"
type input "98"
type input "6.0"
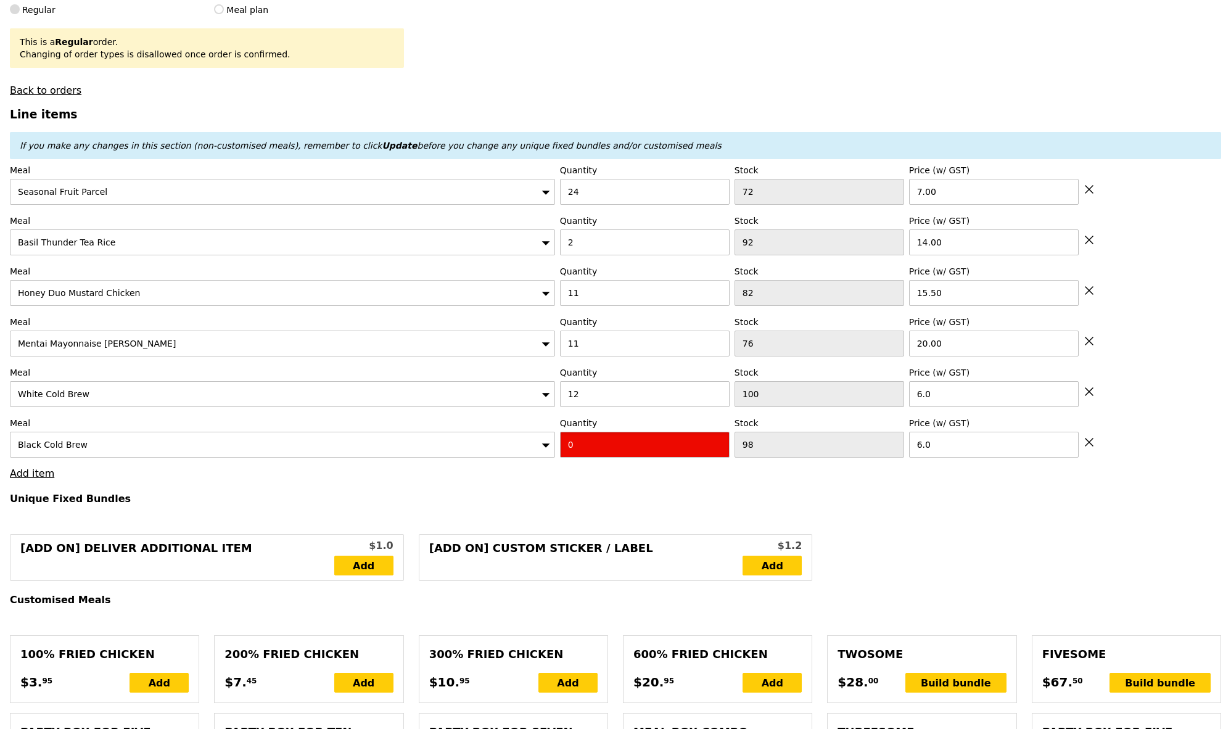
click at [635, 445] on input "0" at bounding box center [645, 445] width 170 height 26
type input "12"
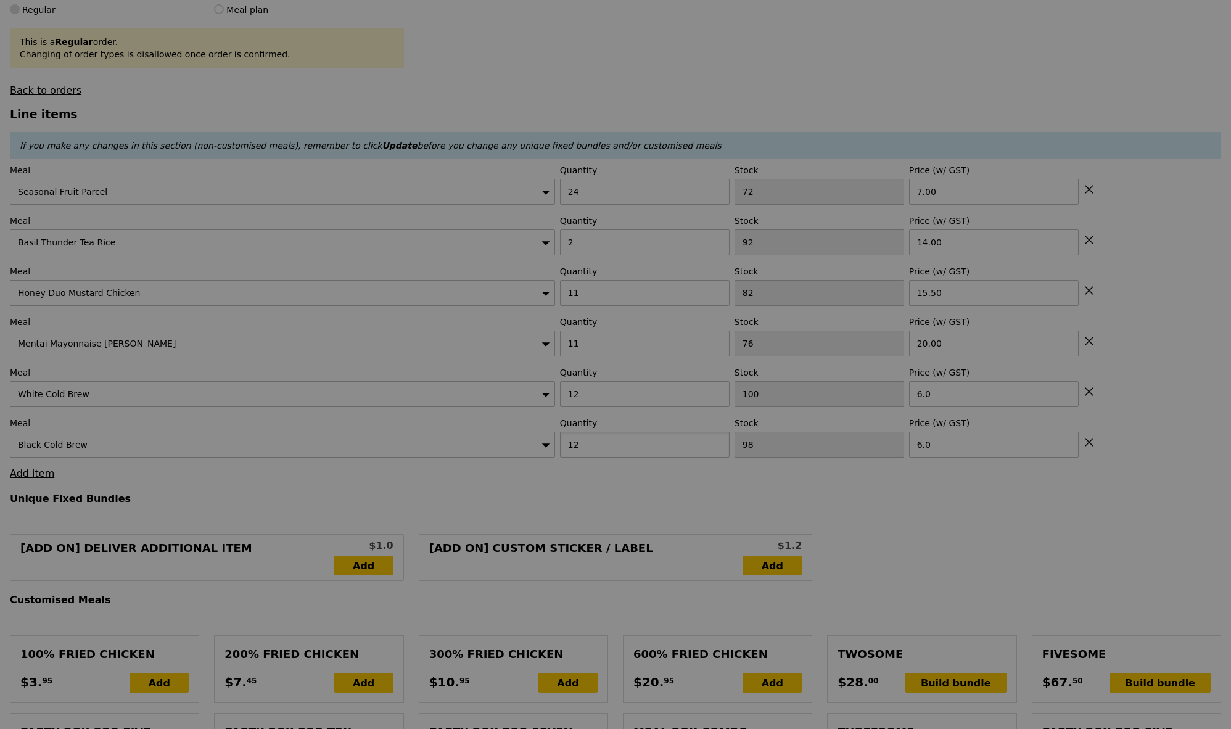
scroll to position [0, 0]
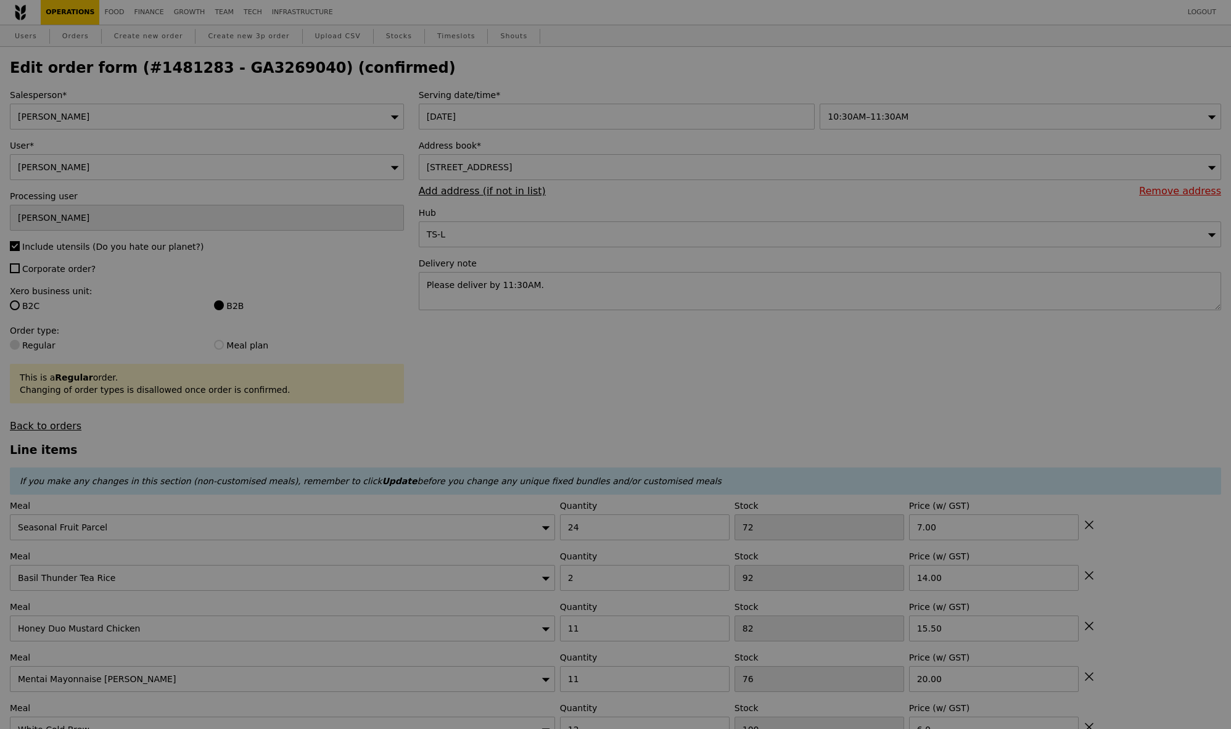
type input "Update"
type input "730.50"
type input "734.45"
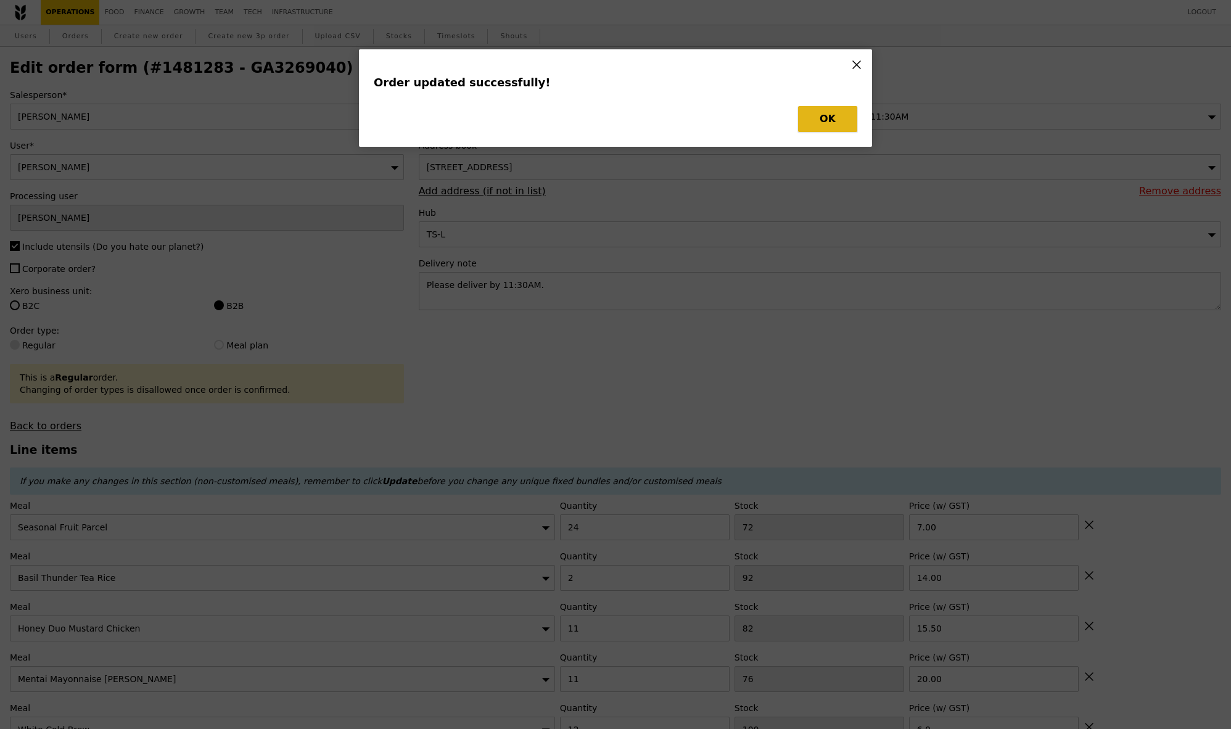
click at [822, 115] on button "OK" at bounding box center [827, 119] width 59 height 26
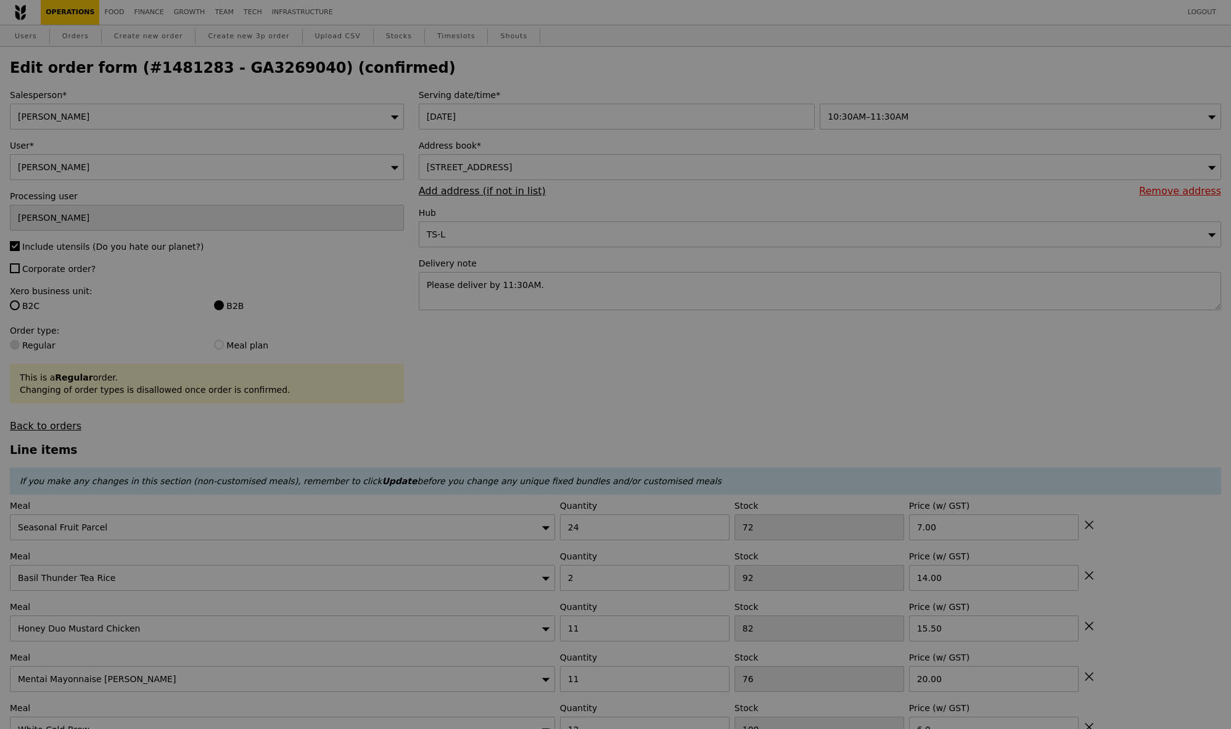
type input "Update"
type input "0.00"
type input "3.95"
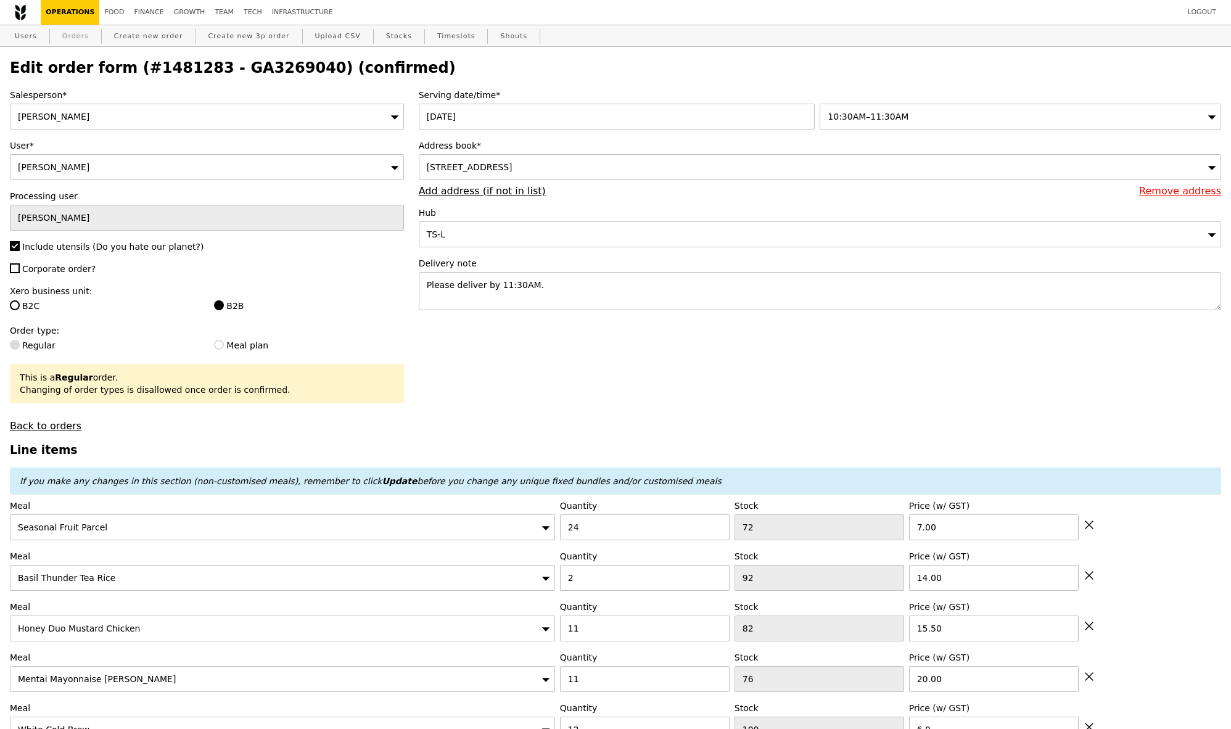
click at [68, 38] on link "Orders" at bounding box center [75, 36] width 36 height 22
select select "100"
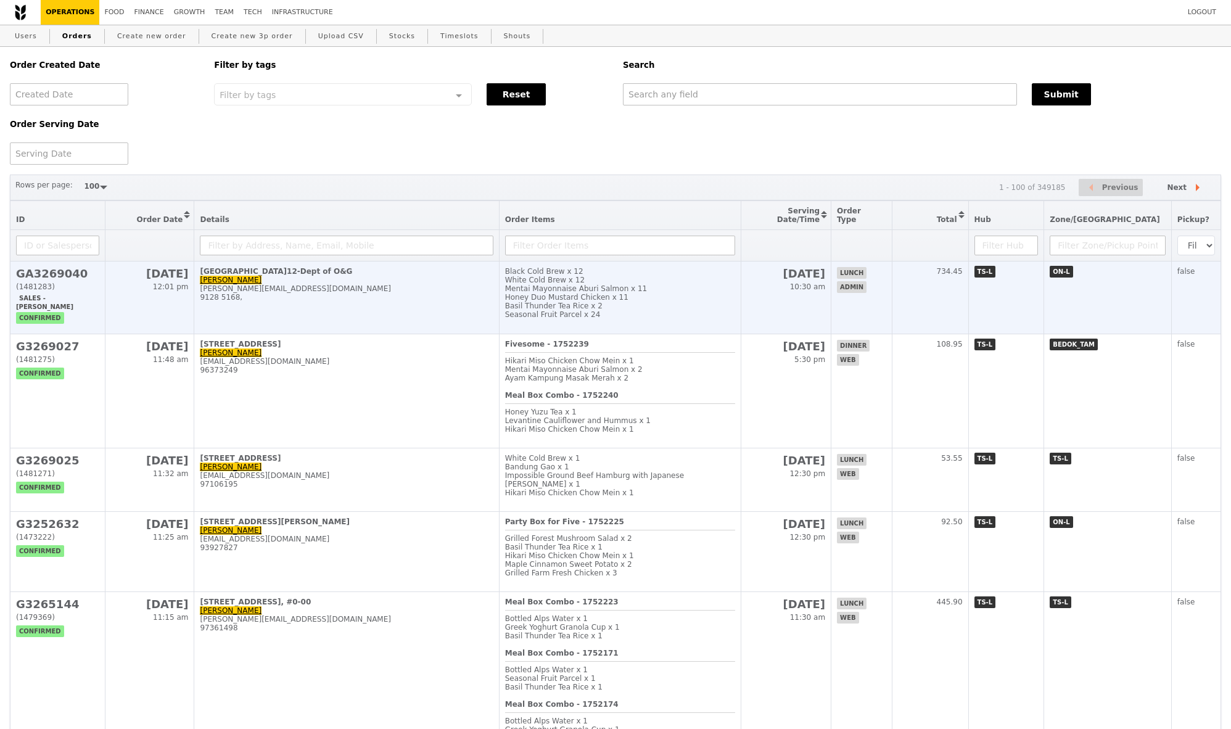
click at [159, 267] on h2 "11 Aug" at bounding box center [150, 273] width 78 height 13
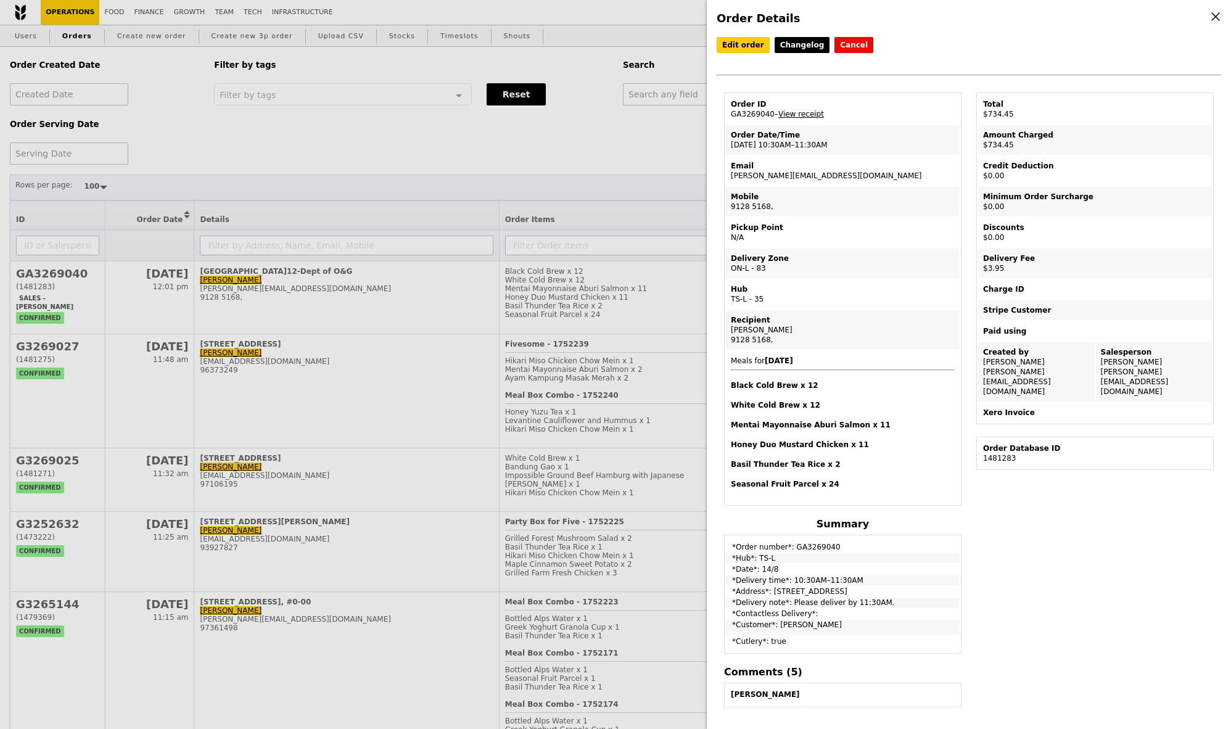
click at [810, 114] on link "View receipt" at bounding box center [802, 114] width 46 height 9
click at [853, 46] on button "Cancel" at bounding box center [854, 45] width 39 height 16
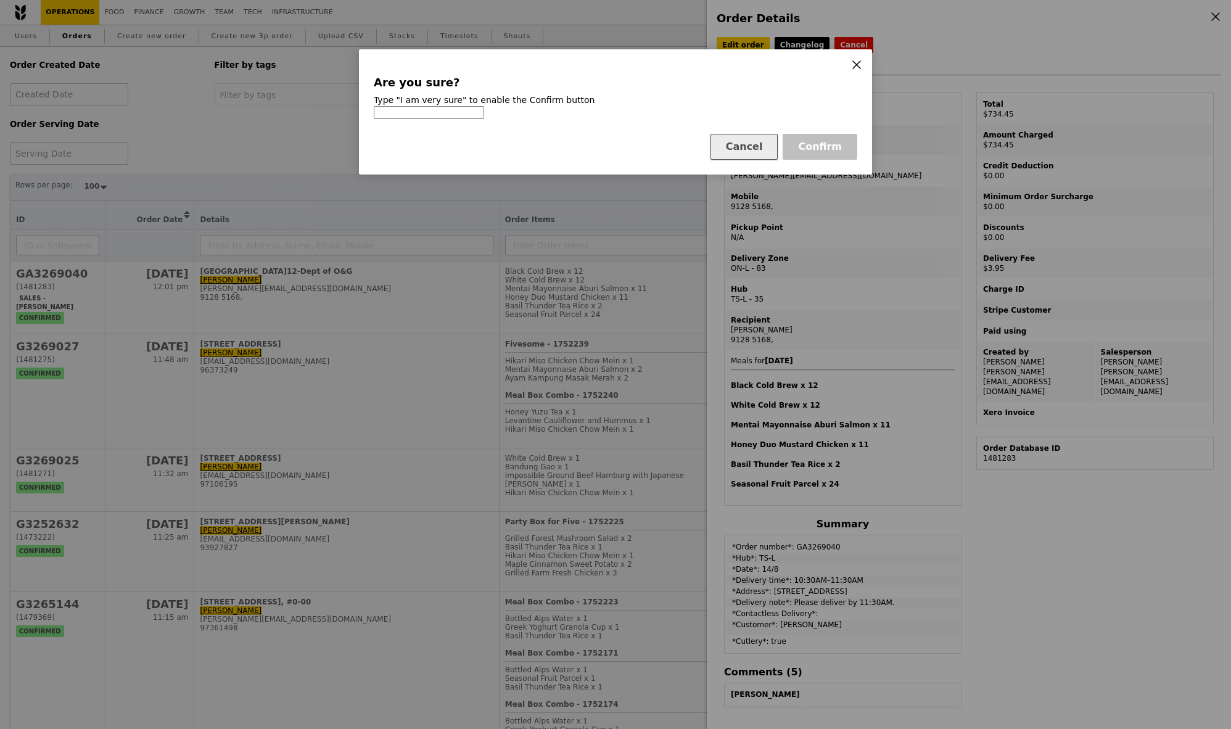
click at [751, 148] on button "Cancel" at bounding box center [745, 147] width 68 height 26
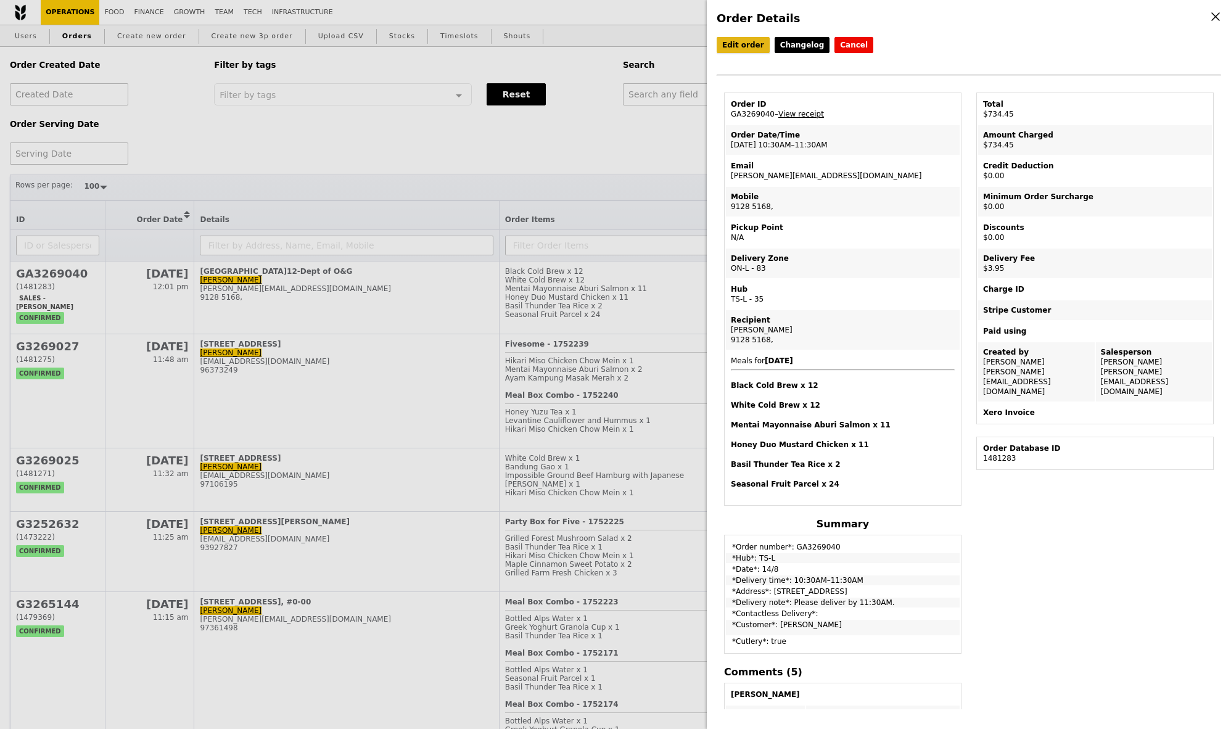
click at [747, 49] on link "Edit order" at bounding box center [743, 45] width 53 height 16
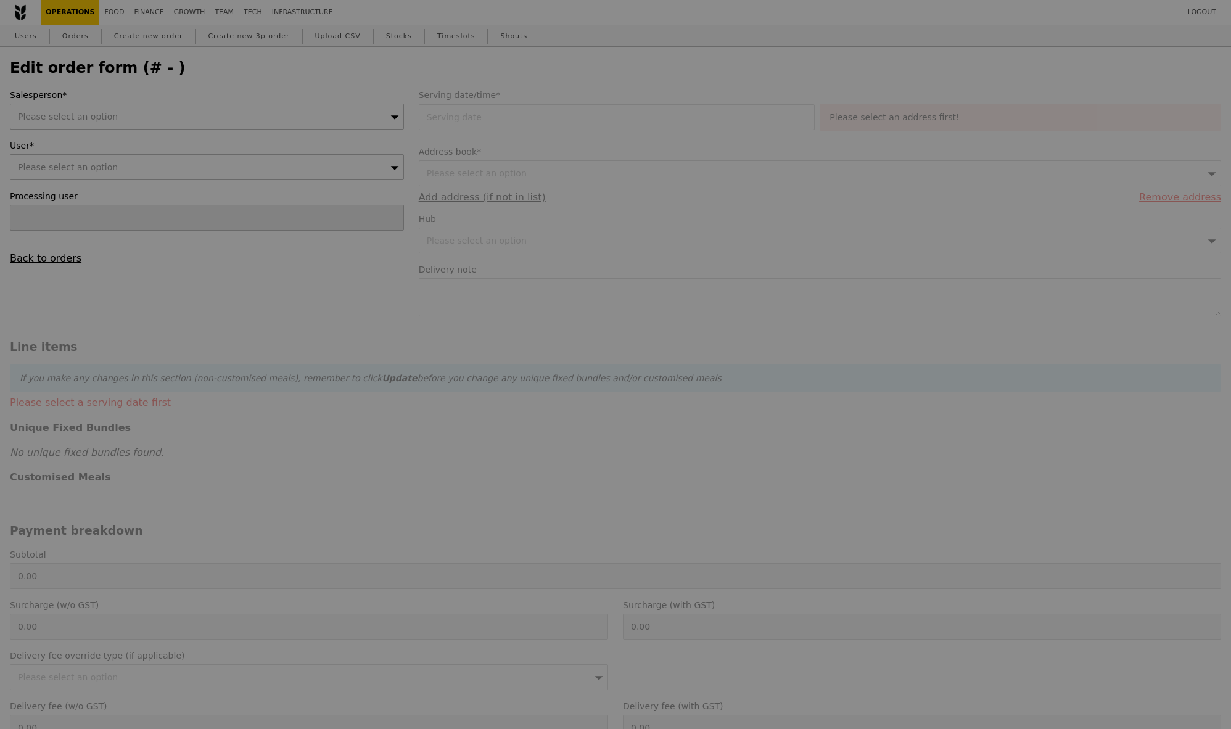
type input "Samantha"
type input "14 Aug 2025"
type textarea "Please deliver by 11:30AM."
type input "730.50"
type input "3.62"
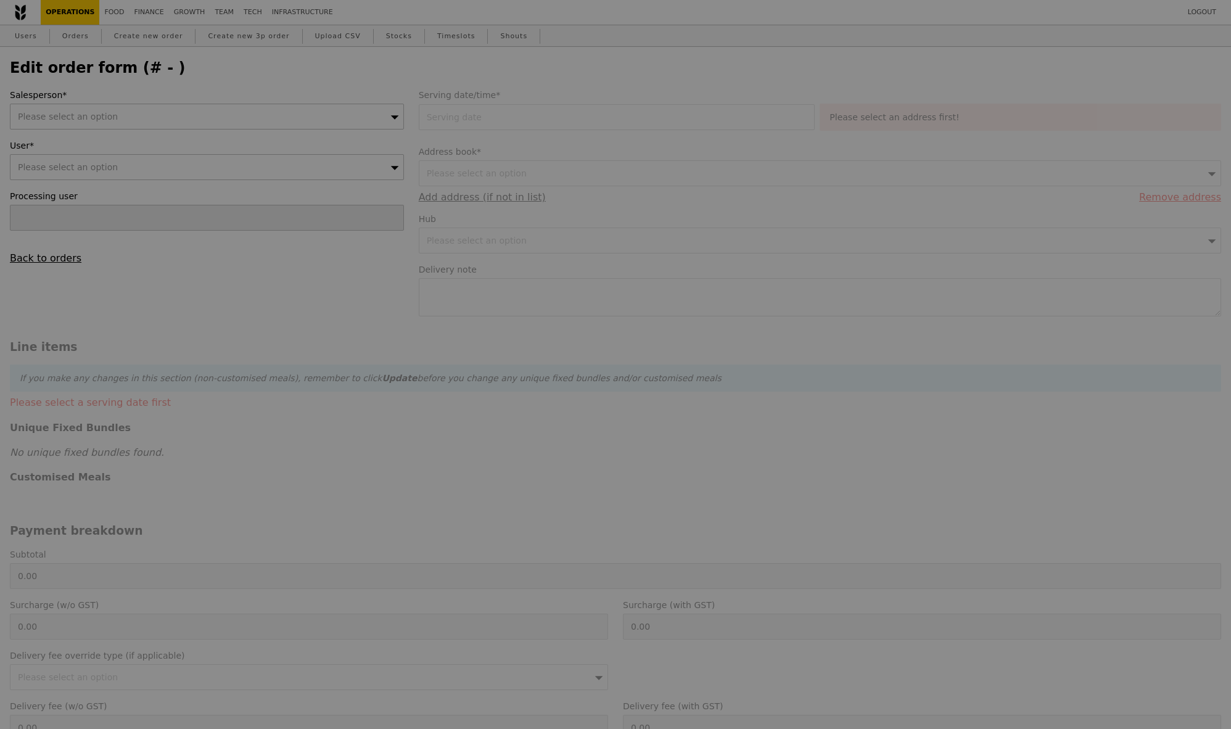
type input "3.95"
type input "734.45"
type input "Loading..."
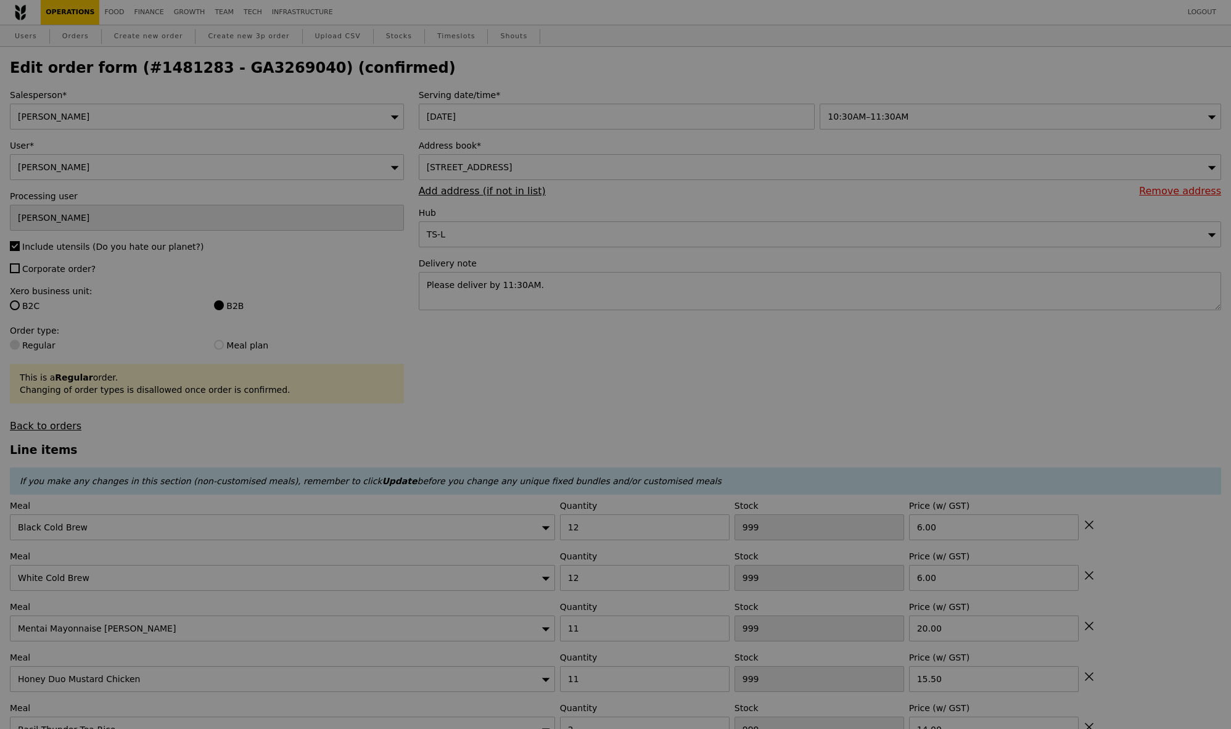
type input "86"
type input "88"
type input "76"
type input "82"
type input "92"
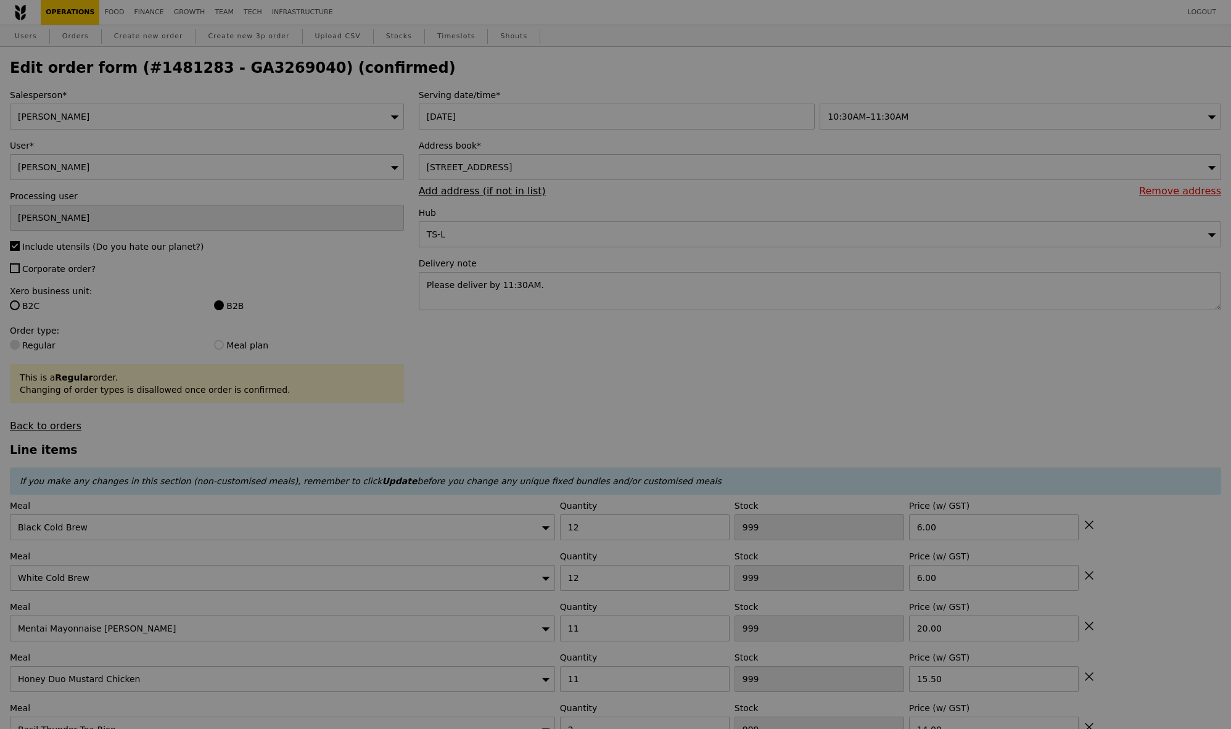
type input "72"
click at [935, 112] on div "10:30AM–11:30AM" at bounding box center [1021, 117] width 402 height 26
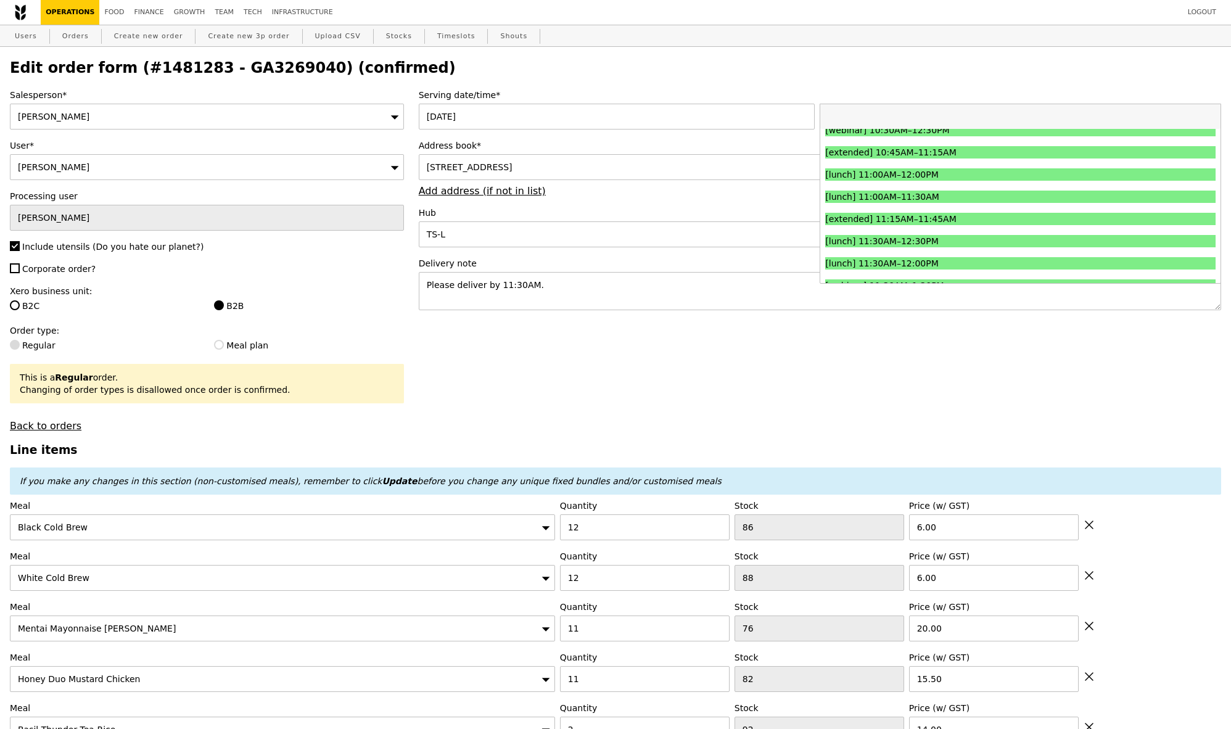
scroll to position [366, 0]
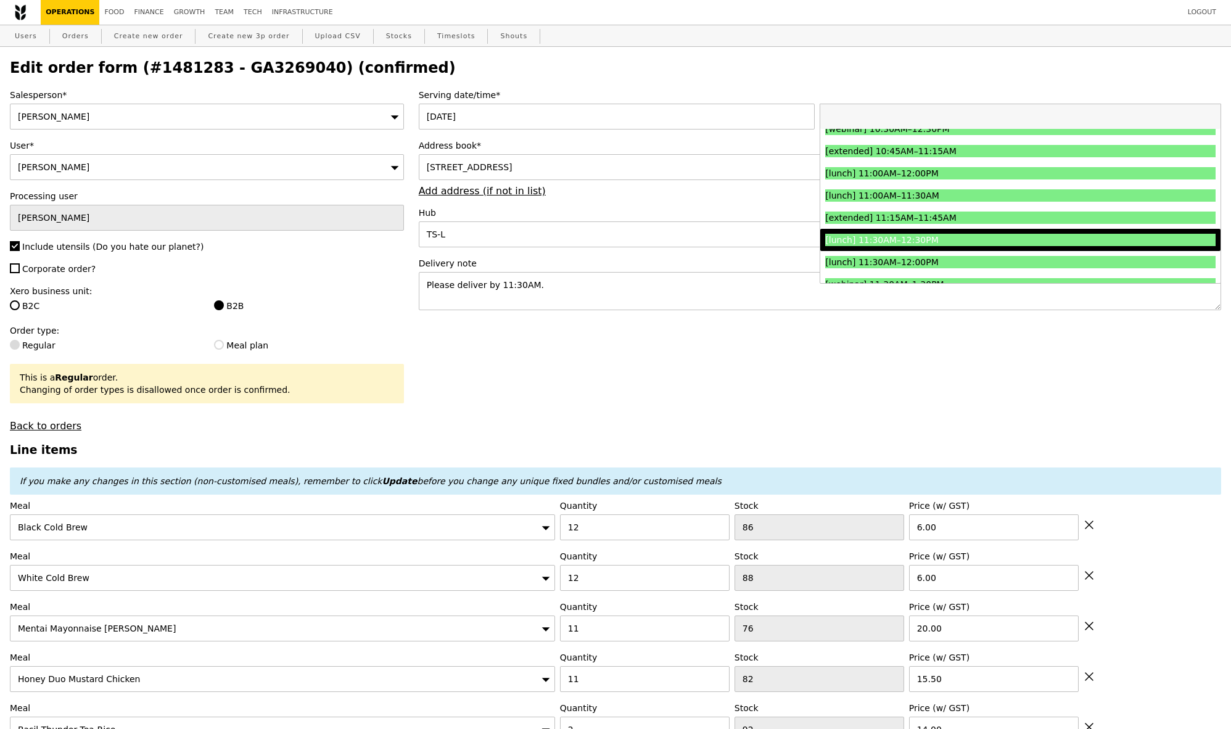
click at [950, 236] on div "[lunch] 11:30AM–12:30PM" at bounding box center [971, 240] width 292 height 12
type input "Loading..."
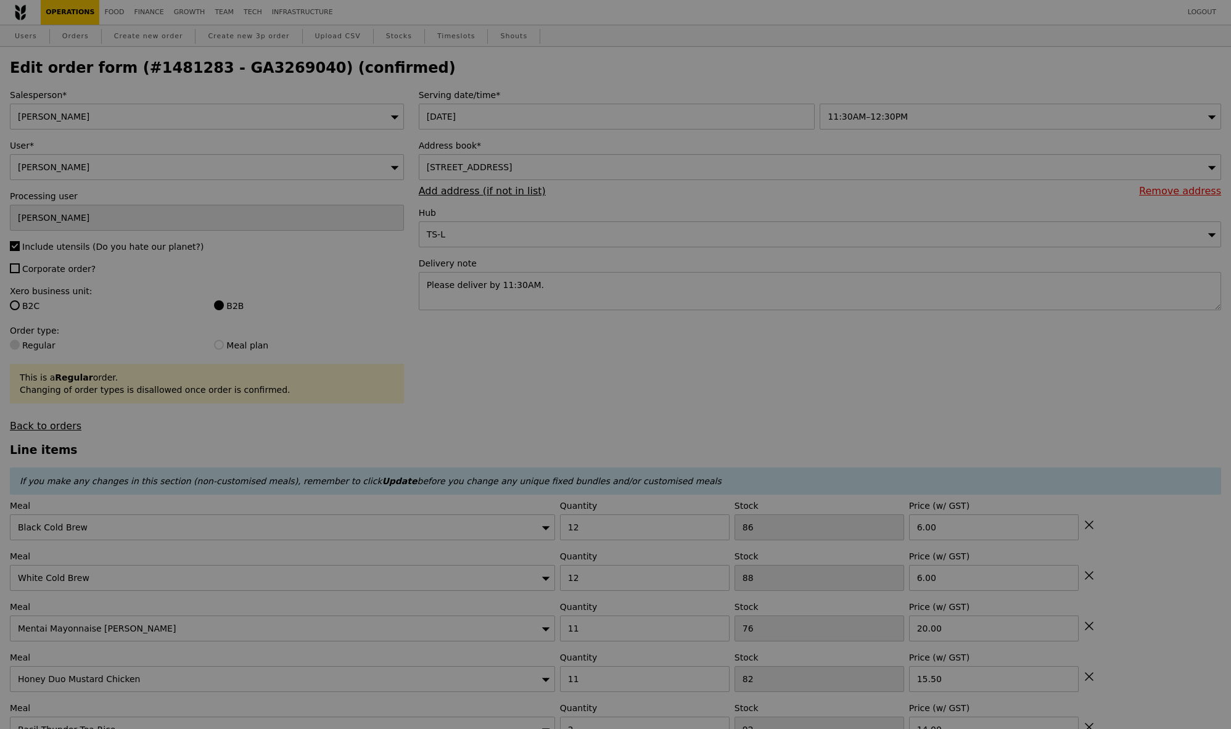
type input "0.00"
type input "3.95"
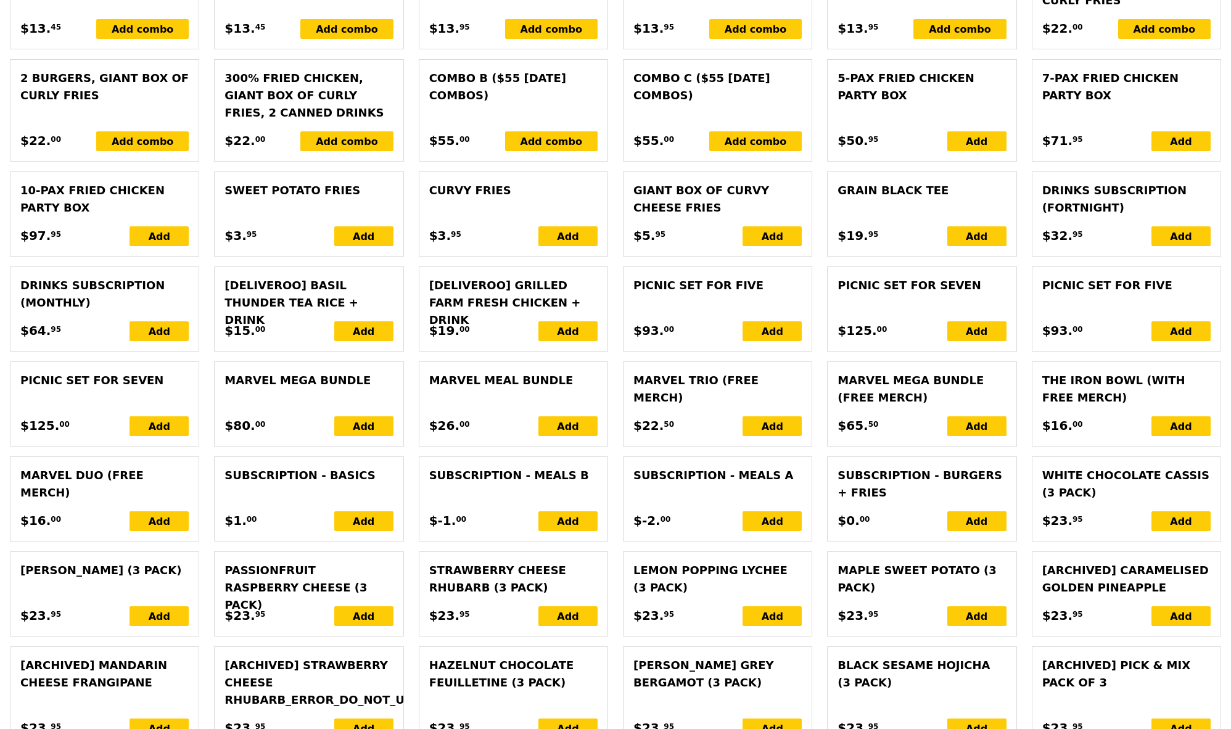
scroll to position [2781, 0]
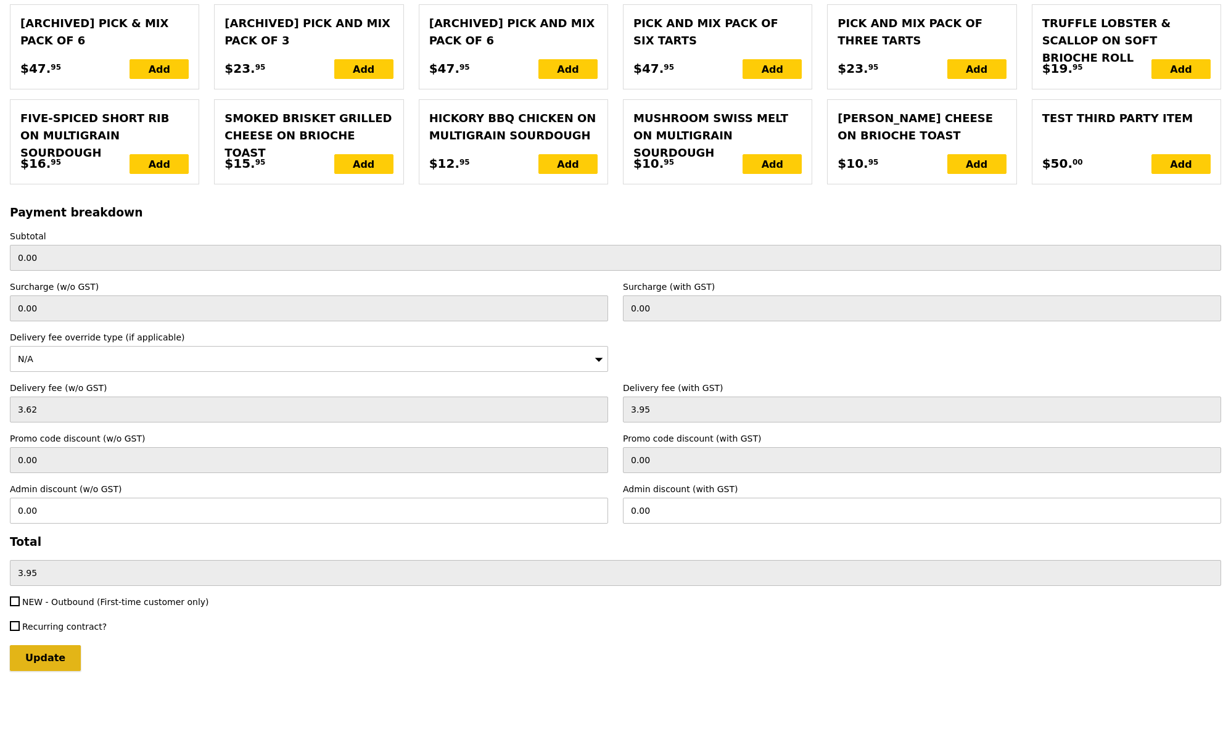
click at [38, 653] on input "Update" at bounding box center [45, 658] width 71 height 26
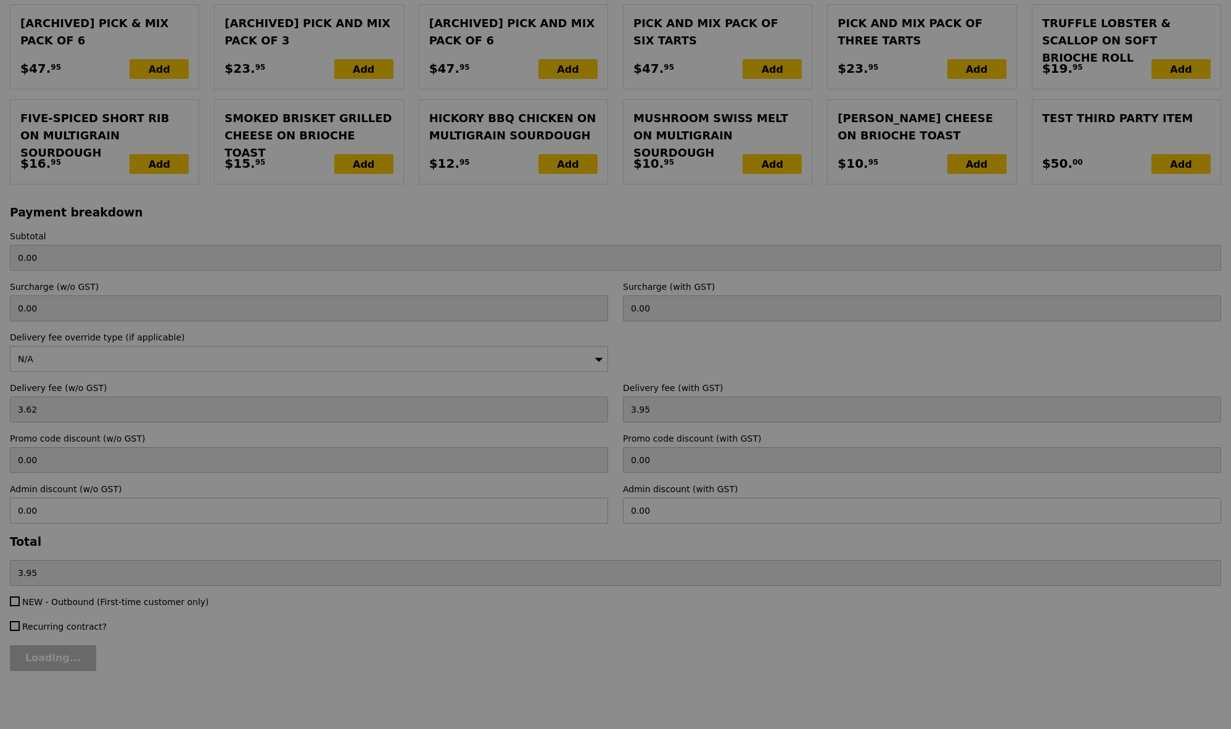
type input "Loading..."
type input "730.50"
type input "734.45"
type input "Update"
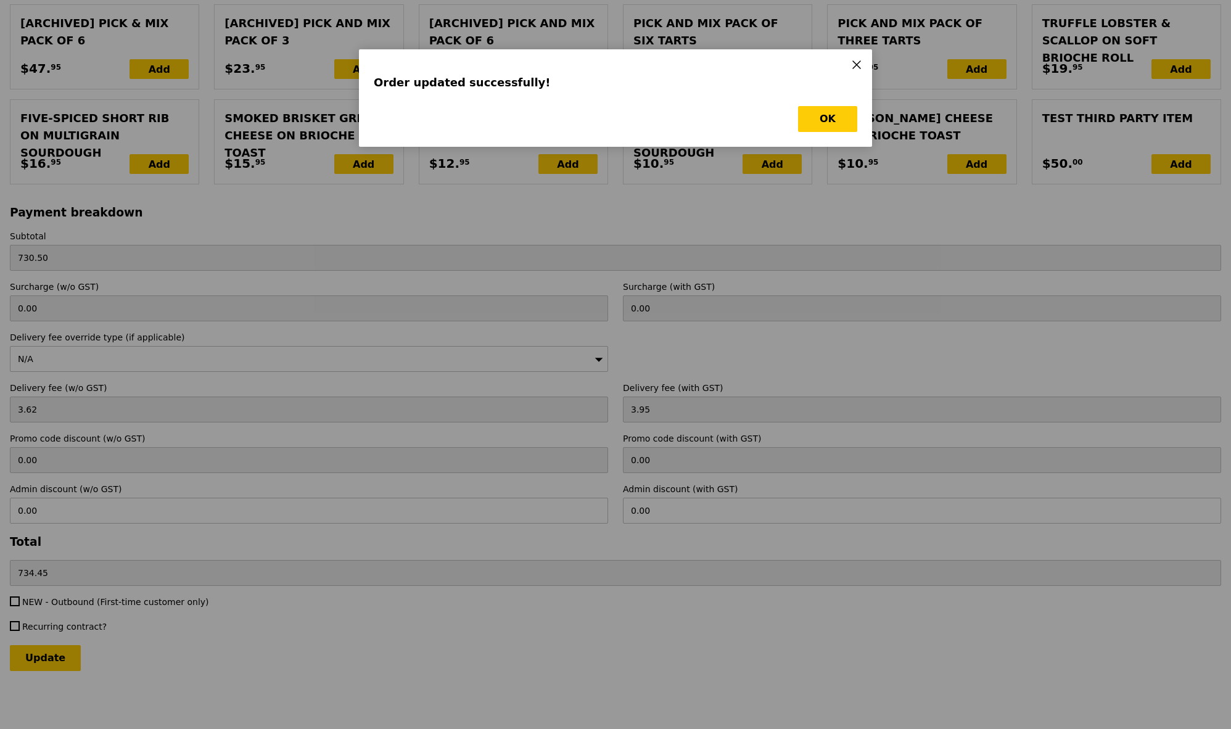
scroll to position [0, 0]
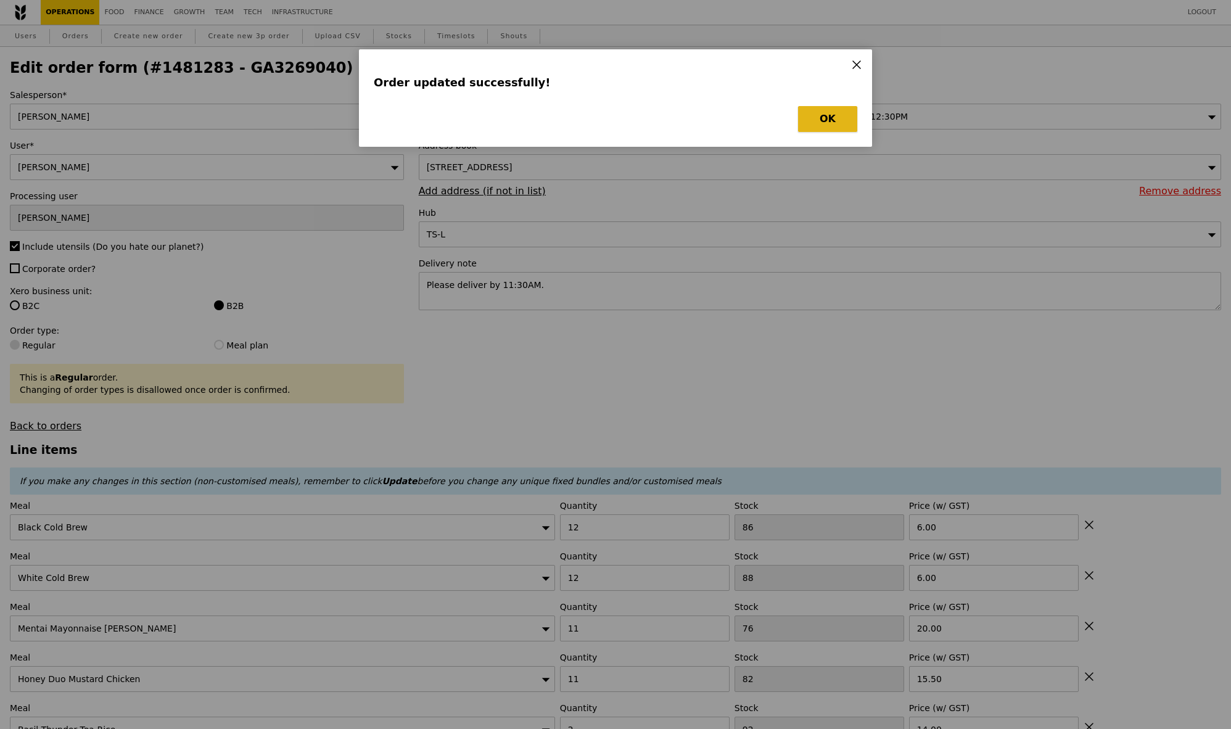
click at [842, 110] on button "OK" at bounding box center [827, 119] width 59 height 26
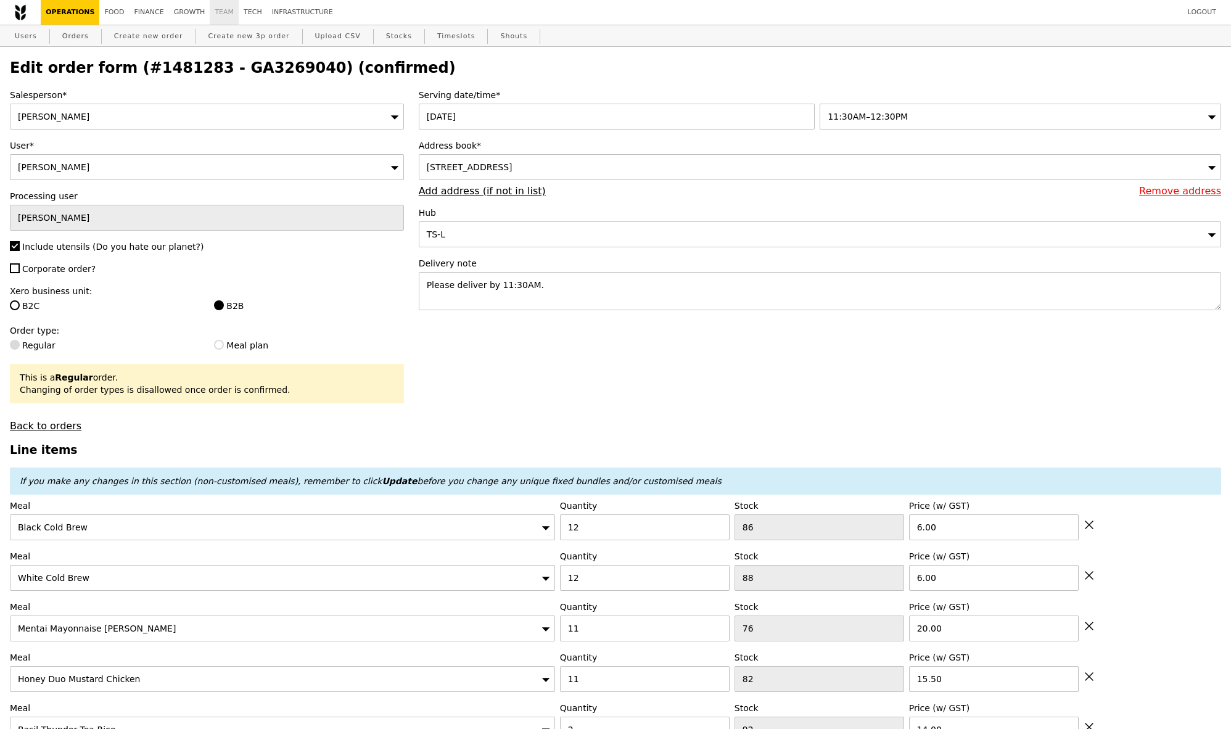
click at [78, 35] on link "Orders" at bounding box center [75, 36] width 36 height 22
select select "100"
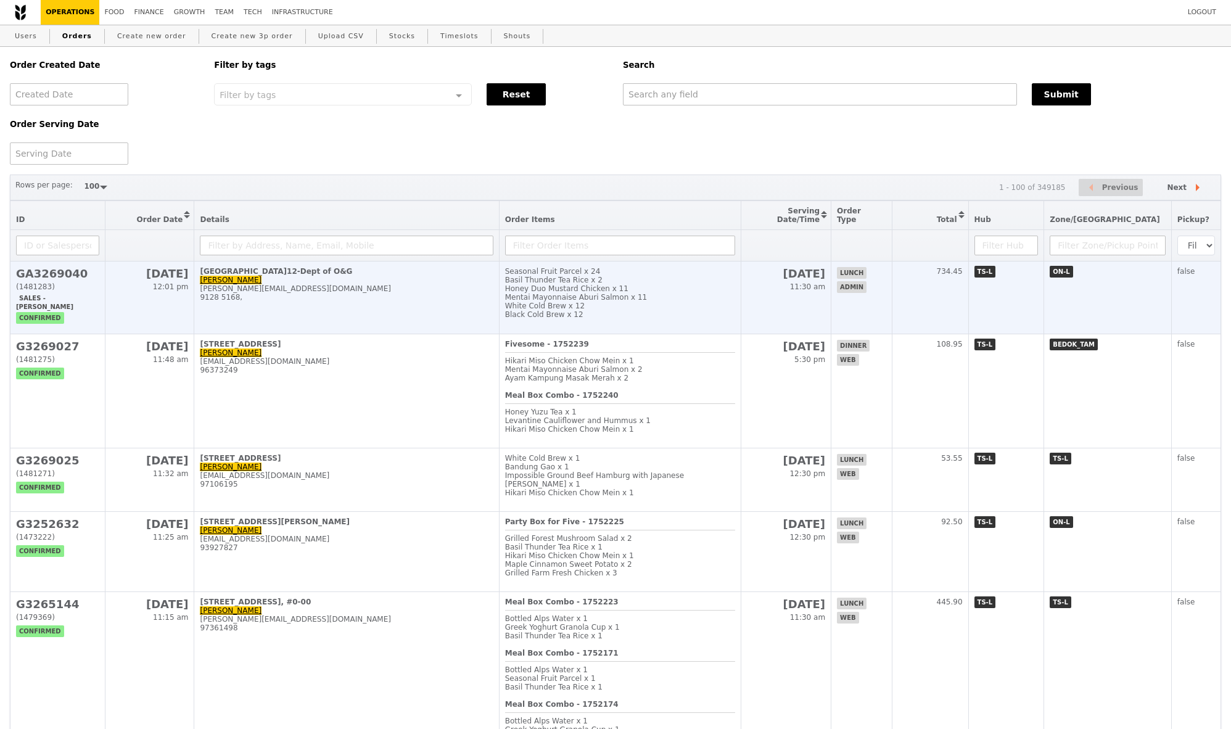
click at [51, 270] on h2 "GA3269040" at bounding box center [57, 273] width 83 height 13
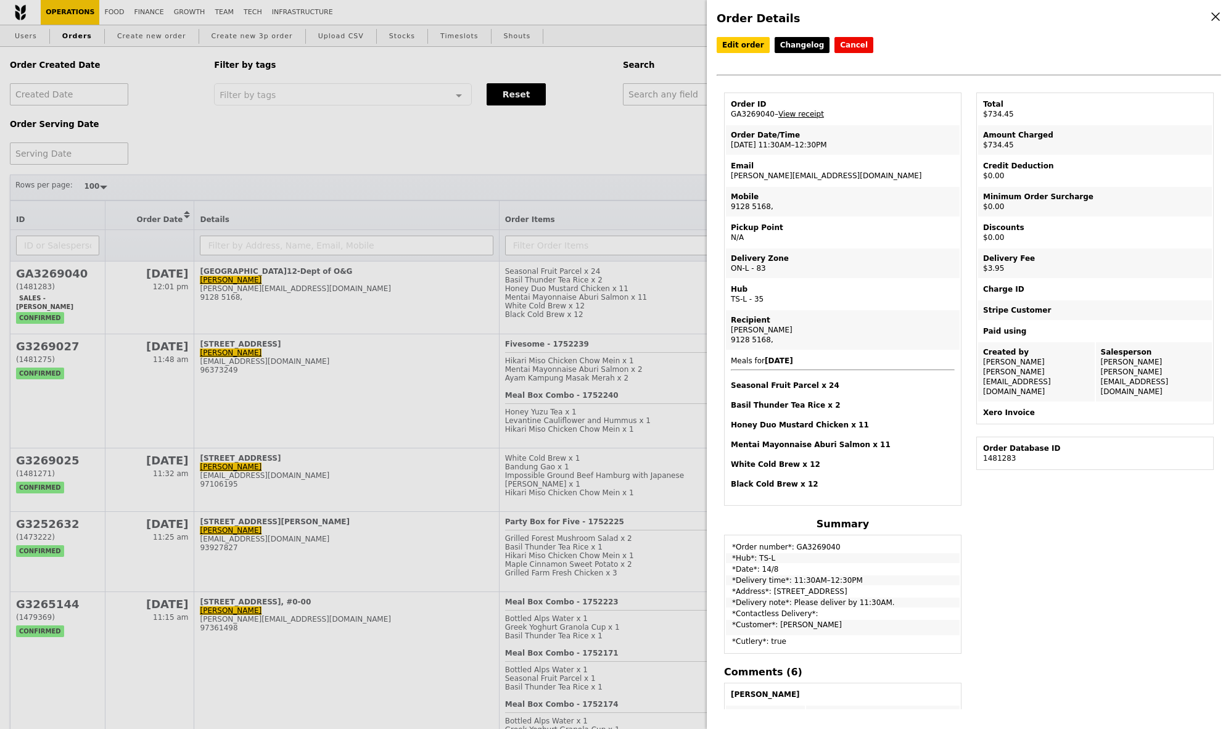
click at [810, 110] on link "View receipt" at bounding box center [802, 114] width 46 height 9
click at [740, 51] on link "Edit order" at bounding box center [743, 45] width 53 height 16
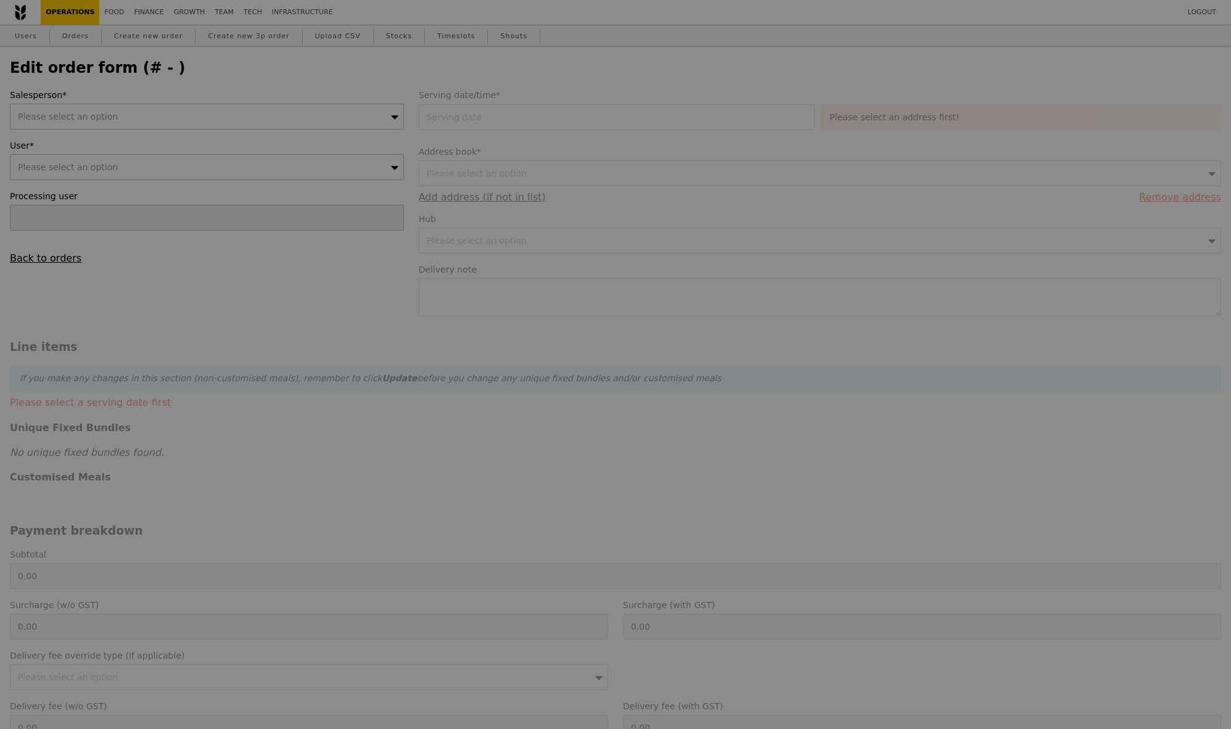
type input "Samantha"
type input "14 Aug 2025"
type textarea "Please deliver by 11:30AM."
type input "730.50"
type input "3.62"
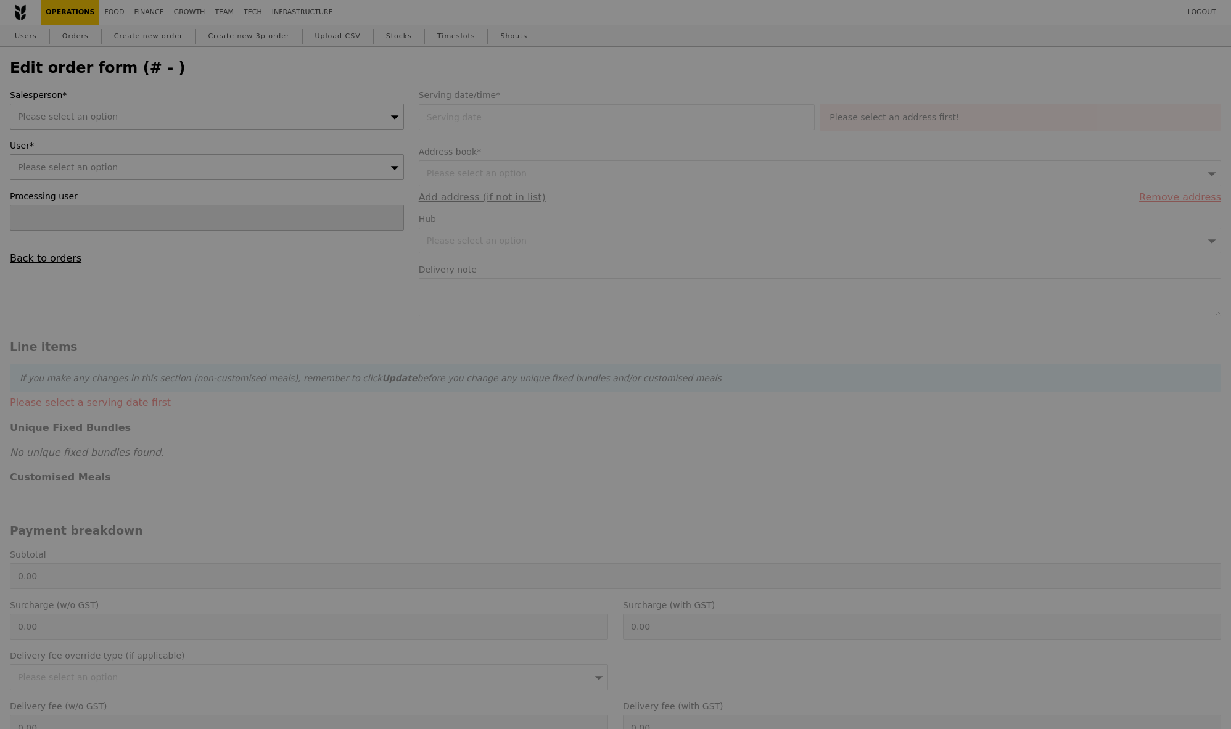
type input "3.95"
type input "734.45"
type input "Loading..."
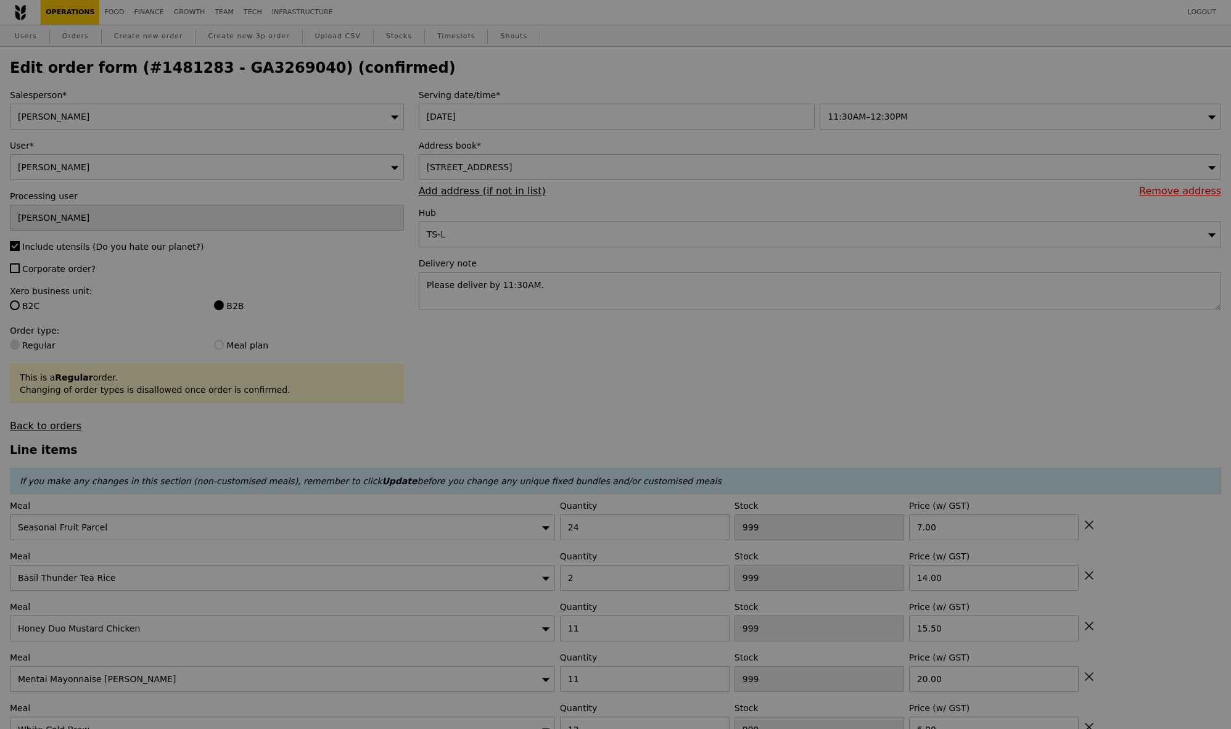
type input "72"
type input "92"
type input "82"
type input "76"
type input "88"
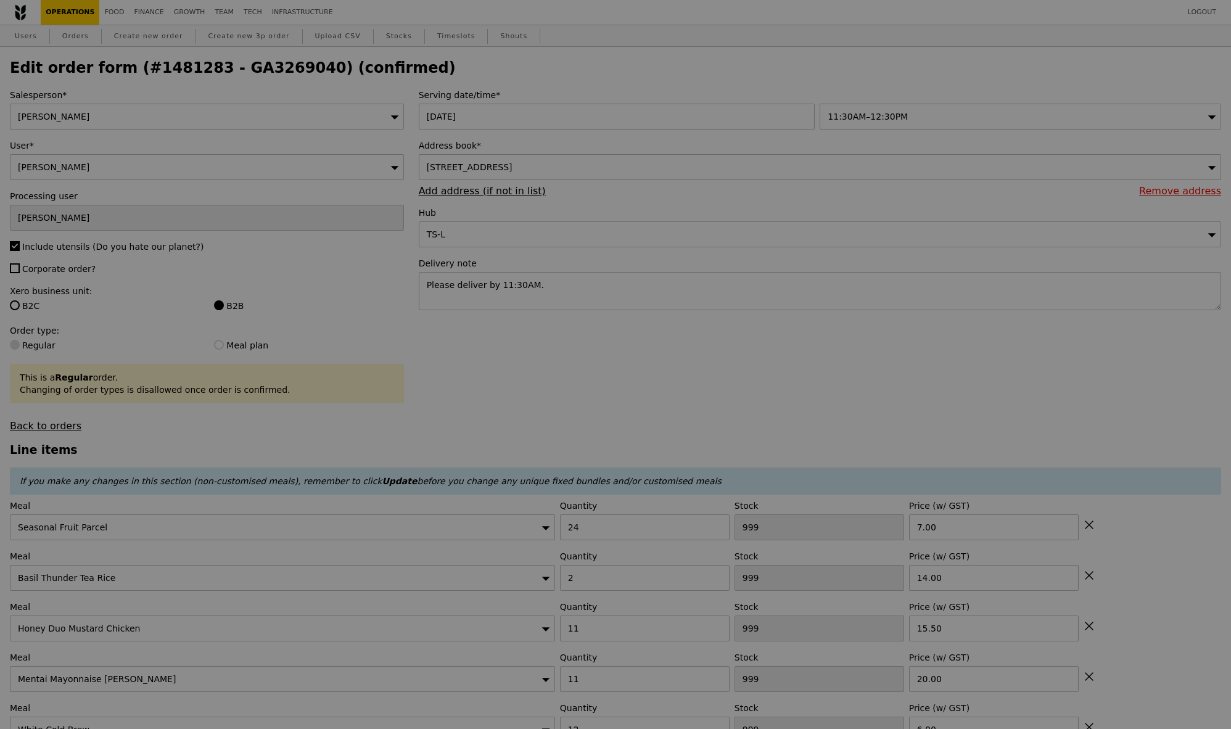
type input "86"
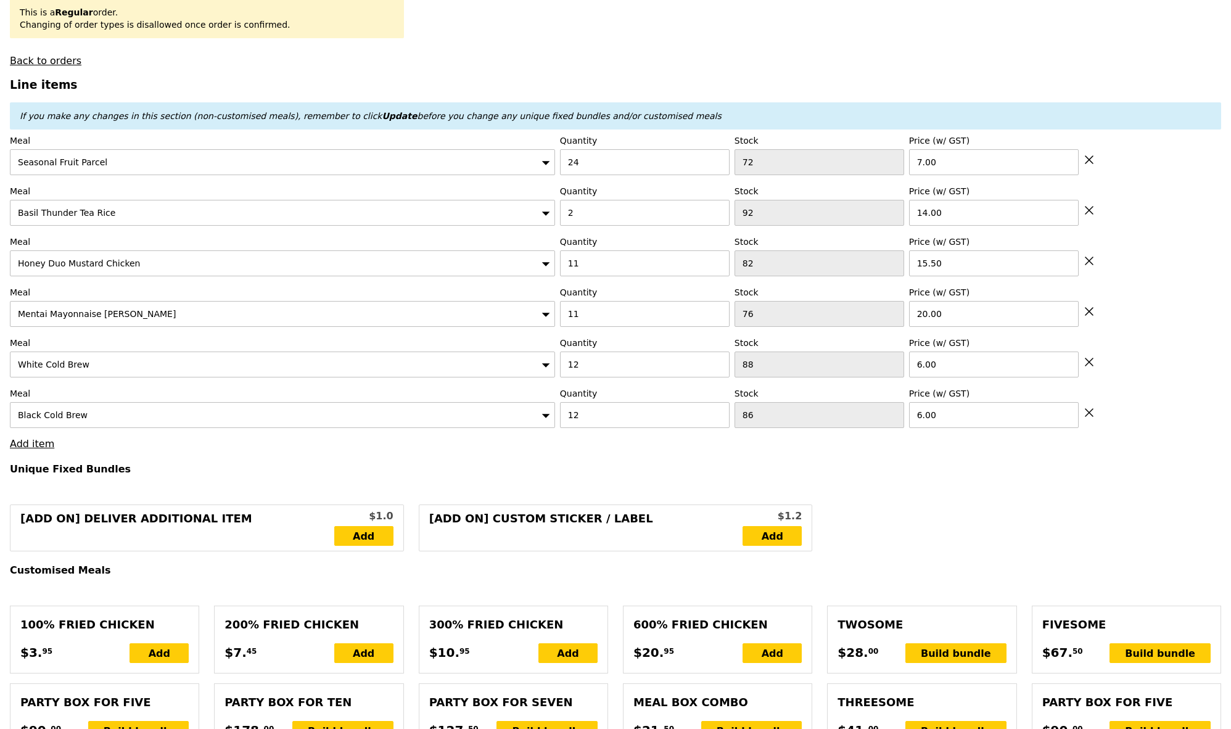
scroll to position [384, 0]
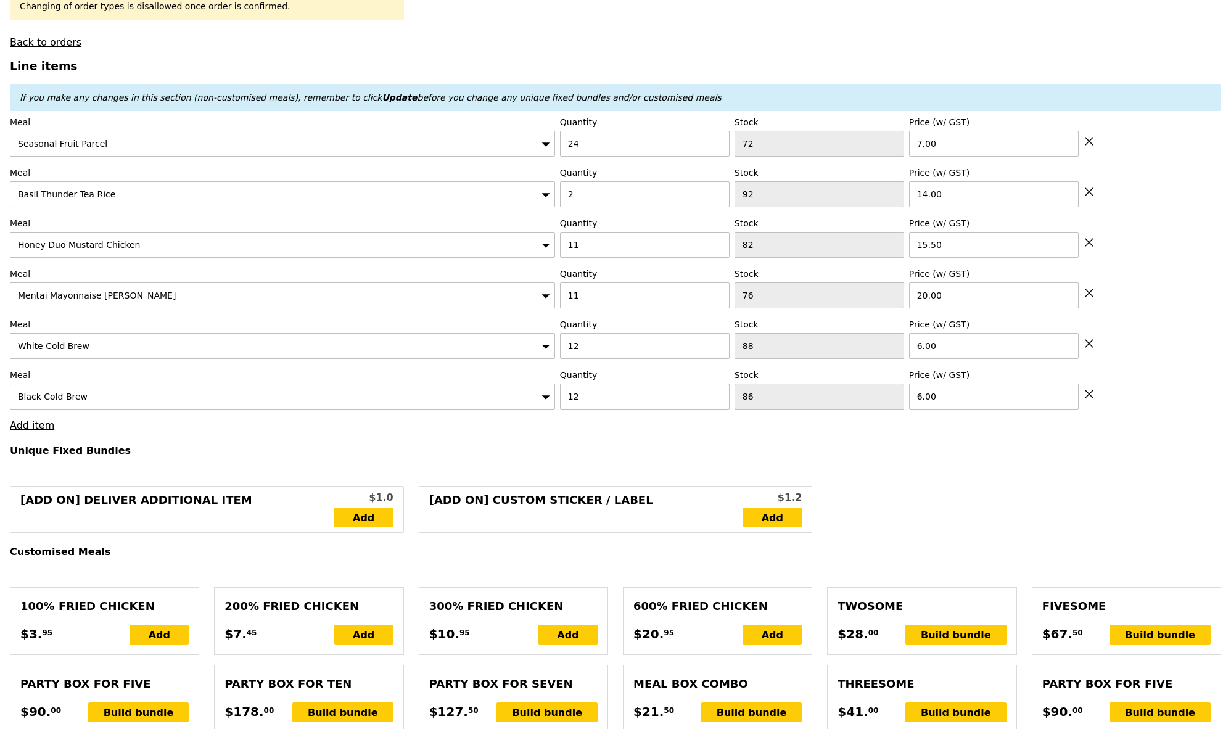
click at [1091, 343] on icon at bounding box center [1089, 343] width 11 height 11
type input "Loading..."
type input "86"
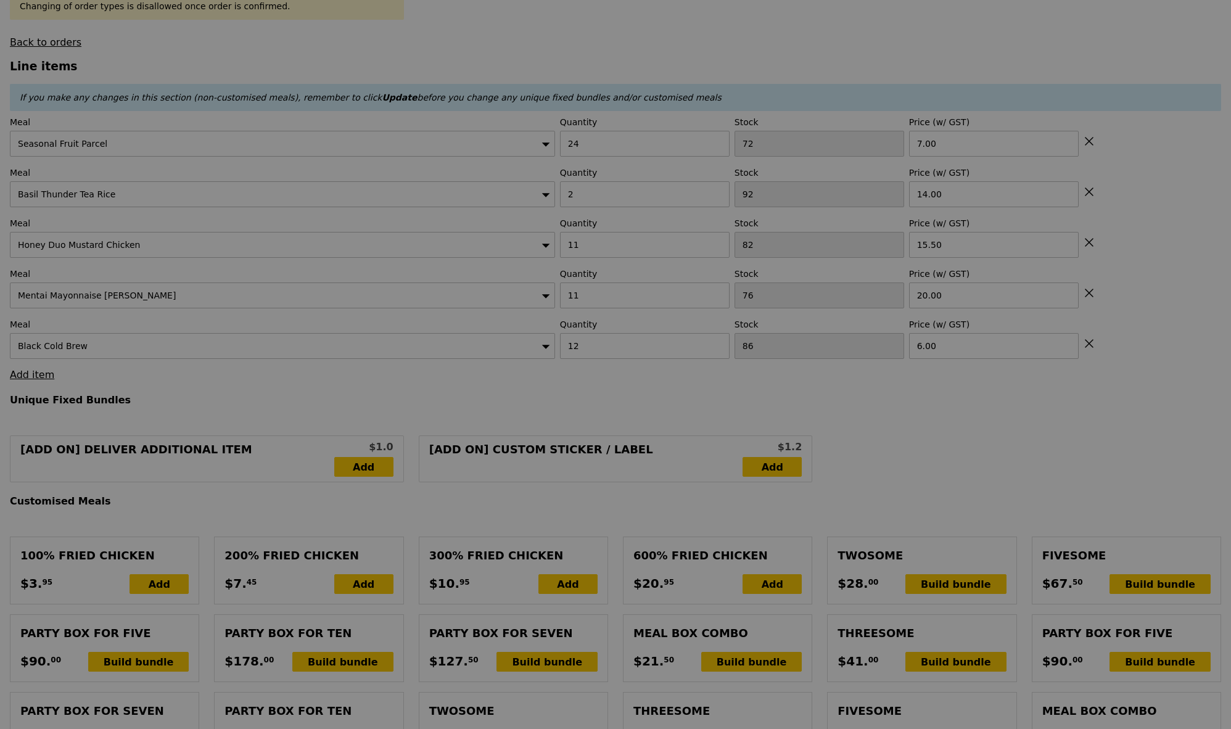
type input "0.00"
type input "3.95"
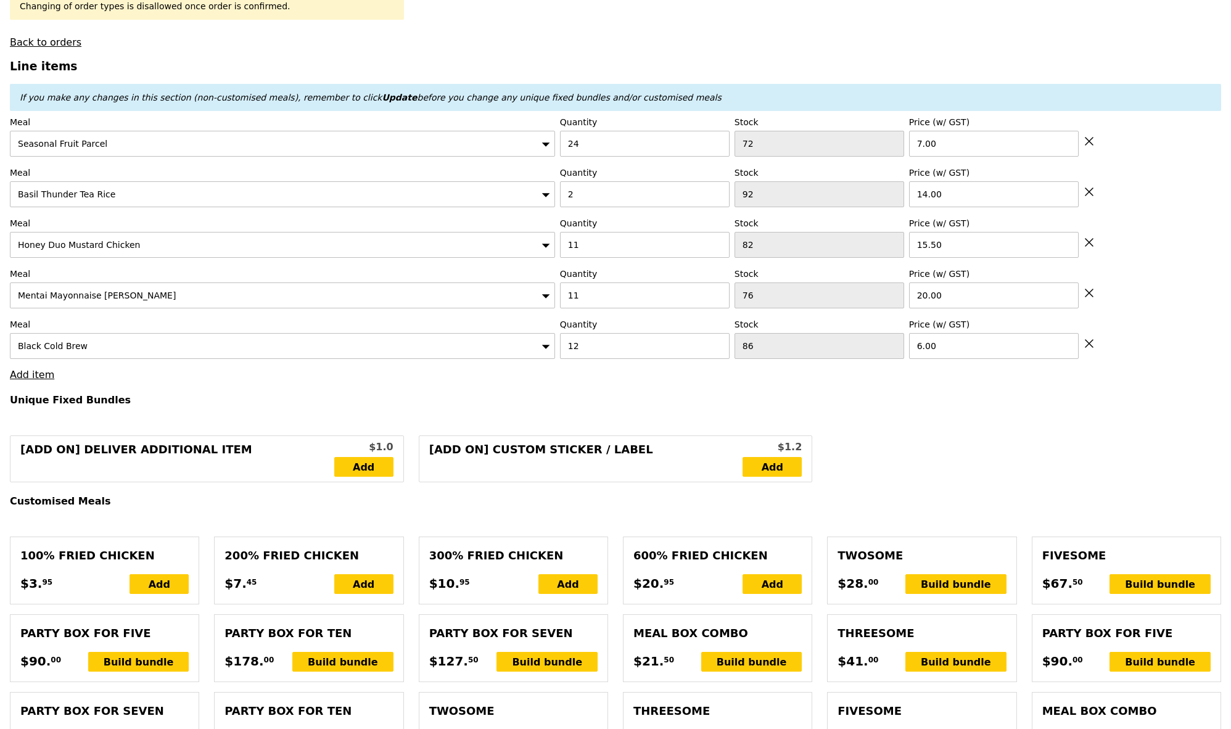
click at [1091, 343] on icon at bounding box center [1089, 343] width 11 height 11
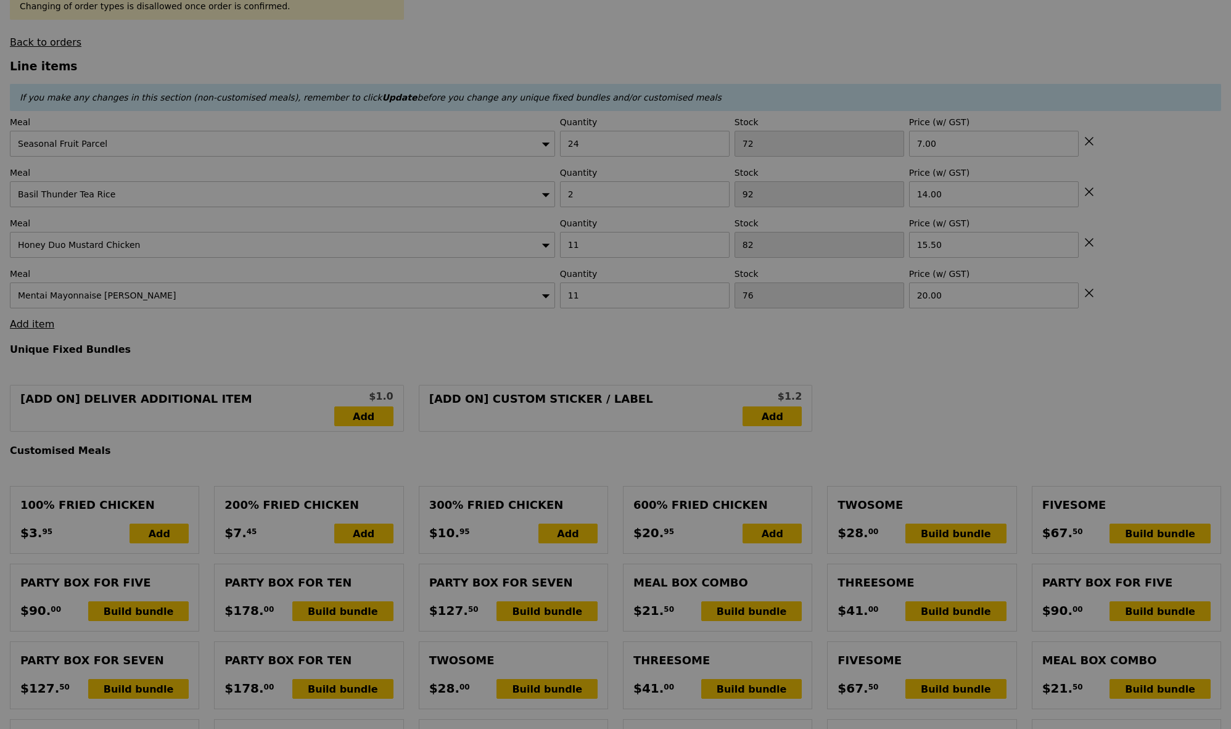
type input "Update"
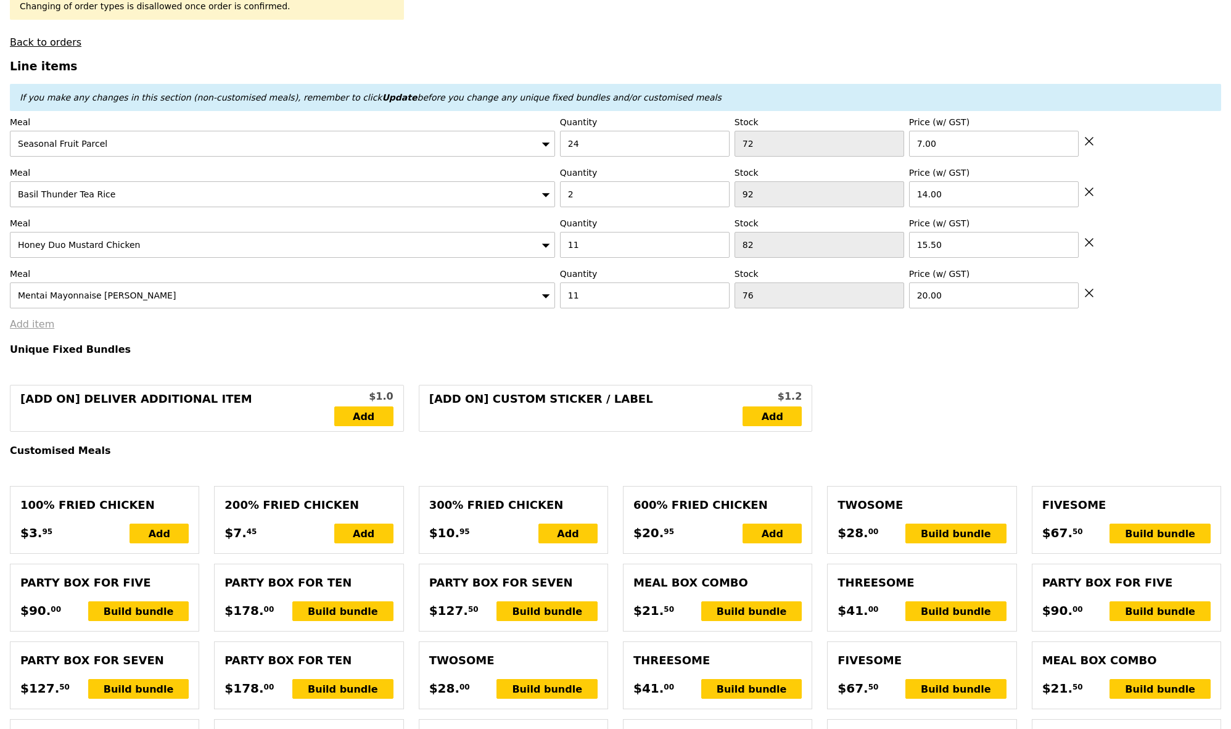
click at [39, 320] on link "Add item" at bounding box center [32, 324] width 44 height 12
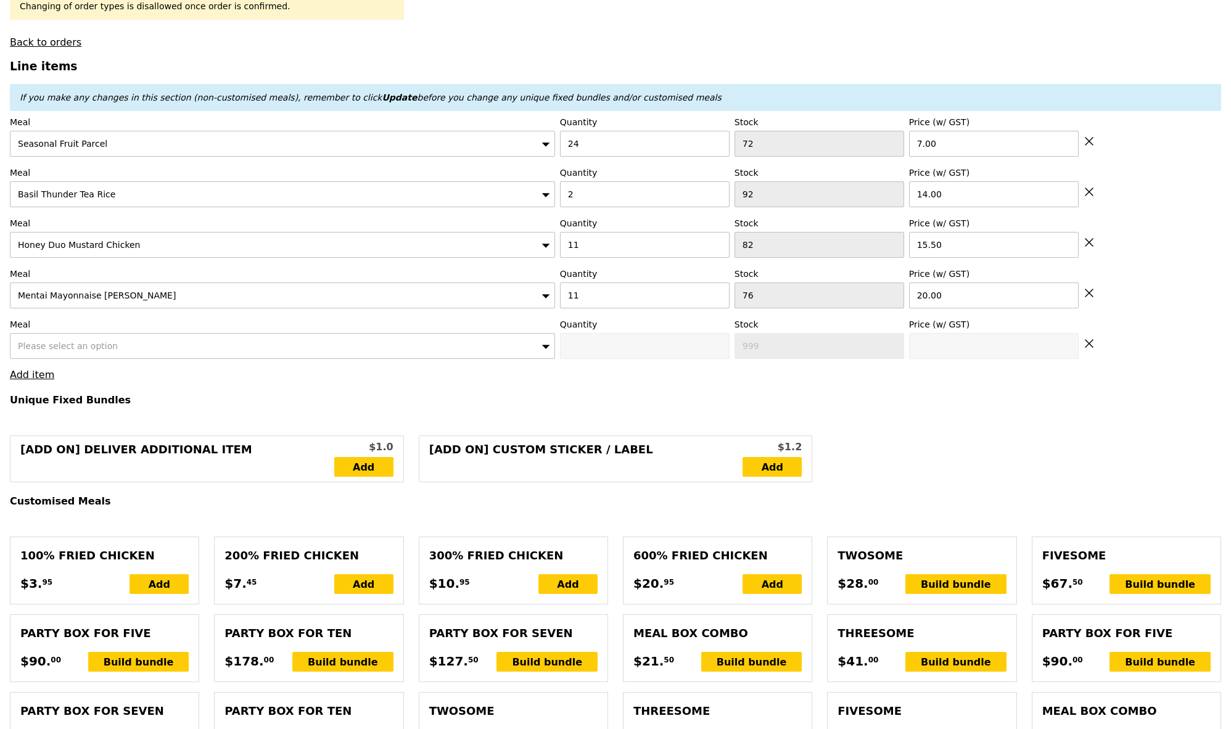
click at [51, 347] on span "Please select an option" at bounding box center [68, 346] width 100 height 10
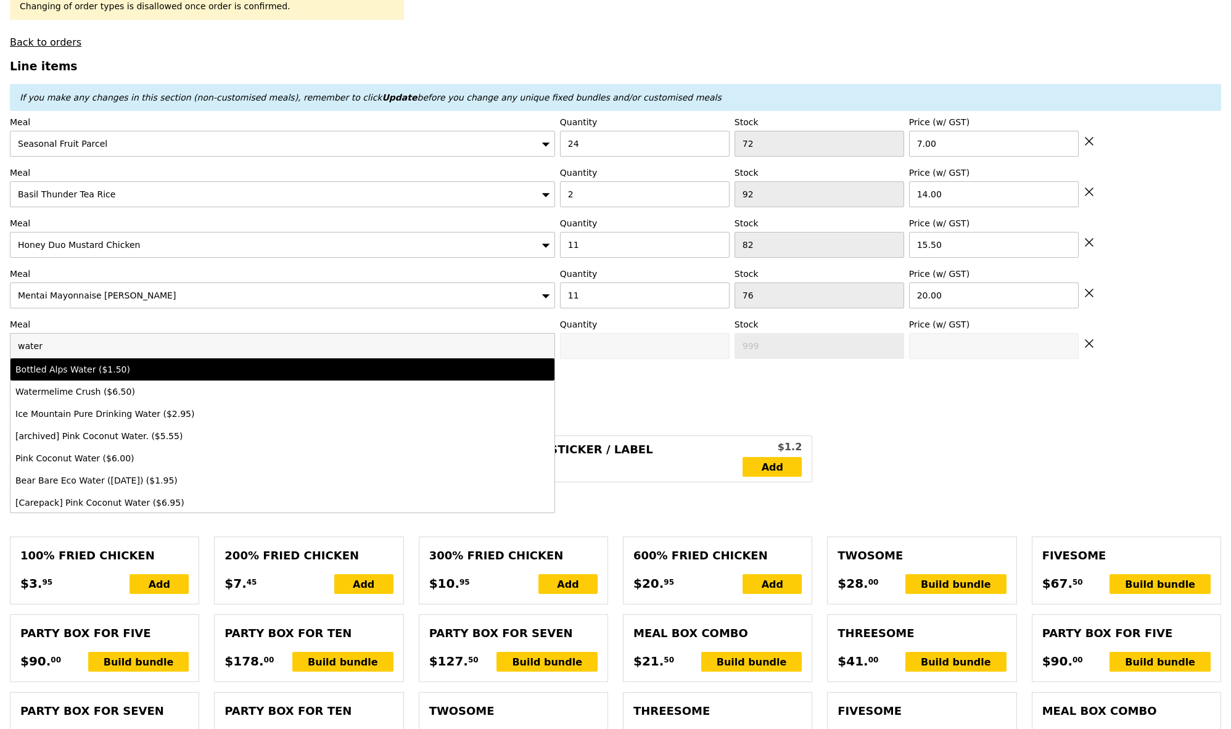
type input "water"
click at [65, 371] on div "Bottled Alps Water ($1.50)" at bounding box center [215, 369] width 400 height 12
type input "0"
type input "99"
type input "1.5"
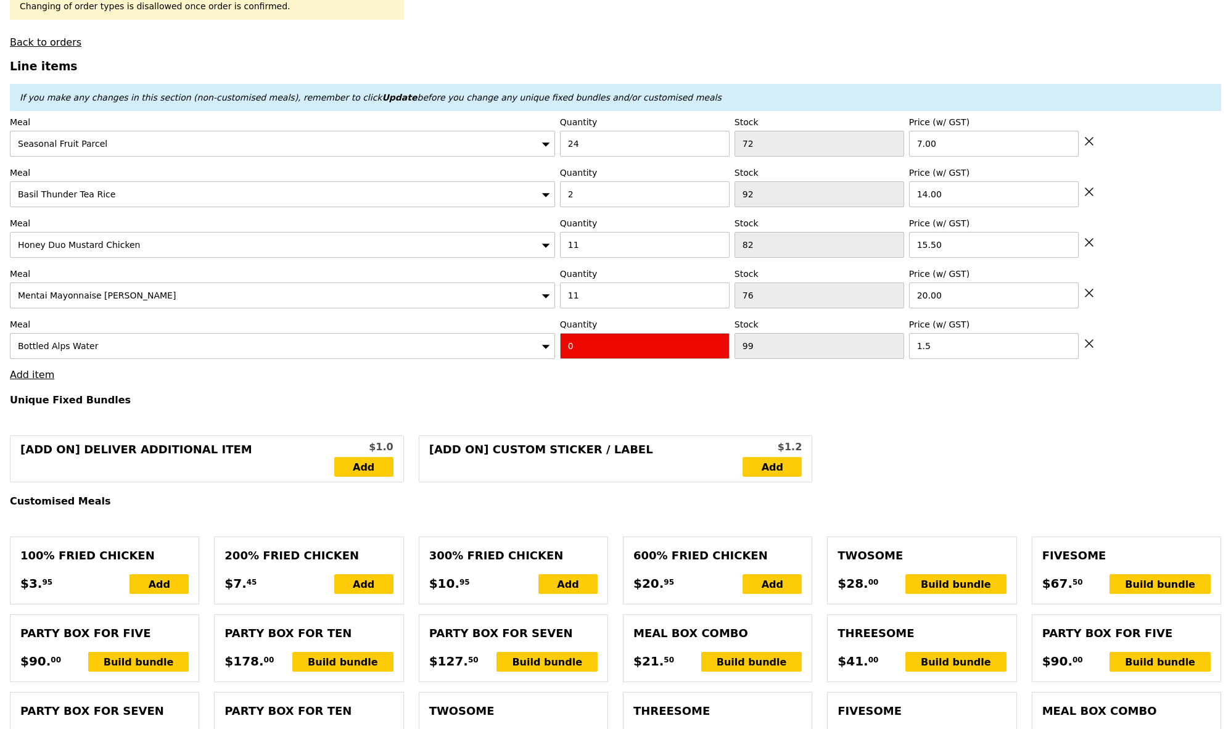
click at [639, 344] on input "0" at bounding box center [645, 346] width 170 height 26
type input "24"
type input "Loading..."
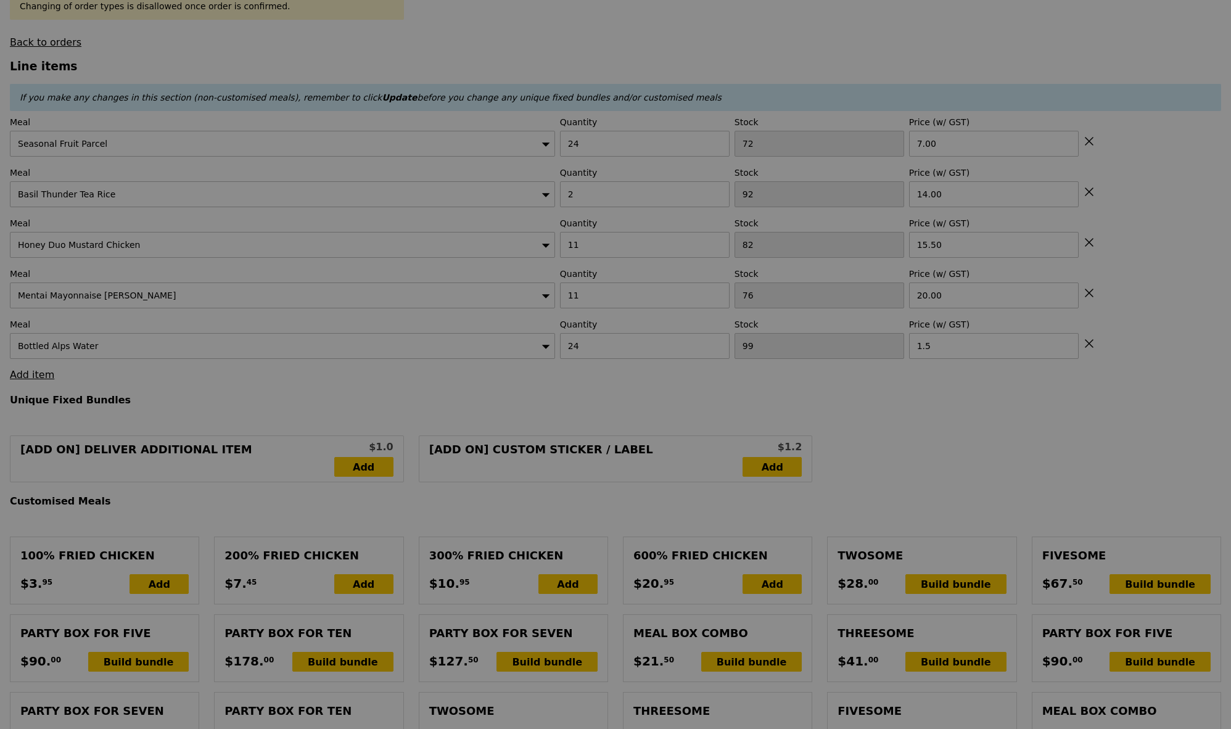
type input "622.50"
type input "626.45"
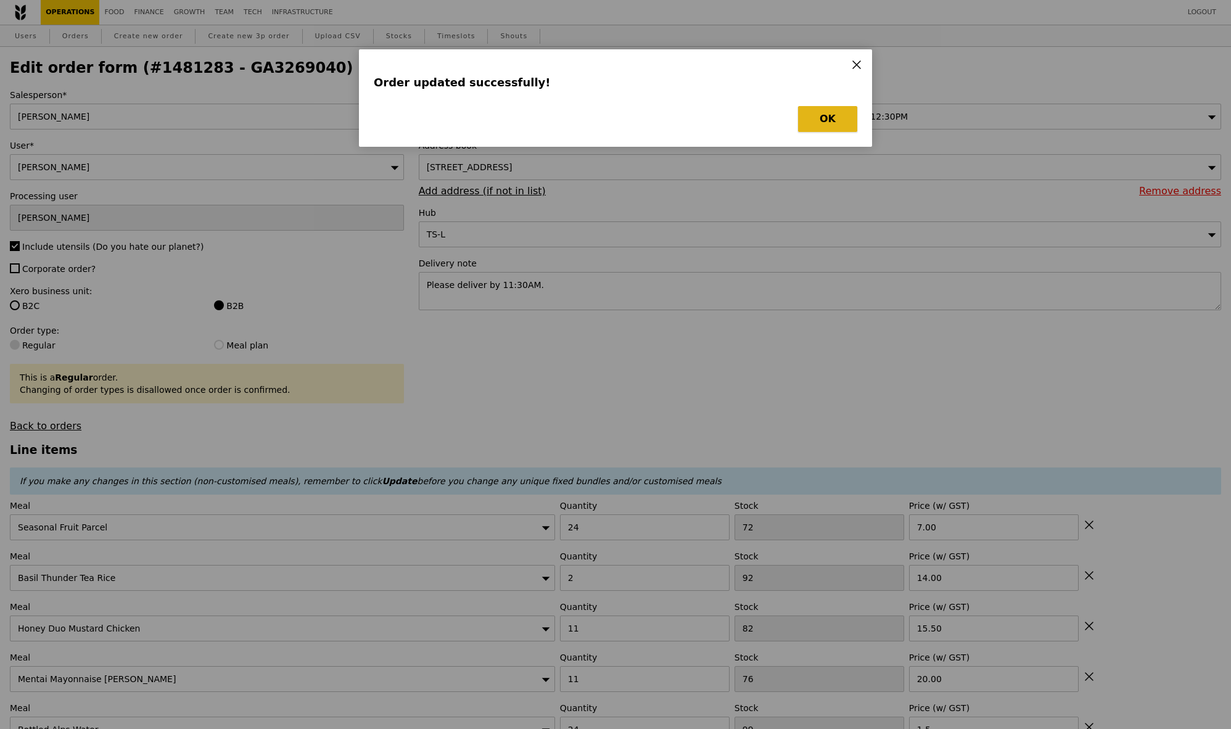
type input "Loading..."
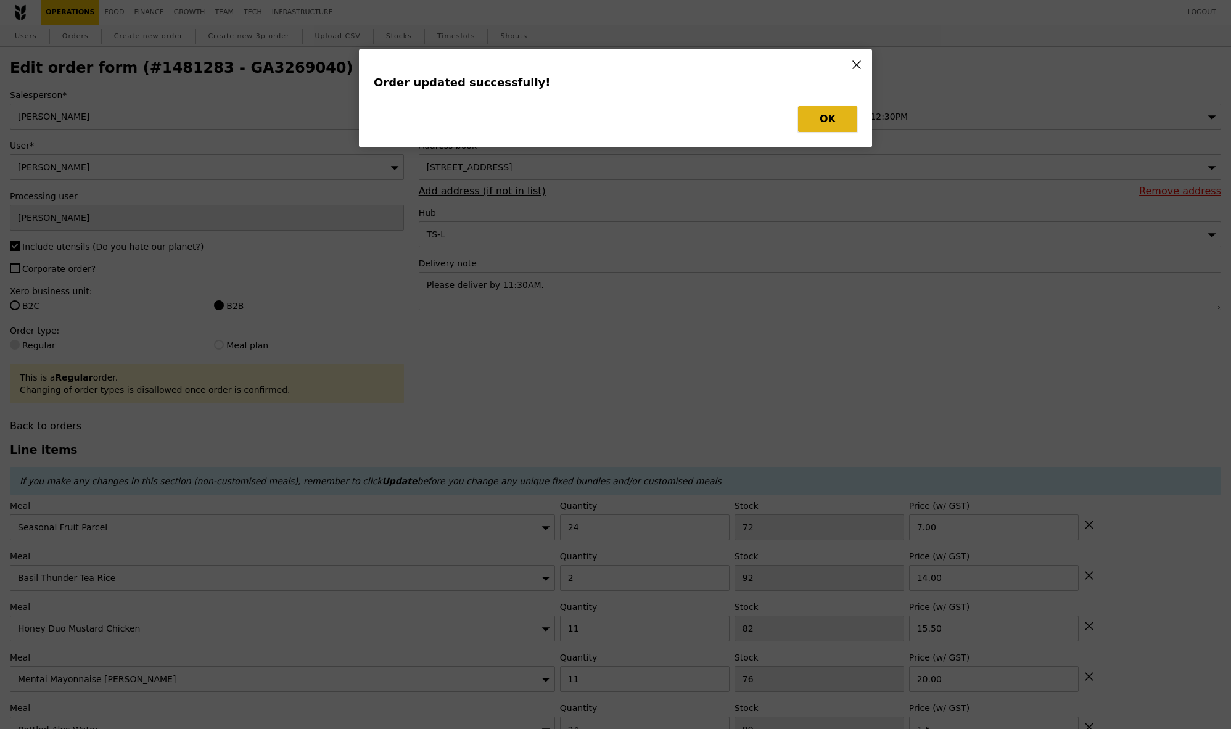
click at [810, 120] on button "OK" at bounding box center [827, 119] width 59 height 26
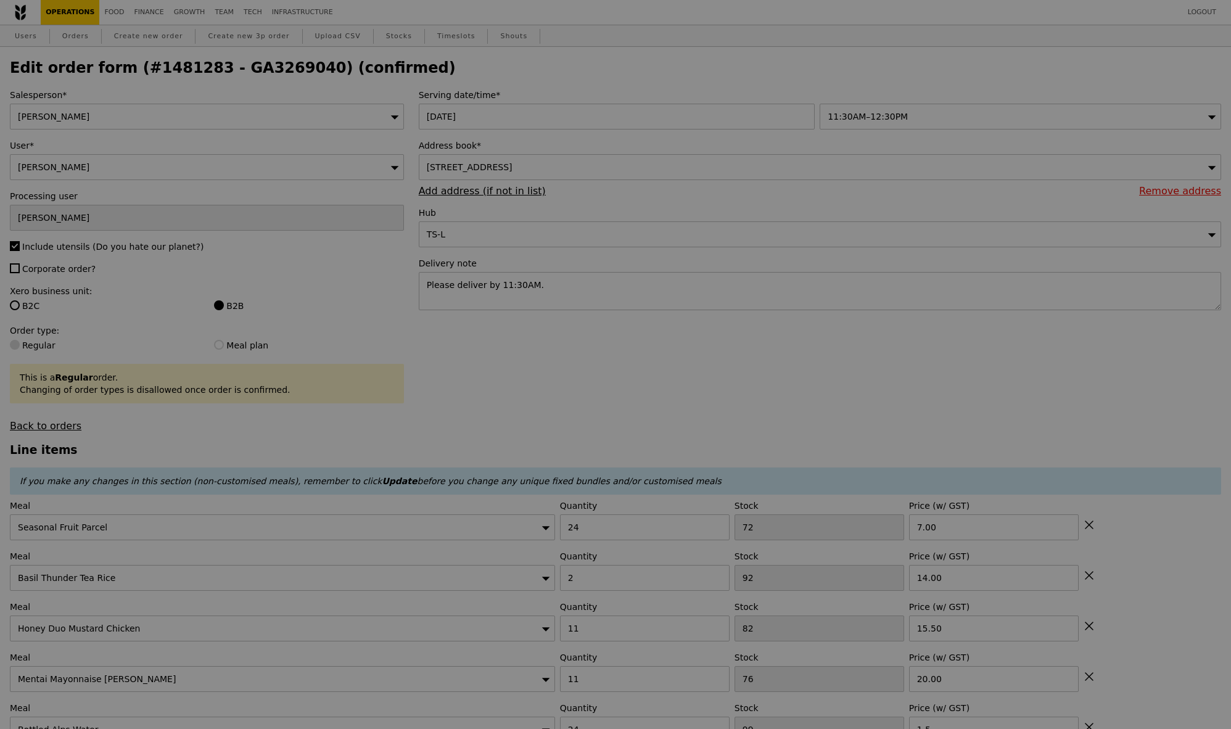
type input "0.00"
type input "3.95"
type input "Update"
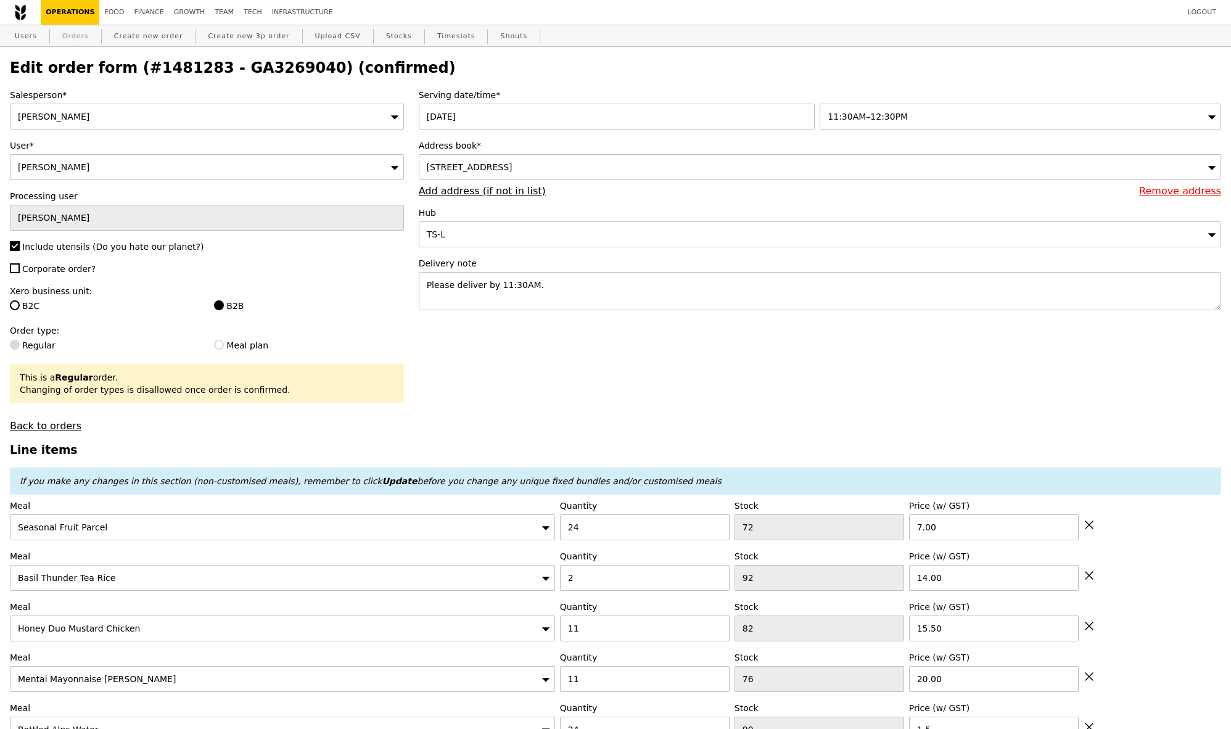
click at [78, 35] on link "Orders" at bounding box center [75, 36] width 36 height 22
select select "100"
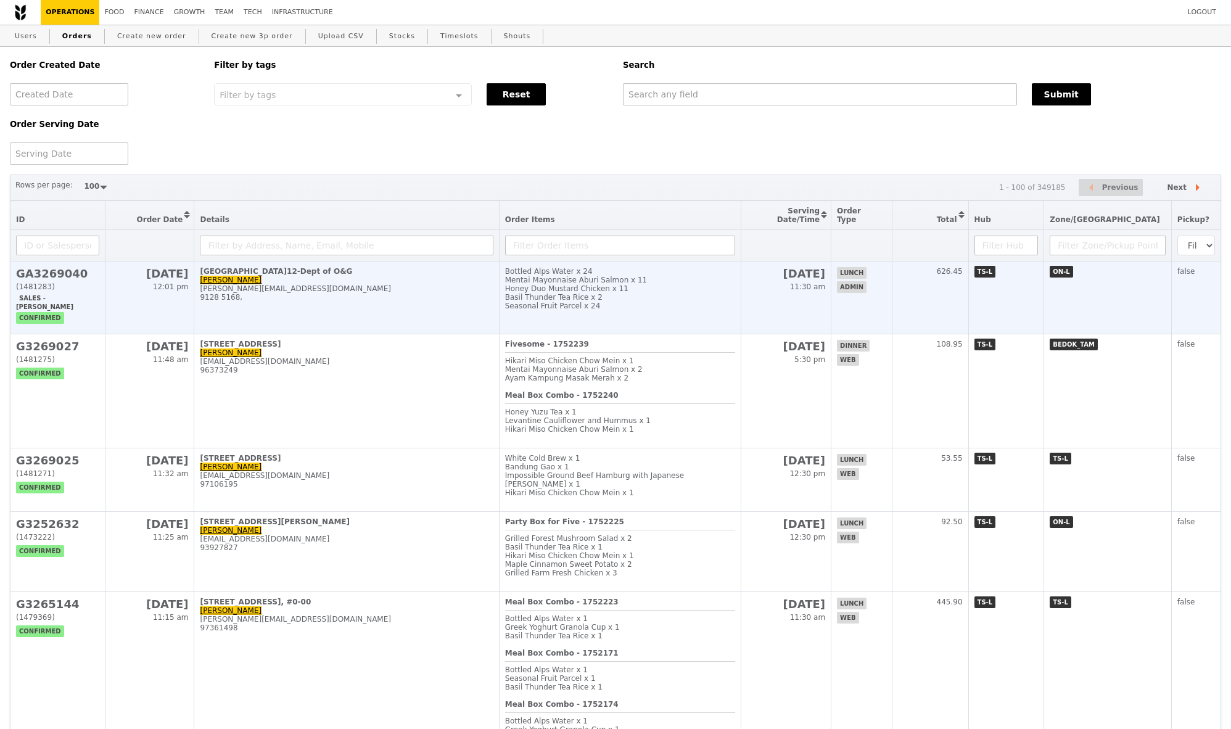
click at [129, 280] on td "11 Aug 12:01 pm" at bounding box center [149, 298] width 89 height 73
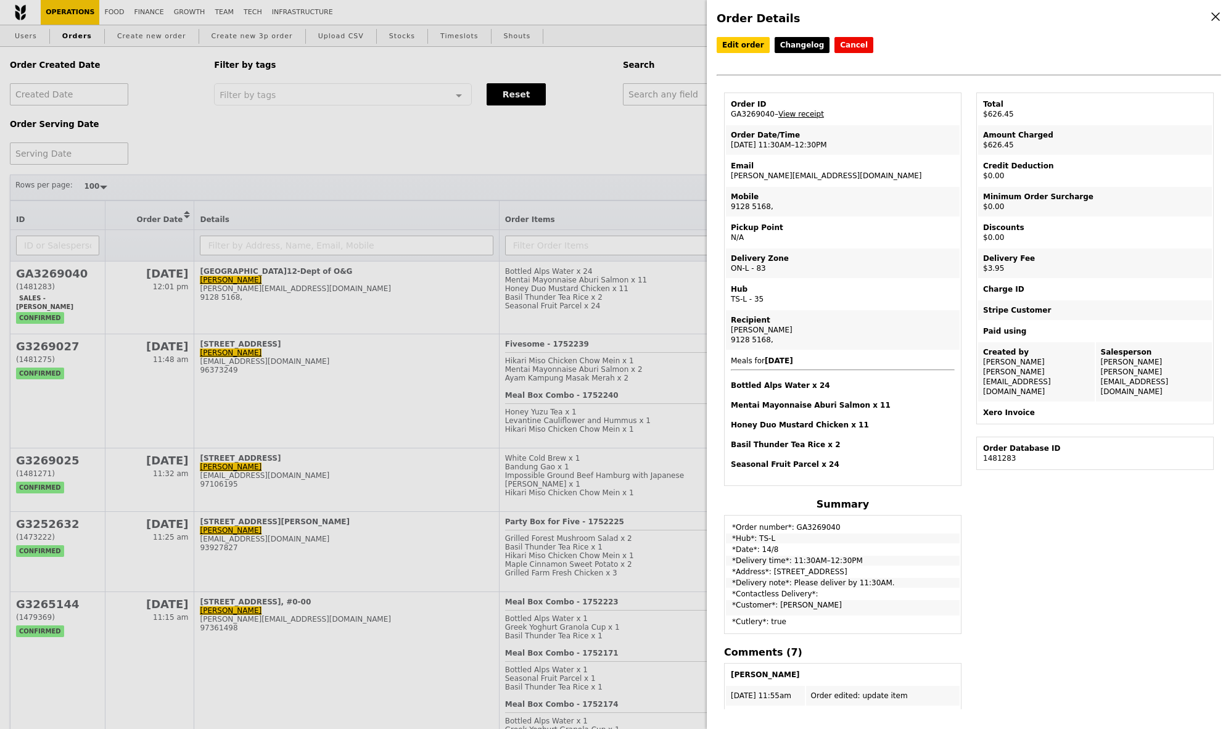
click at [812, 114] on link "View receipt" at bounding box center [802, 114] width 46 height 9
click at [849, 40] on button "Cancel" at bounding box center [854, 45] width 39 height 16
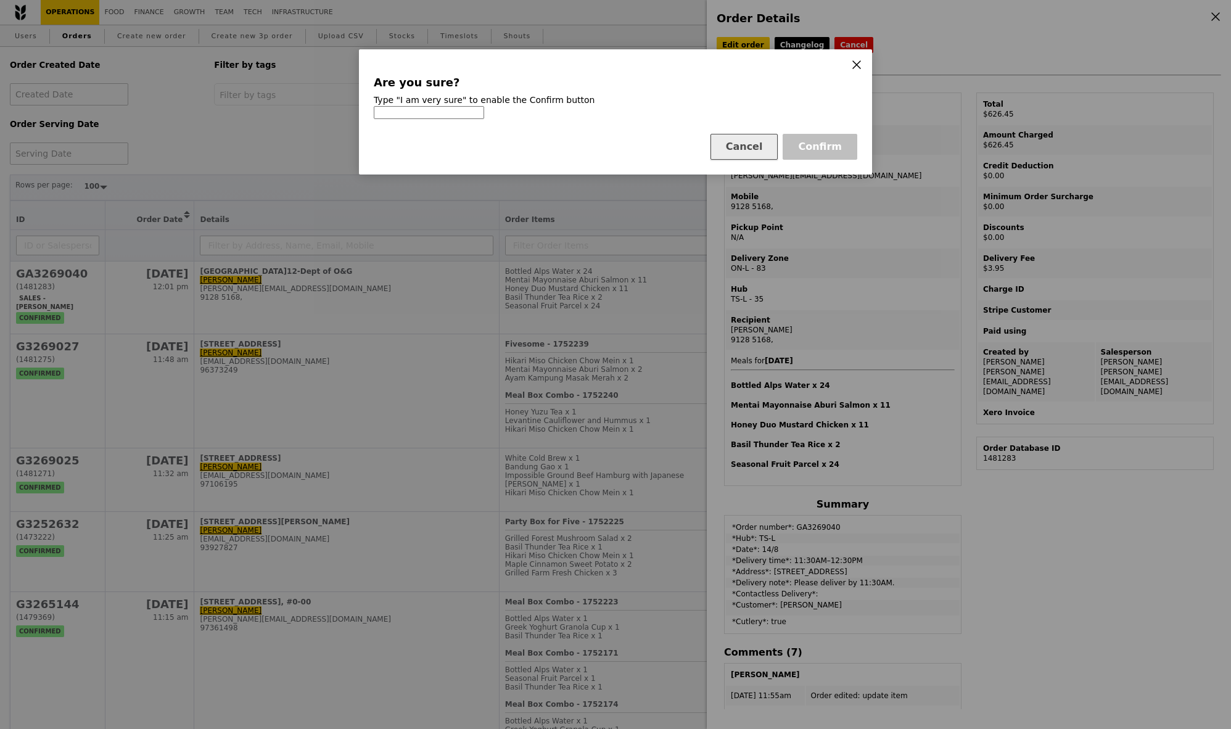
click at [753, 141] on button "Cancel" at bounding box center [745, 147] width 68 height 26
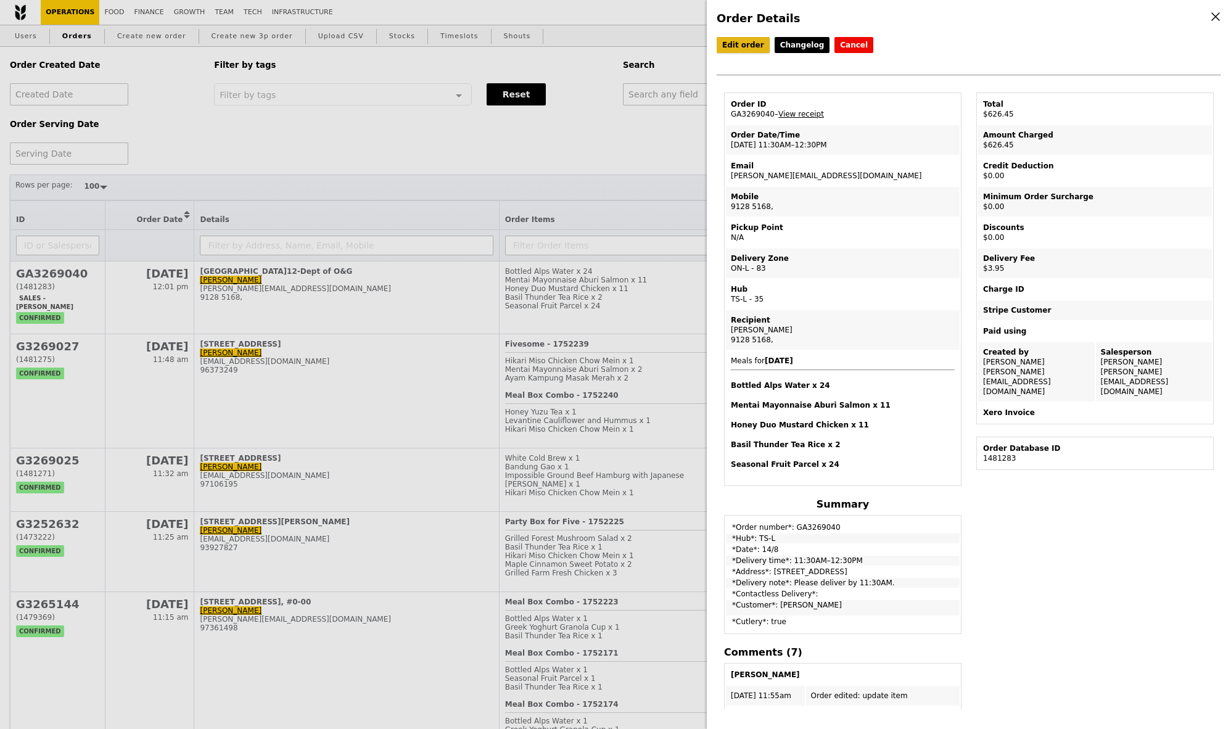
click at [747, 49] on link "Edit order" at bounding box center [743, 45] width 53 height 16
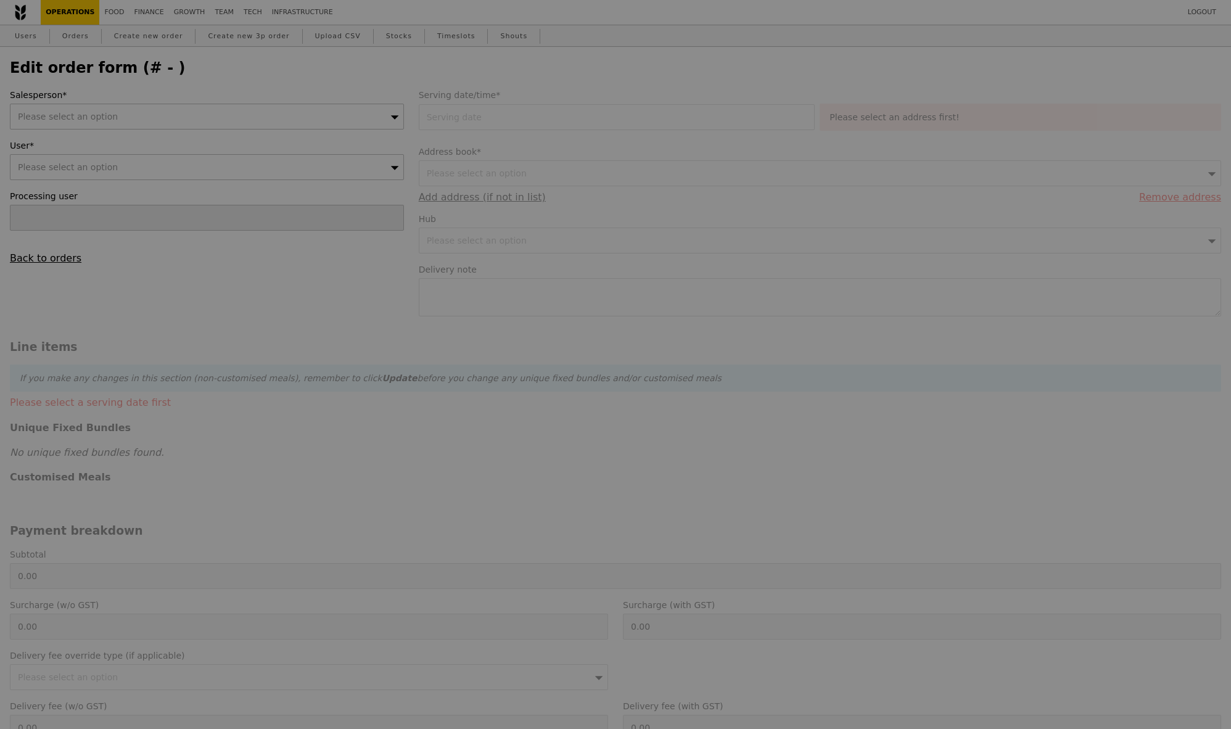
type input "Samantha"
type input "14 Aug 2025"
type textarea "Please deliver by 11:30AM."
type input "622.50"
type input "3.62"
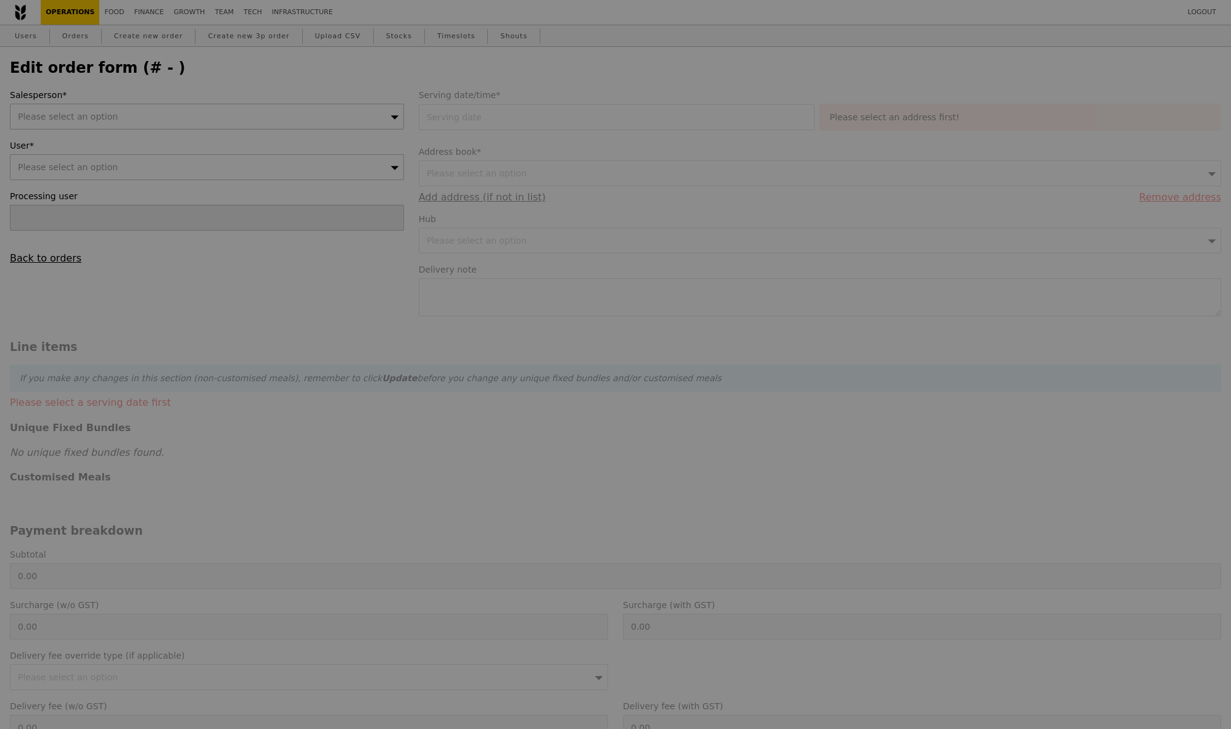
type input "3.95"
type input "626.45"
type input "Loading..."
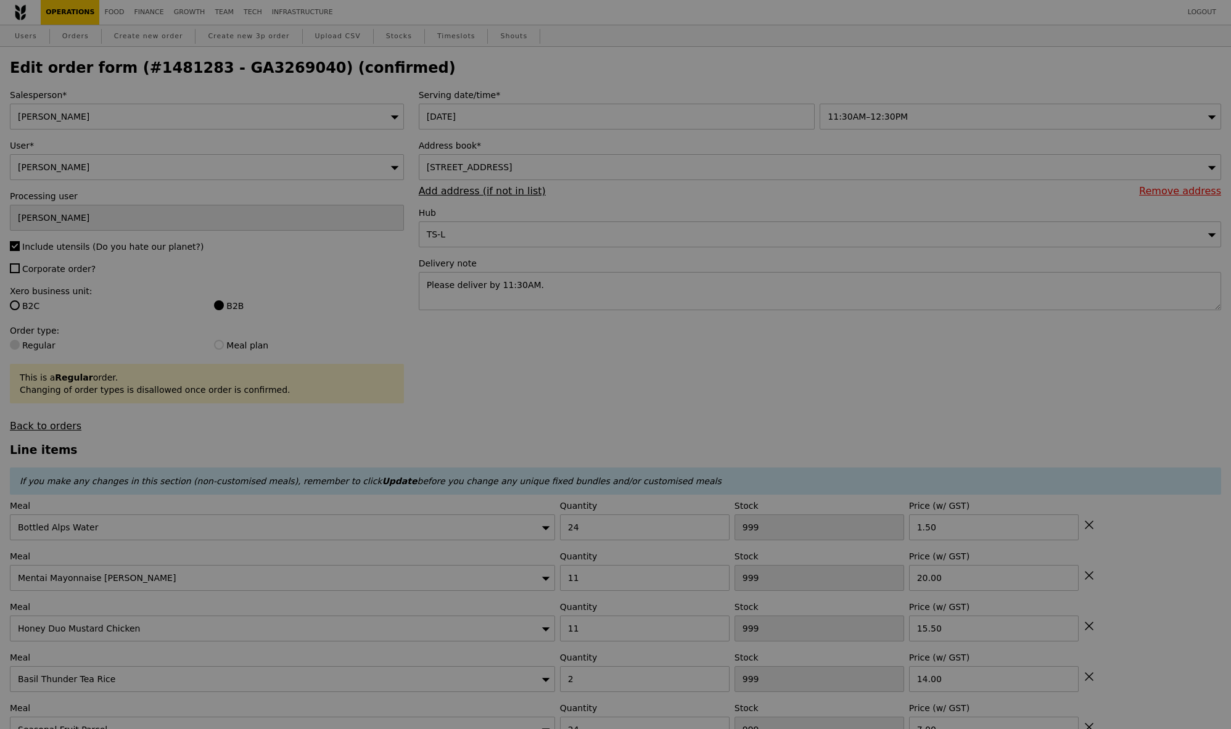
type input "75"
type input "76"
type input "82"
type input "92"
type input "72"
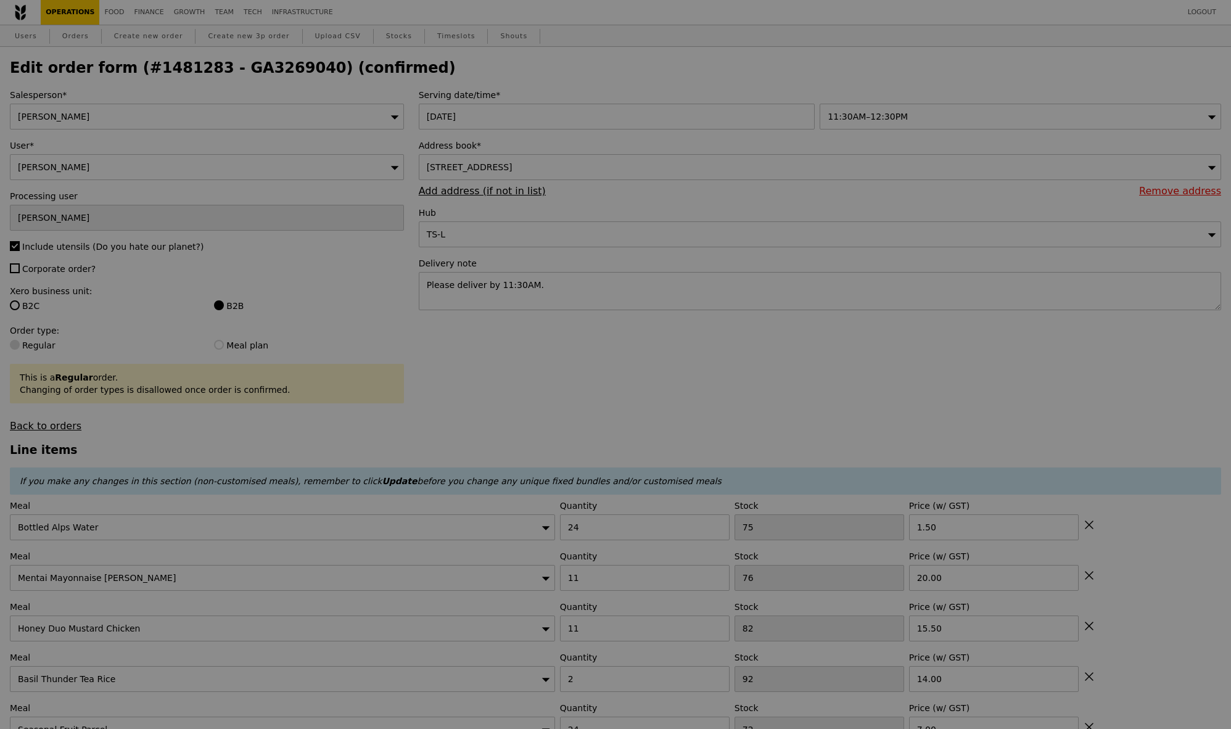
type input "Update"
